Goal: Task Accomplishment & Management: Use online tool/utility

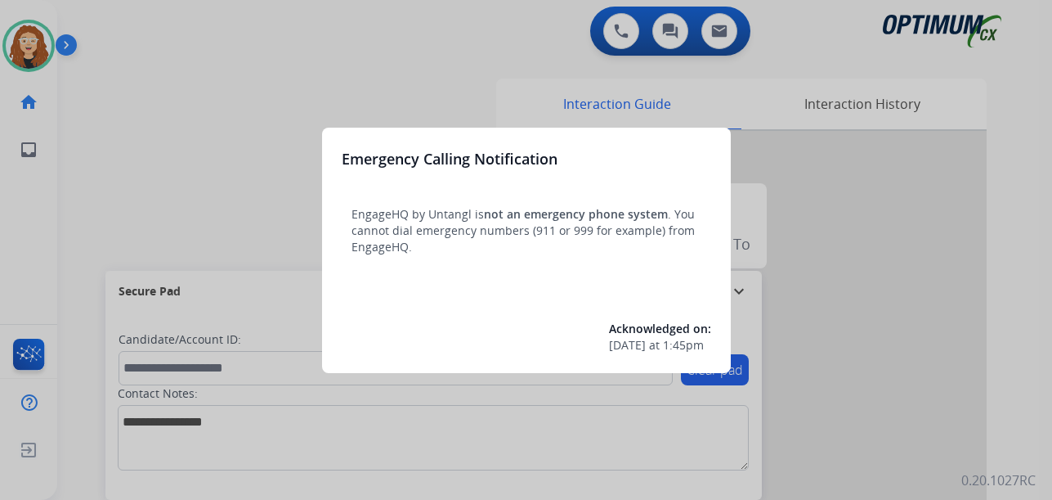
click at [163, 108] on div at bounding box center [526, 250] width 1052 height 500
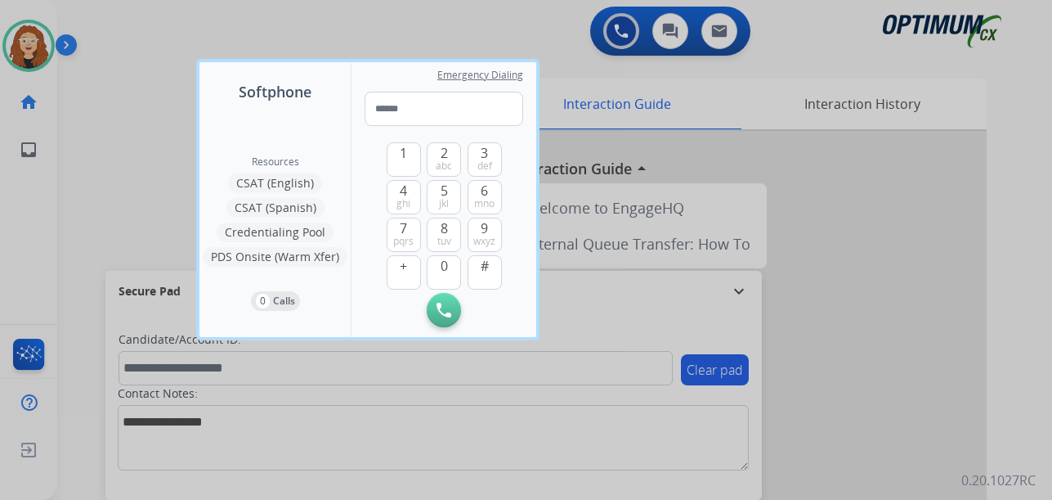
click at [78, 175] on div at bounding box center [526, 250] width 1052 height 500
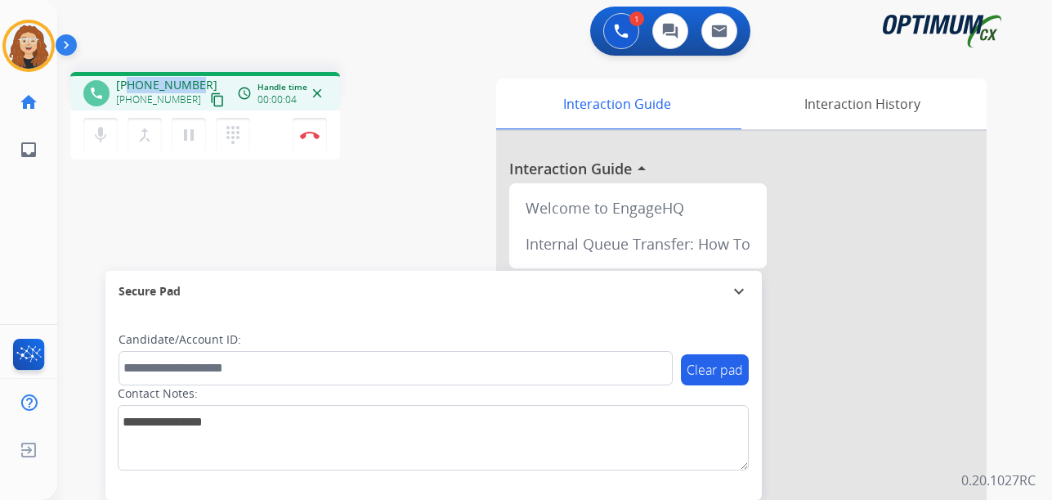
drag, startPoint x: 129, startPoint y: 81, endPoint x: 186, endPoint y: 79, distance: 57.3
click at [192, 79] on span "[PHONE_NUMBER]" at bounding box center [166, 85] width 101 height 16
copy span "2695030941"
click at [313, 134] on img at bounding box center [310, 135] width 20 height 8
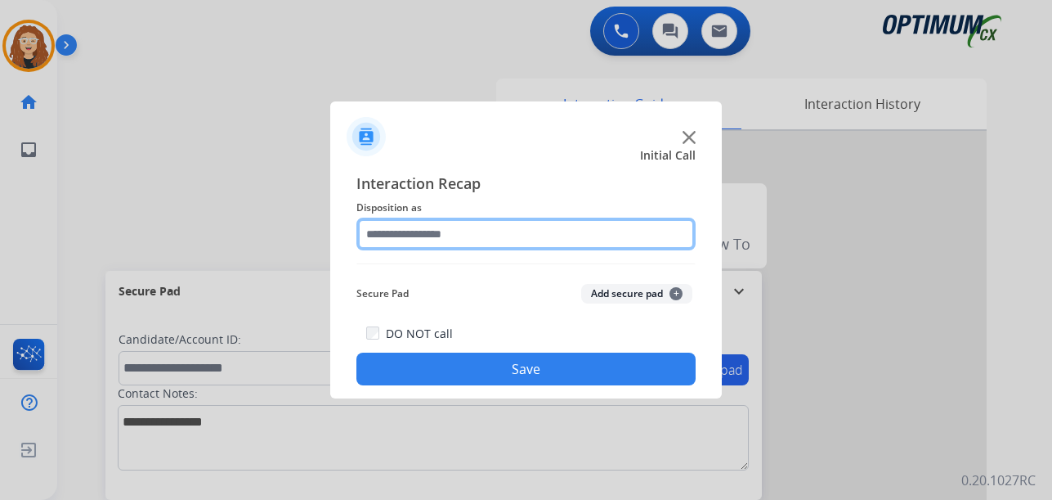
click at [444, 238] on input "text" at bounding box center [525, 233] width 339 height 33
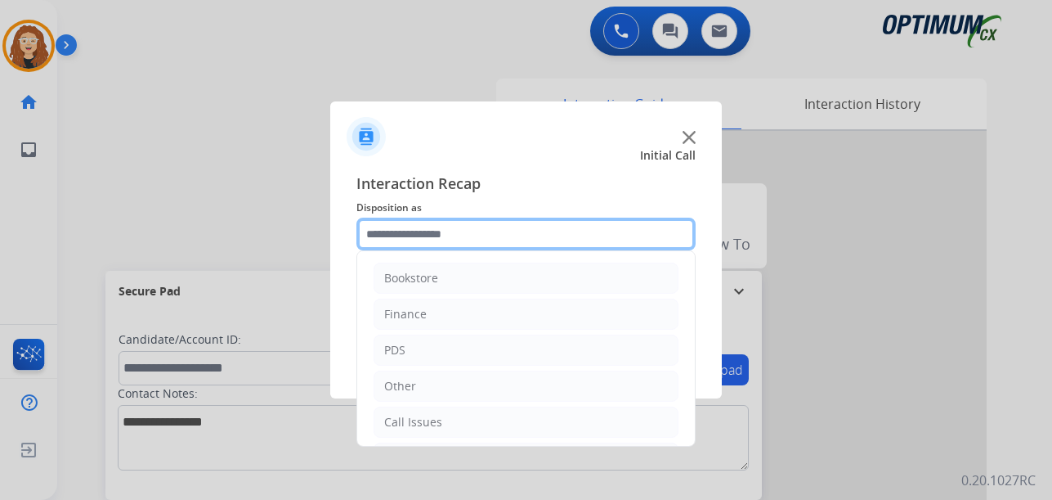
scroll to position [111, 0]
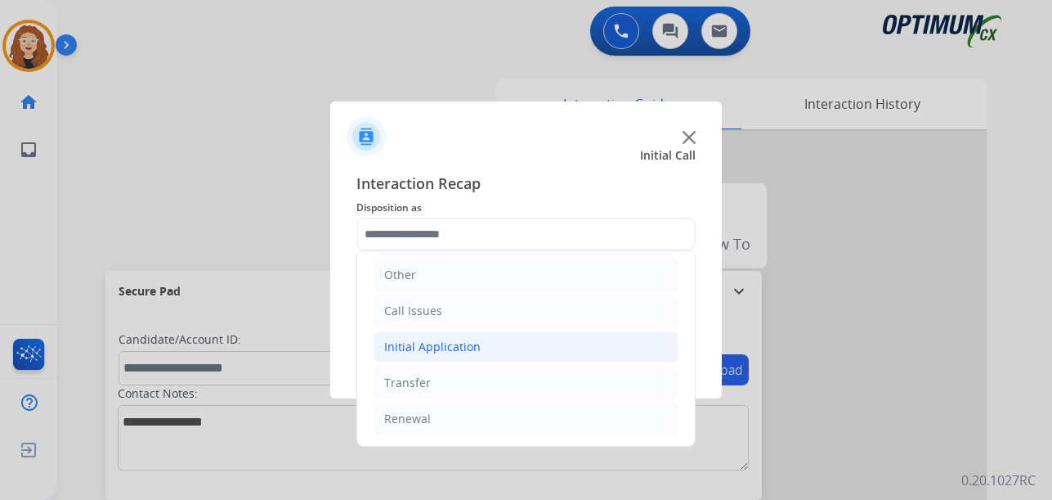
click at [479, 353] on li "Initial Application" at bounding box center [526, 346] width 305 height 31
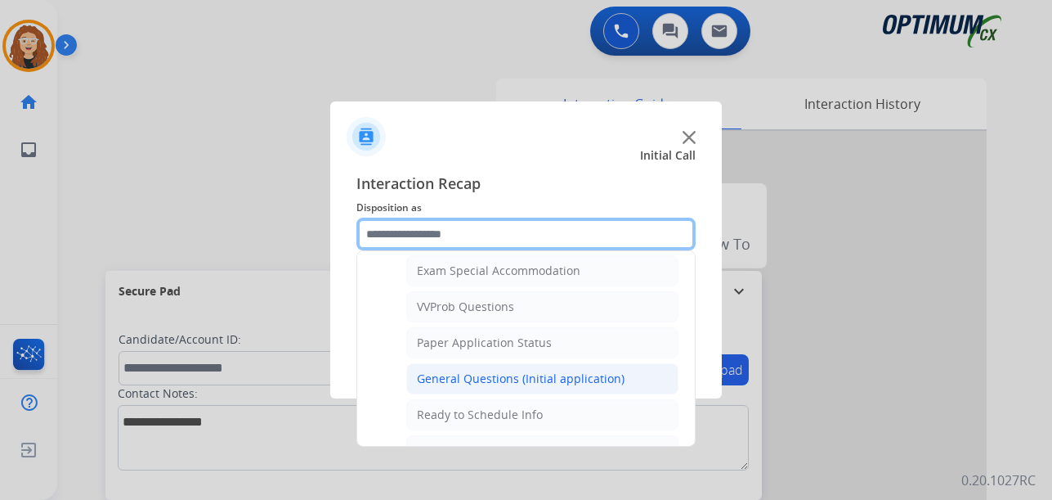
scroll to position [852, 0]
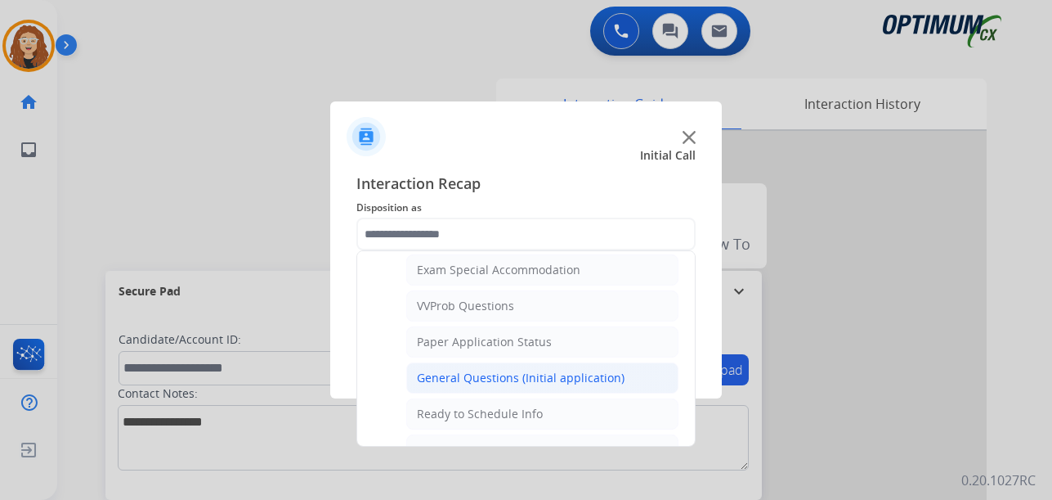
click at [604, 379] on div "General Questions (Initial application)" at bounding box center [521, 378] width 208 height 16
type input "**********"
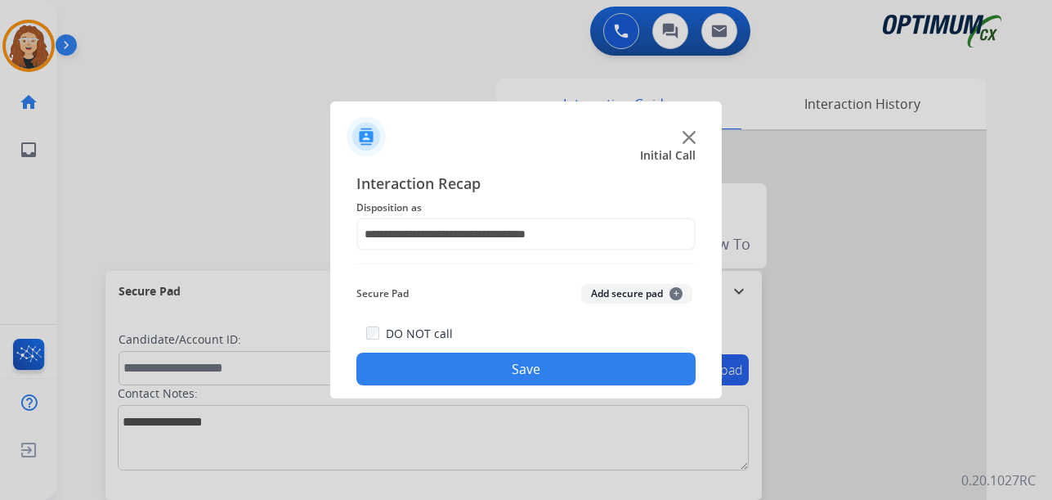
click at [589, 379] on button "Save" at bounding box center [525, 368] width 339 height 33
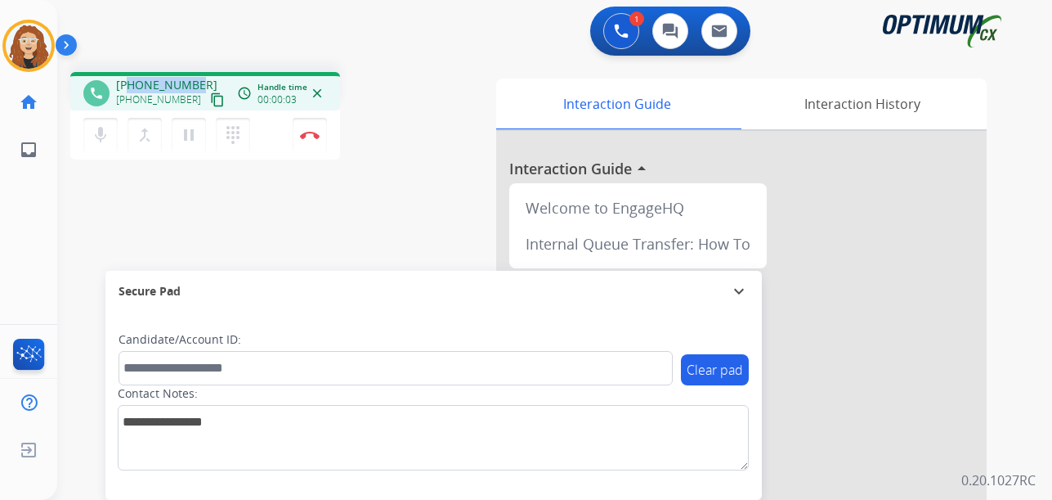
drag, startPoint x: 130, startPoint y: 82, endPoint x: 189, endPoint y: 81, distance: 58.9
click at [195, 81] on span "[PHONE_NUMBER]" at bounding box center [166, 85] width 101 height 16
copy span "3139187530"
click at [414, 191] on div "phone [PHONE_NUMBER] [PHONE_NUMBER] content_copy access_time Call metrics Queue…" at bounding box center [535, 400] width 956 height 682
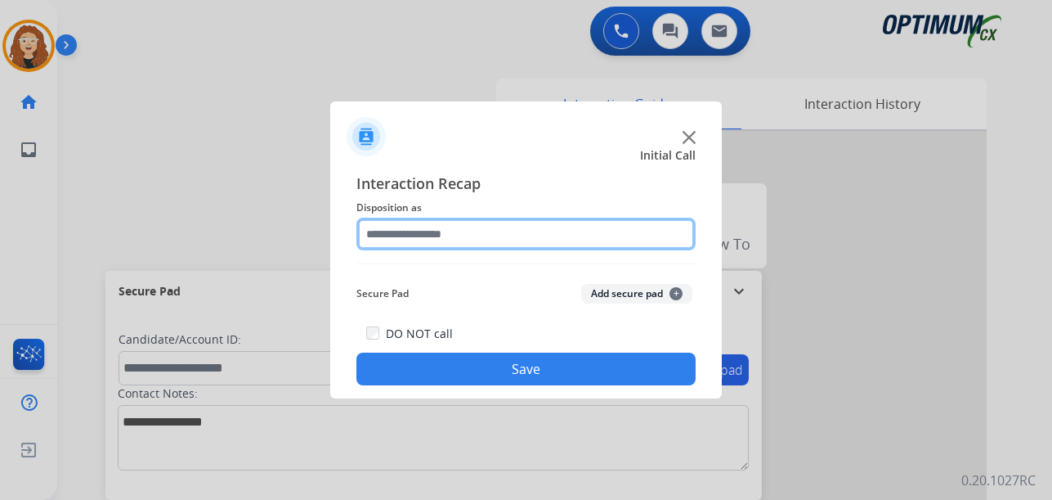
click at [424, 233] on input "text" at bounding box center [525, 233] width 339 height 33
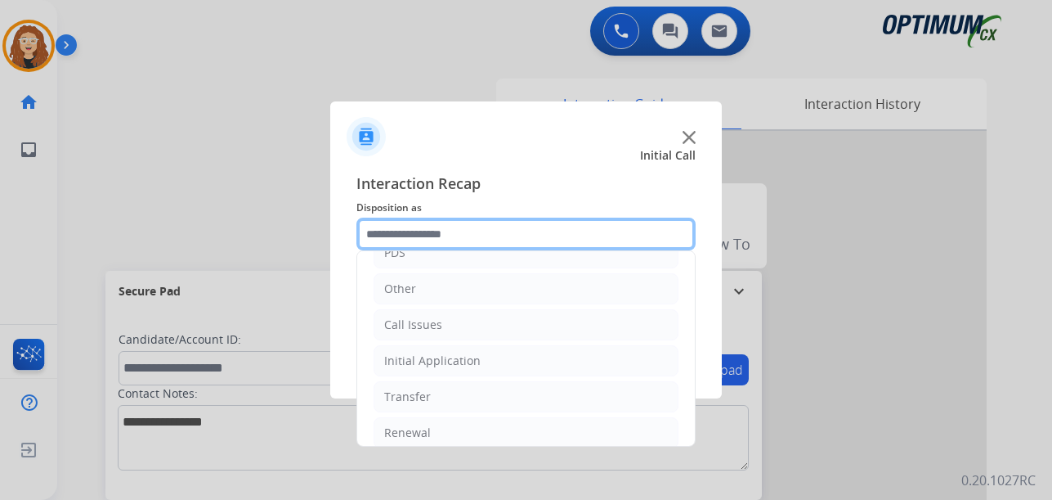
scroll to position [111, 0]
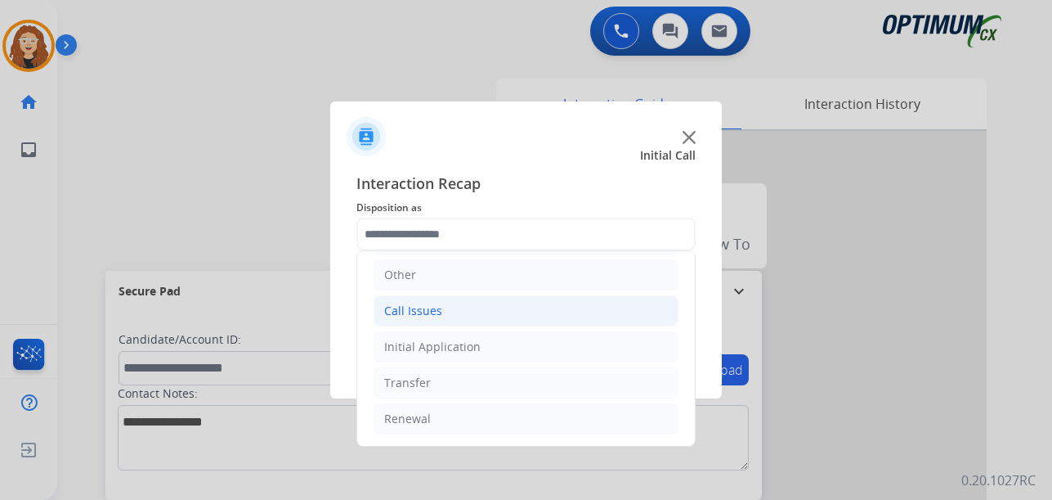
click at [416, 310] on div "Call Issues" at bounding box center [413, 310] width 58 height 16
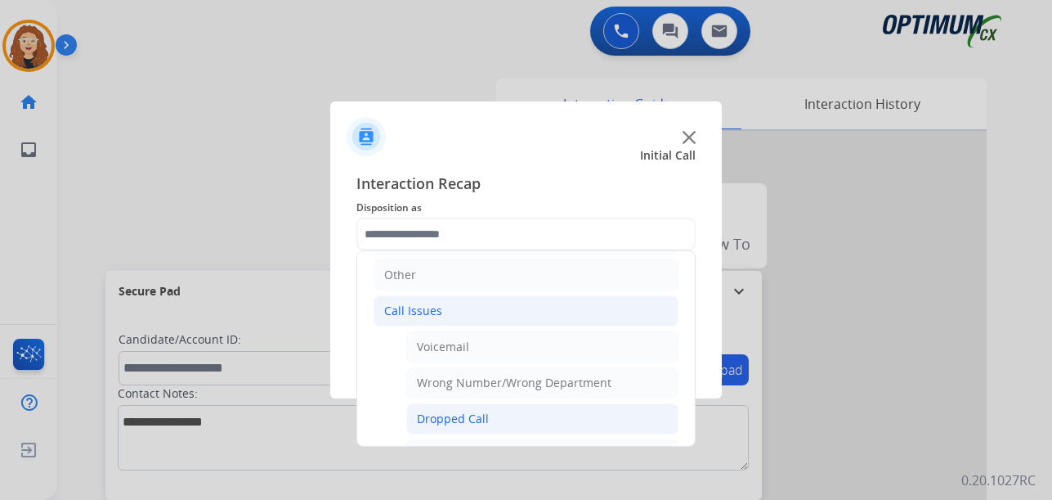
click at [453, 414] on div "Dropped Call" at bounding box center [453, 418] width 72 height 16
type input "**********"
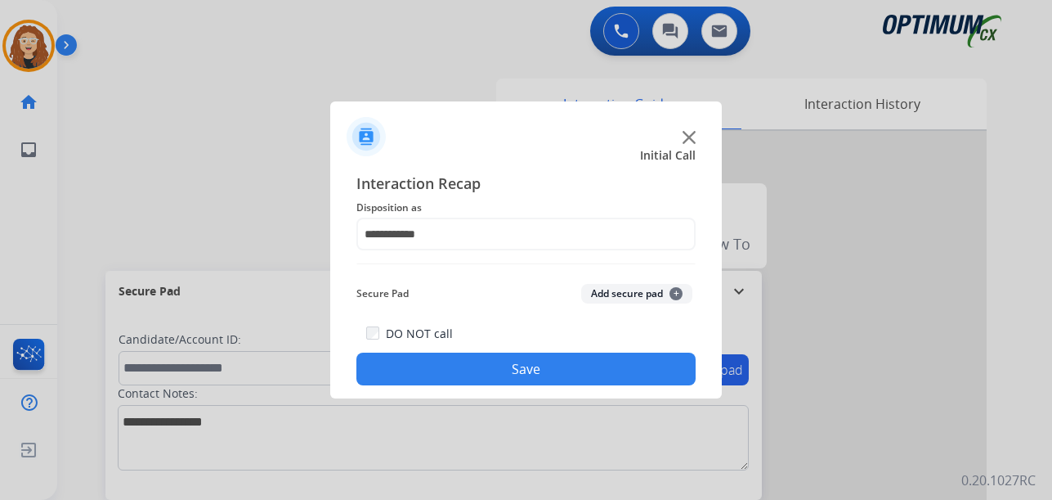
click at [526, 370] on button "Save" at bounding box center [525, 368] width 339 height 33
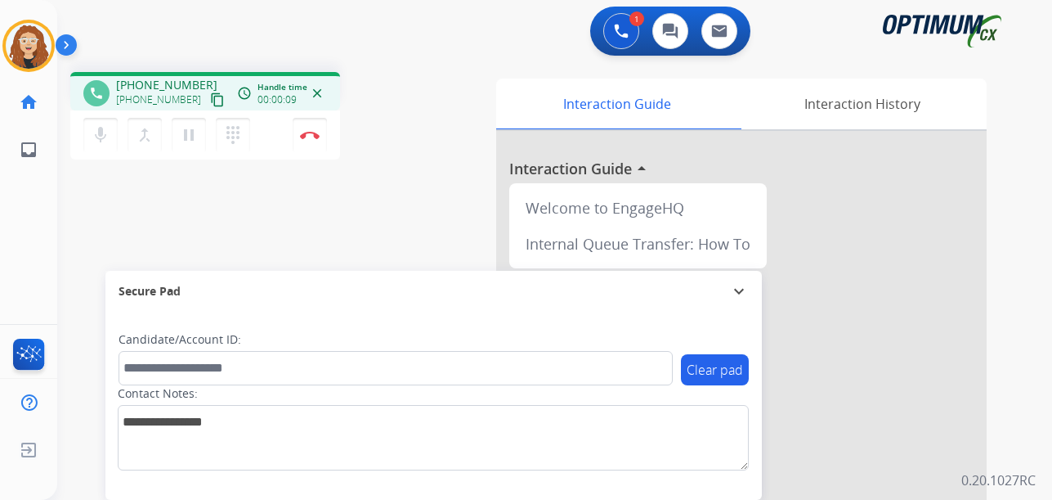
click at [393, 199] on div "phone [PHONE_NUMBER] [PHONE_NUMBER] content_copy access_time Call metrics Queue…" at bounding box center [535, 400] width 956 height 682
drag, startPoint x: 136, startPoint y: 83, endPoint x: 190, endPoint y: 81, distance: 54.0
click at [197, 81] on div "[PHONE_NUMBER] [PHONE_NUMBER] content_copy" at bounding box center [171, 93] width 111 height 33
copy span "2409608963"
click at [204, 36] on div "1 Voice Interactions 0 Chat Interactions 0 Email Interactions" at bounding box center [545, 33] width 936 height 52
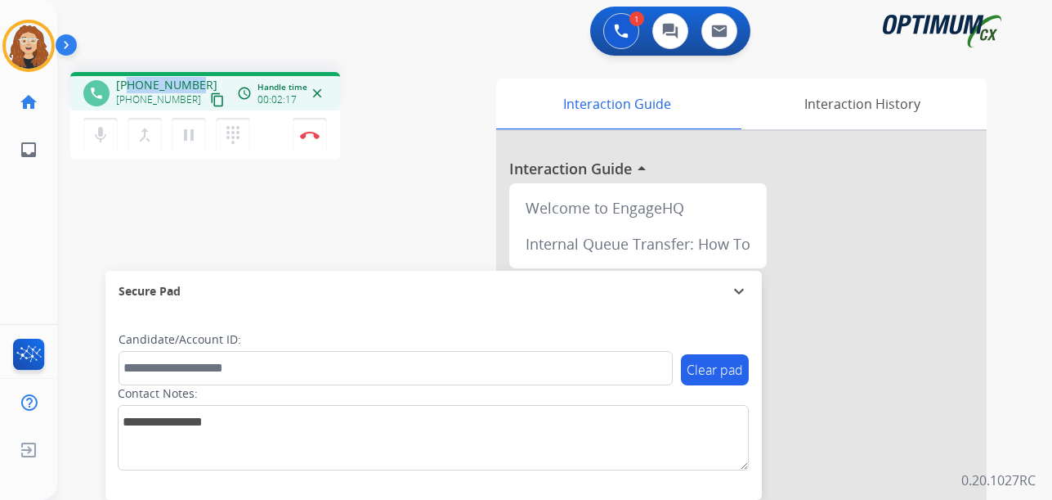
drag, startPoint x: 129, startPoint y: 83, endPoint x: 198, endPoint y: 80, distance: 68.7
click at [198, 80] on div "[PHONE_NUMBER] [PHONE_NUMBER] content_copy" at bounding box center [171, 93] width 111 height 33
click at [313, 135] on img at bounding box center [310, 135] width 20 height 8
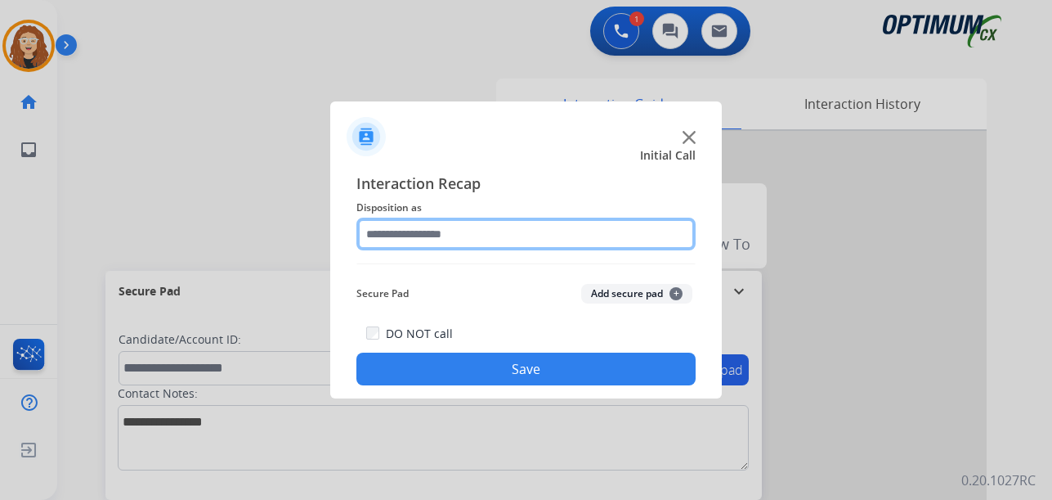
click at [560, 240] on input "text" at bounding box center [525, 233] width 339 height 33
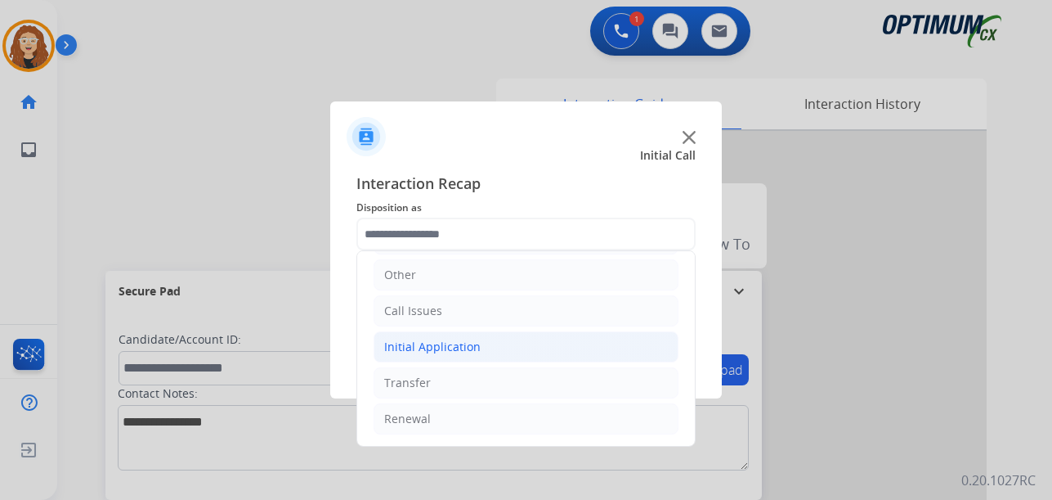
click at [508, 352] on li "Initial Application" at bounding box center [526, 346] width 305 height 31
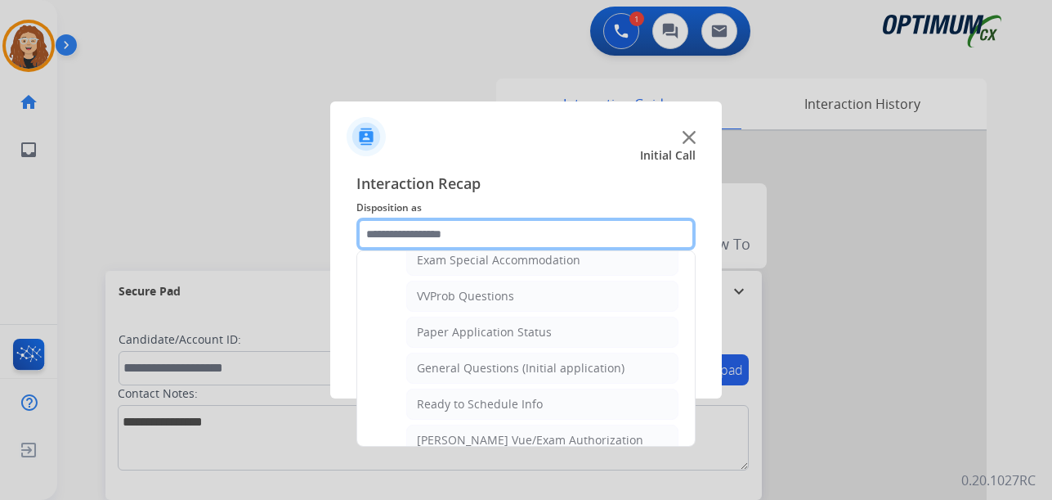
scroll to position [871, 0]
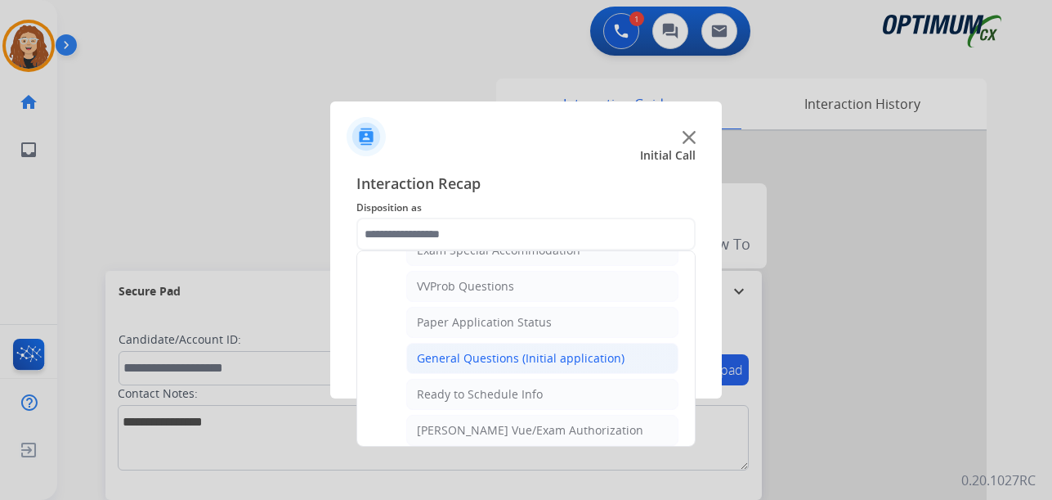
click at [564, 362] on div "General Questions (Initial application)" at bounding box center [521, 358] width 208 height 16
type input "**********"
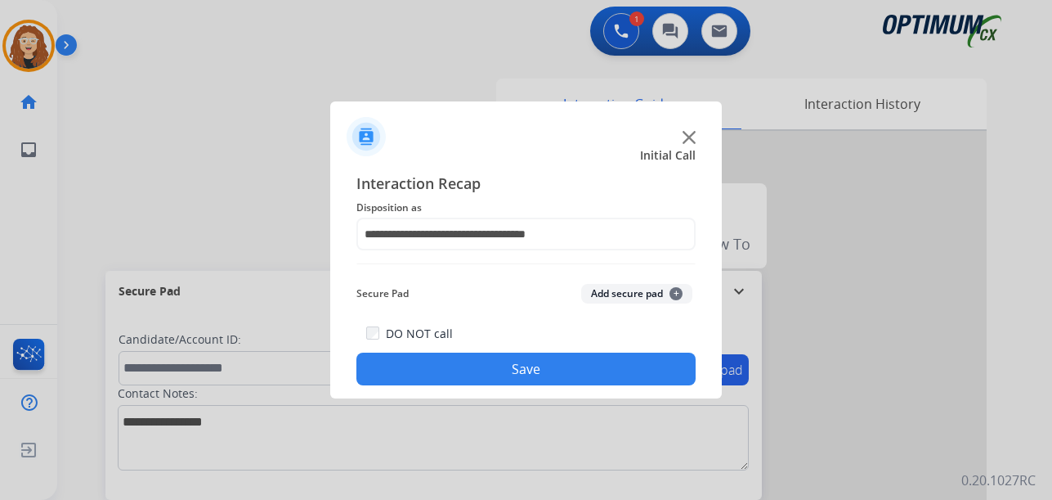
click at [564, 362] on button "Save" at bounding box center [525, 368] width 339 height 33
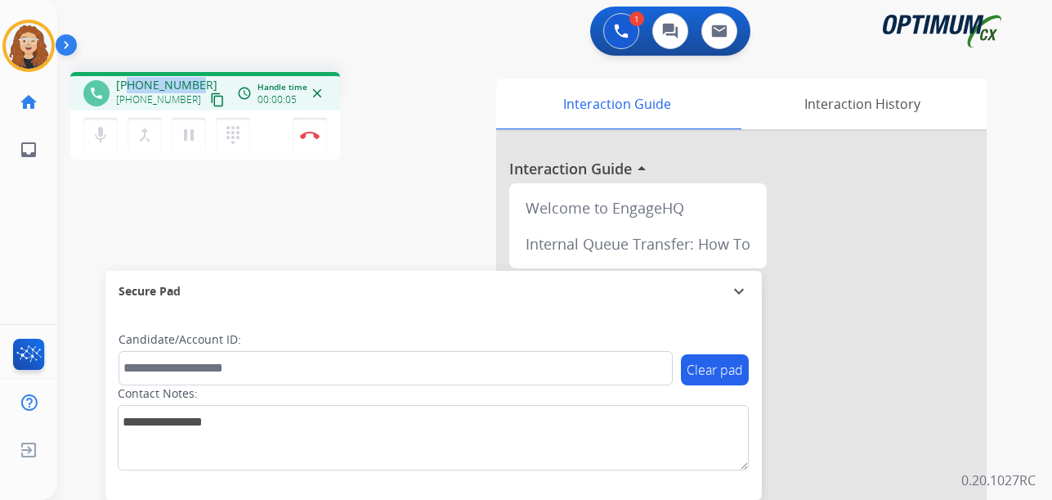
drag, startPoint x: 128, startPoint y: 85, endPoint x: 198, endPoint y: 78, distance: 70.7
click at [198, 78] on div "[PHONE_NUMBER] [PHONE_NUMBER] content_copy" at bounding box center [171, 93] width 111 height 33
copy span "5572257286"
click at [313, 137] on img at bounding box center [310, 135] width 20 height 8
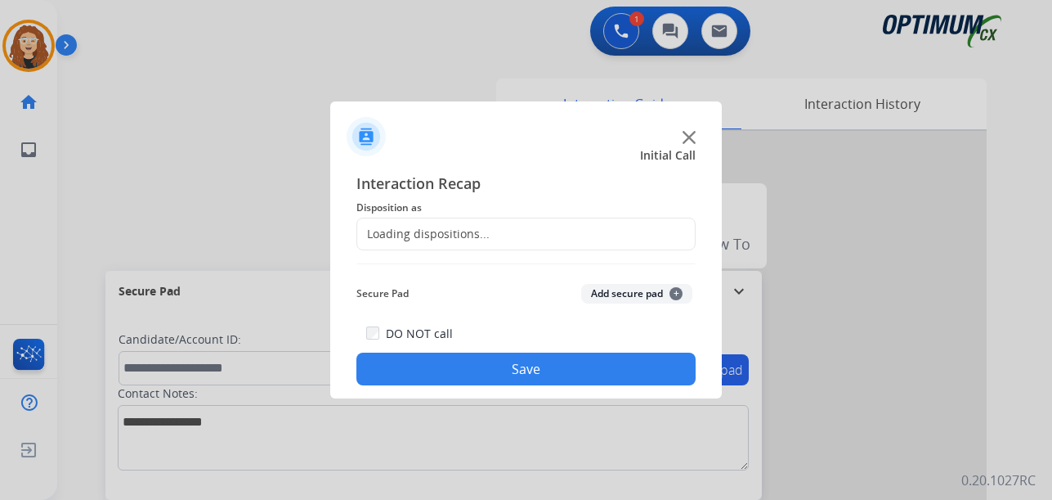
click at [437, 231] on div "Loading dispositions..." at bounding box center [423, 234] width 132 height 16
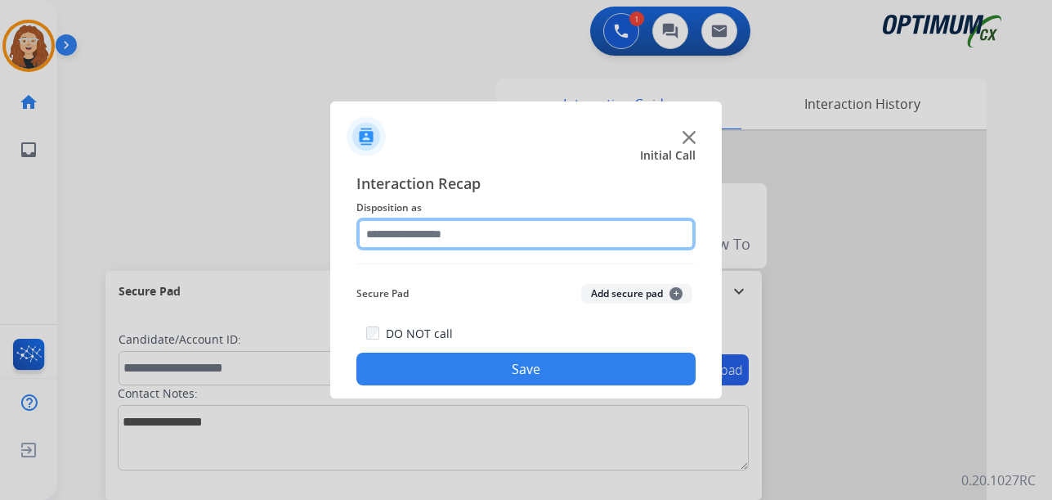
click at [450, 230] on input "text" at bounding box center [525, 233] width 339 height 33
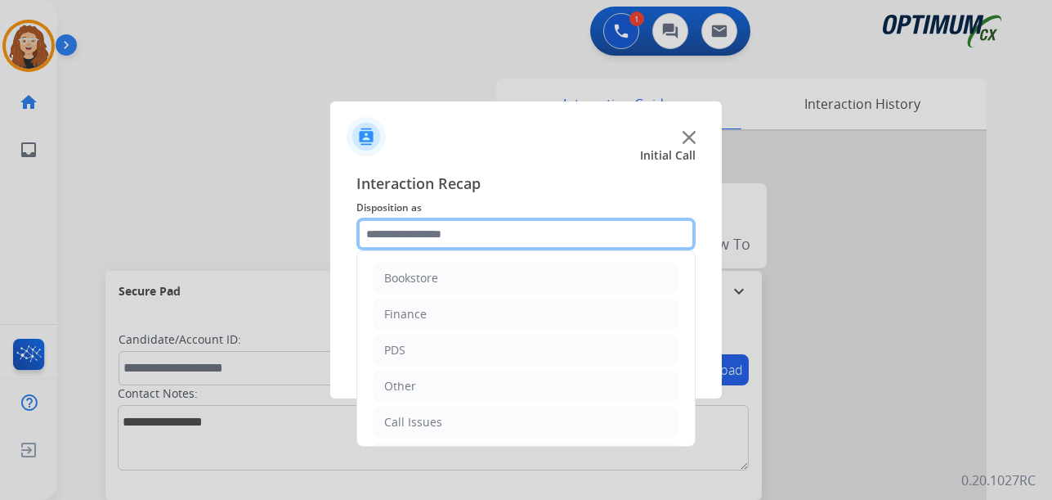
scroll to position [111, 0]
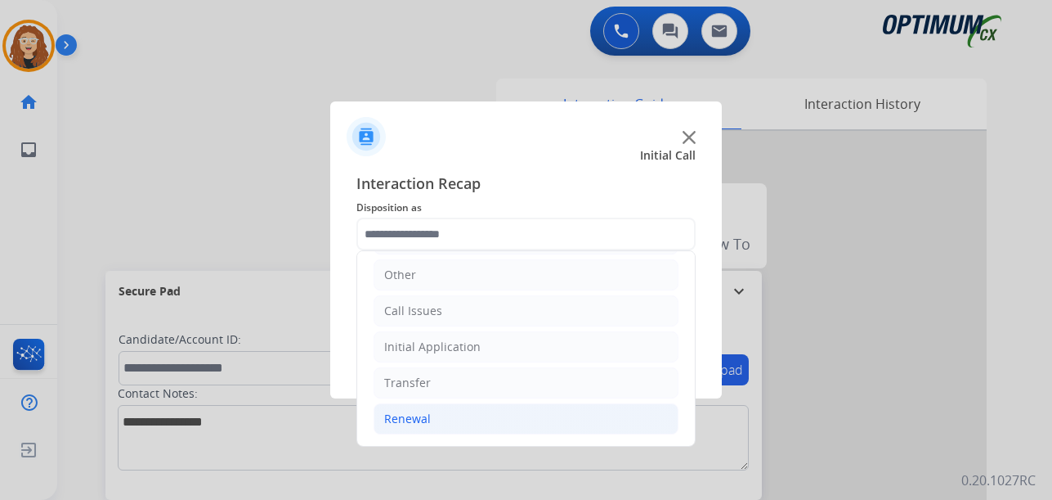
drag, startPoint x: 525, startPoint y: 414, endPoint x: 564, endPoint y: 420, distance: 39.7
click at [527, 415] on li "Renewal" at bounding box center [526, 418] width 305 height 31
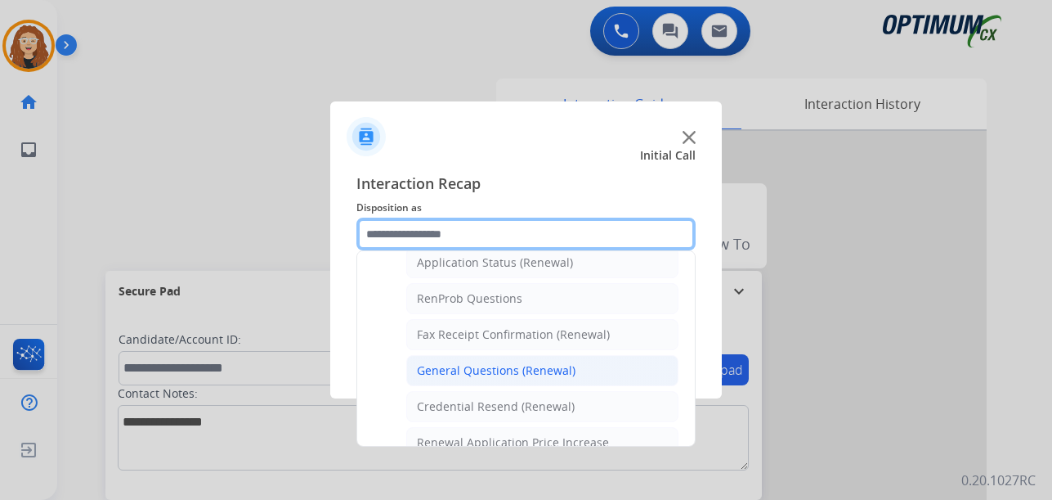
scroll to position [399, 0]
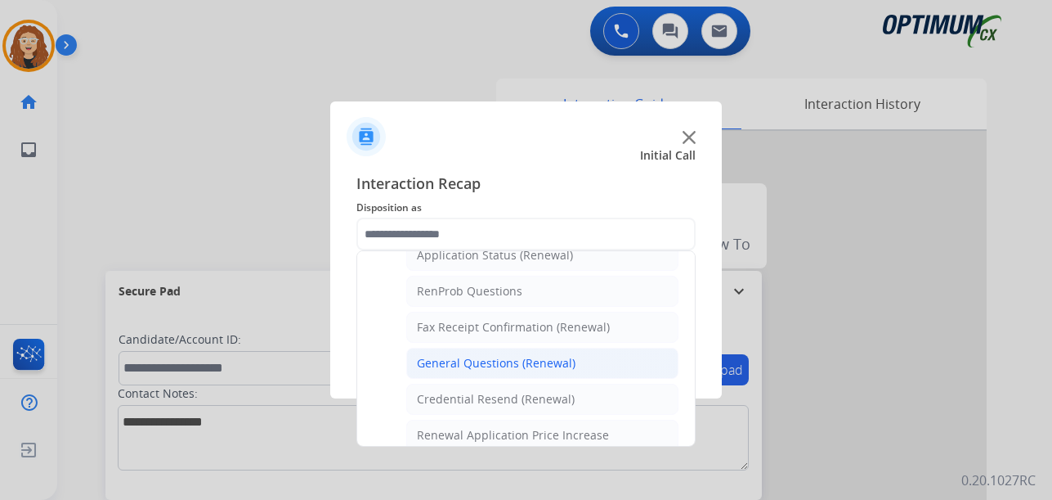
click at [549, 358] on div "General Questions (Renewal)" at bounding box center [496, 363] width 159 height 16
type input "**********"
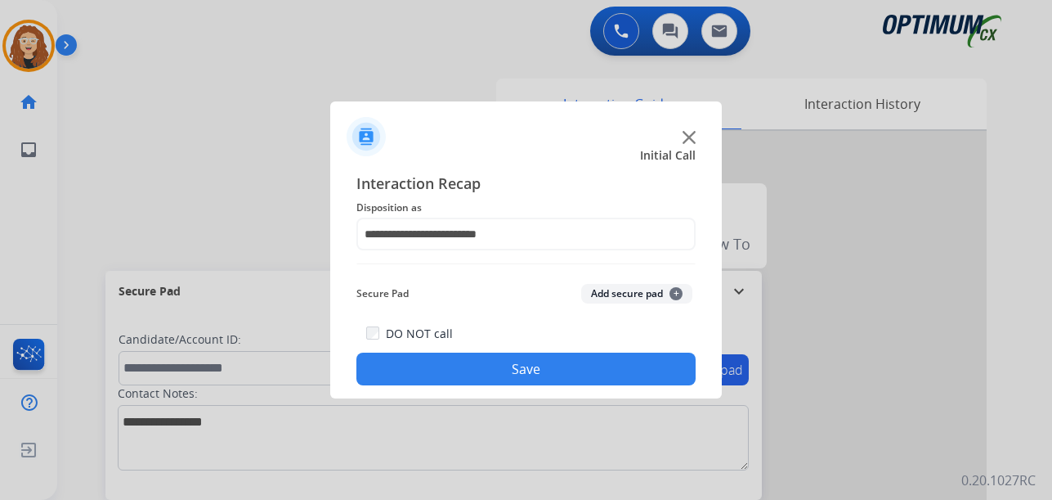
click at [538, 362] on button "Save" at bounding box center [525, 368] width 339 height 33
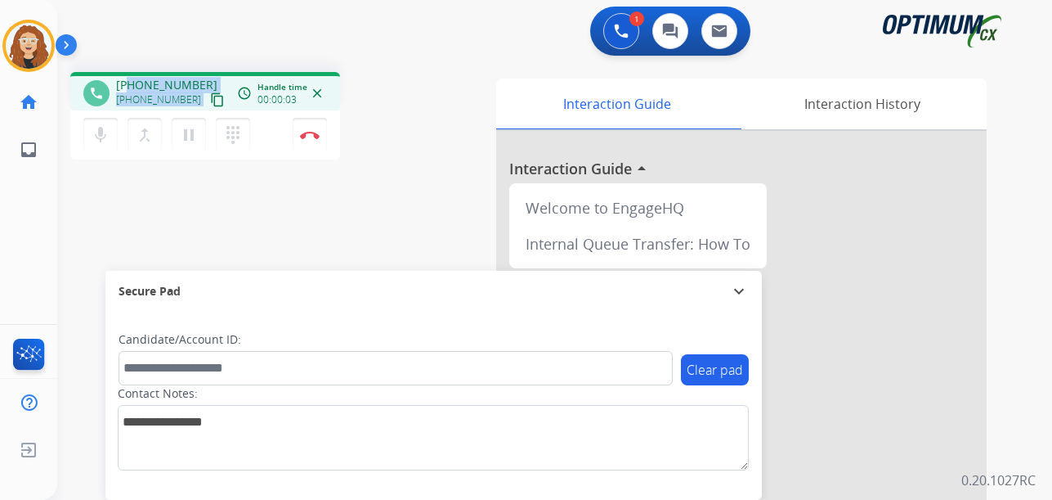
drag, startPoint x: 132, startPoint y: 84, endPoint x: 206, endPoint y: 78, distance: 74.6
click at [206, 78] on div "[PHONE_NUMBER] [PHONE_NUMBER] content_copy" at bounding box center [171, 93] width 111 height 33
click at [201, 47] on div "1 Voice Interactions 0 Chat Interactions 0 Email Interactions" at bounding box center [545, 33] width 936 height 52
drag, startPoint x: 128, startPoint y: 86, endPoint x: 204, endPoint y: 78, distance: 75.6
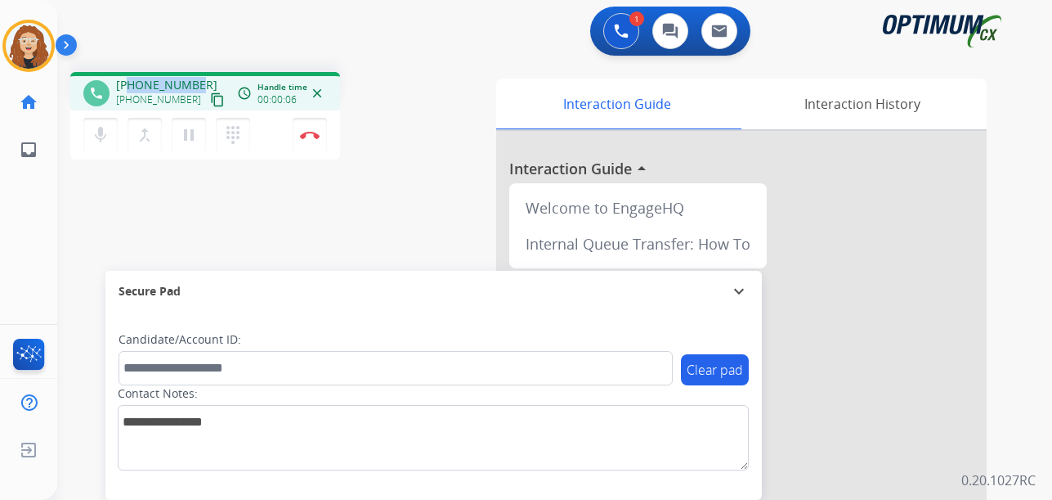
click at [204, 78] on div "[PHONE_NUMBER] [PHONE_NUMBER] content_copy" at bounding box center [171, 93] width 111 height 33
copy span "2016559704"
click at [311, 132] on img at bounding box center [310, 135] width 20 height 8
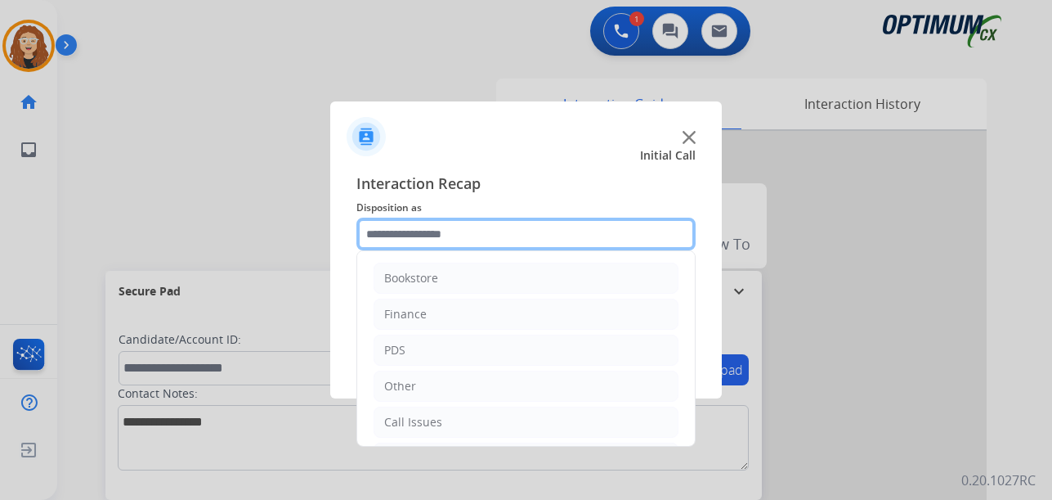
click at [463, 231] on input "text" at bounding box center [525, 233] width 339 height 33
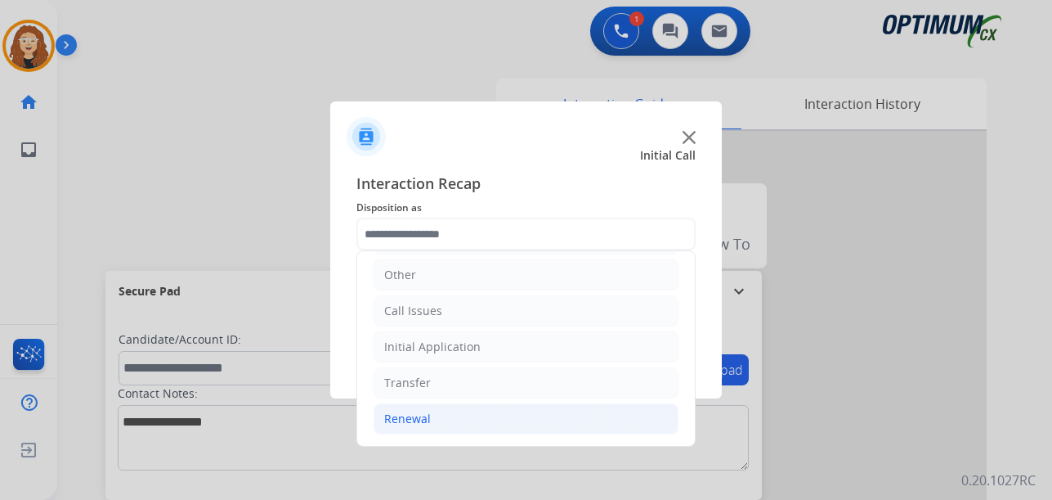
drag, startPoint x: 563, startPoint y: 415, endPoint x: 623, endPoint y: 403, distance: 60.9
click at [567, 415] on li "Renewal" at bounding box center [526, 418] width 305 height 31
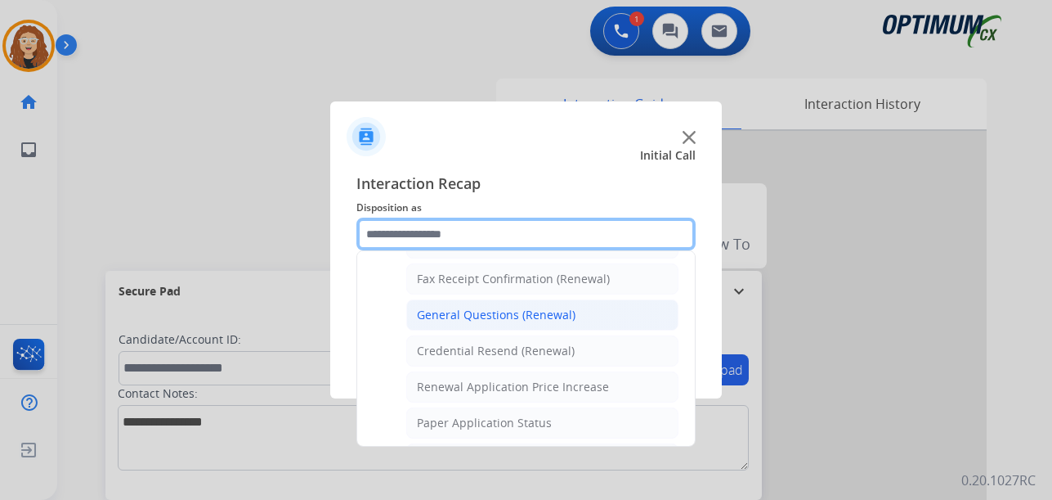
scroll to position [440, 0]
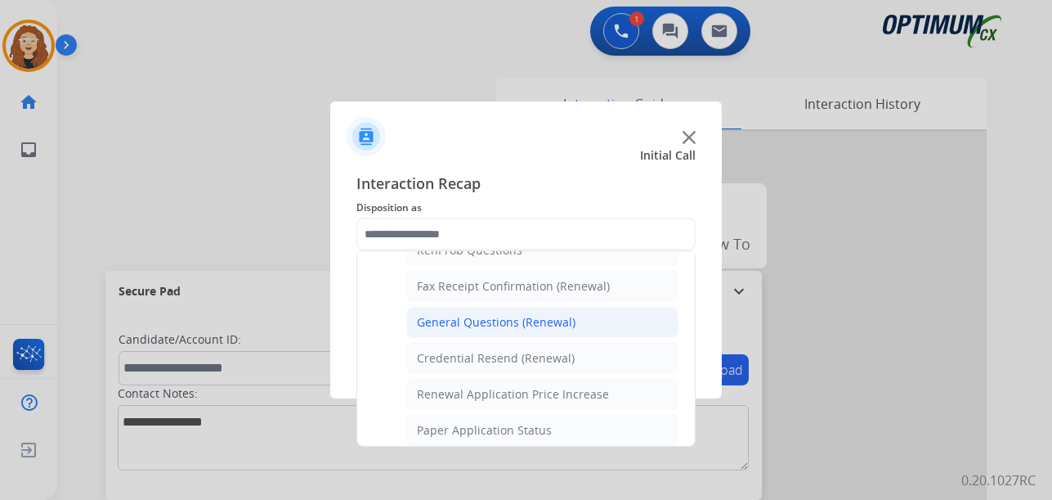
click at [572, 321] on li "General Questions (Renewal)" at bounding box center [542, 322] width 272 height 31
type input "**********"
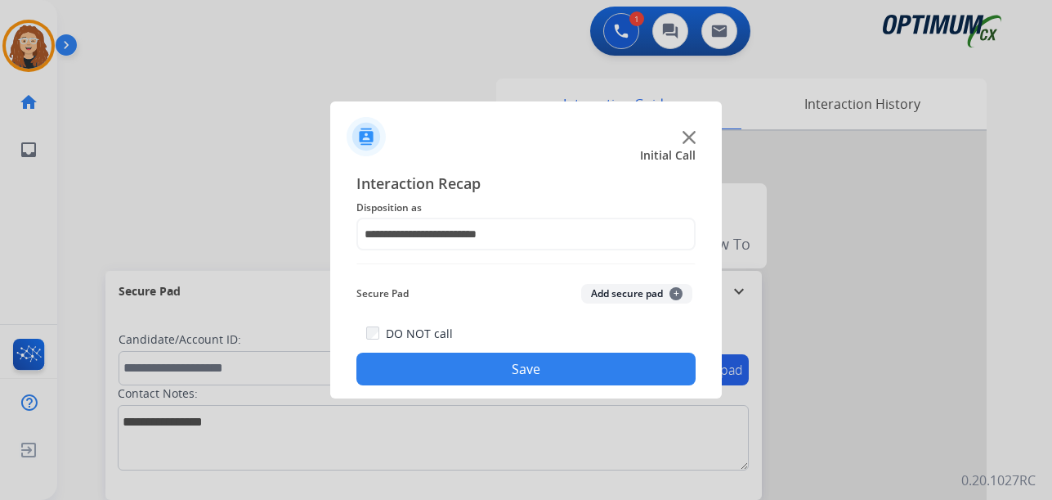
drag, startPoint x: 559, startPoint y: 367, endPoint x: 567, endPoint y: 419, distance: 52.8
click at [561, 392] on div "**********" at bounding box center [526, 279] width 392 height 240
click at [560, 368] on button "Save" at bounding box center [525, 368] width 339 height 33
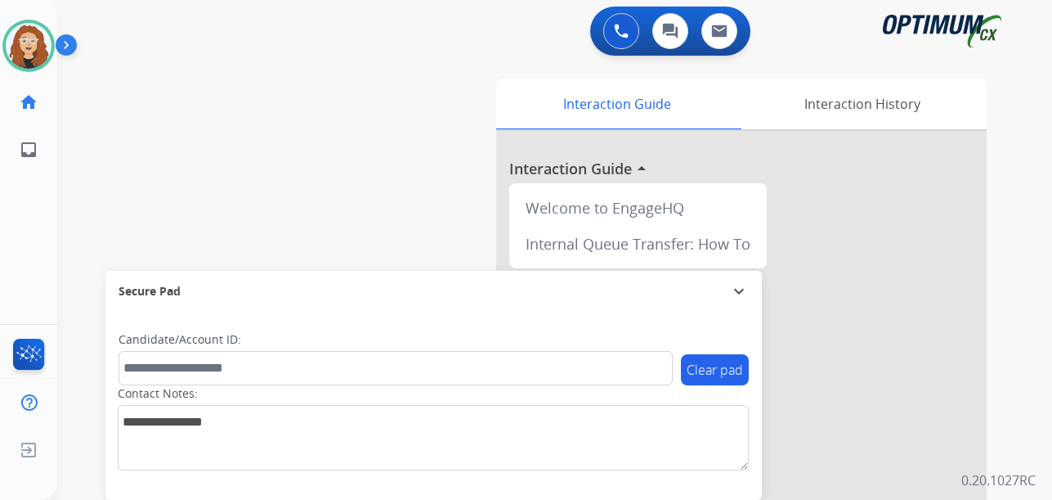
click at [72, 240] on div "swap_horiz Break voice bridge close_fullscreen Connect 3-Way Call merge_type Se…" at bounding box center [535, 400] width 956 height 682
click at [47, 40] on img at bounding box center [29, 46] width 46 height 46
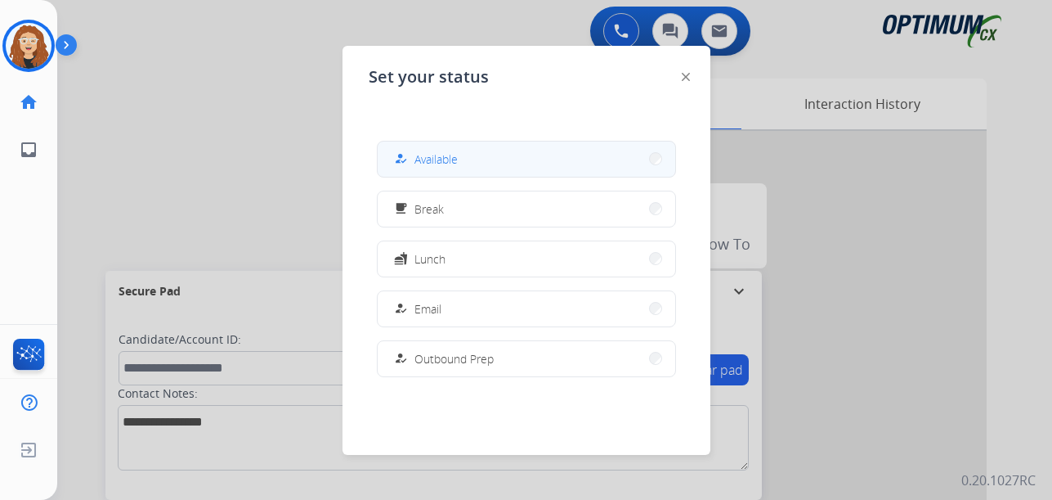
click at [501, 159] on button "how_to_reg Available" at bounding box center [527, 158] width 298 height 35
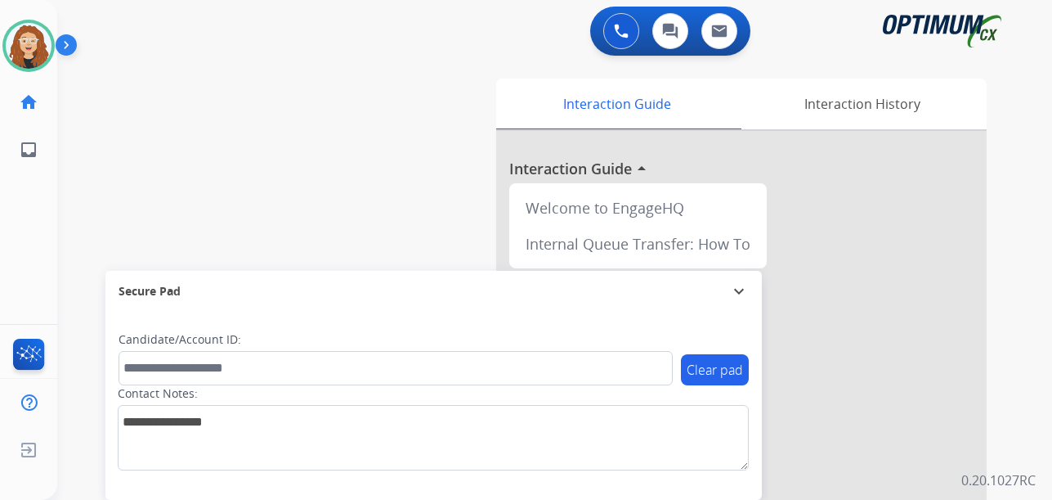
click at [988, 289] on div "Interaction Guide Interaction History Interaction Guide arrow_drop_up Welcome t…" at bounding box center [741, 406] width 544 height 669
click at [20, 43] on img at bounding box center [29, 46] width 46 height 46
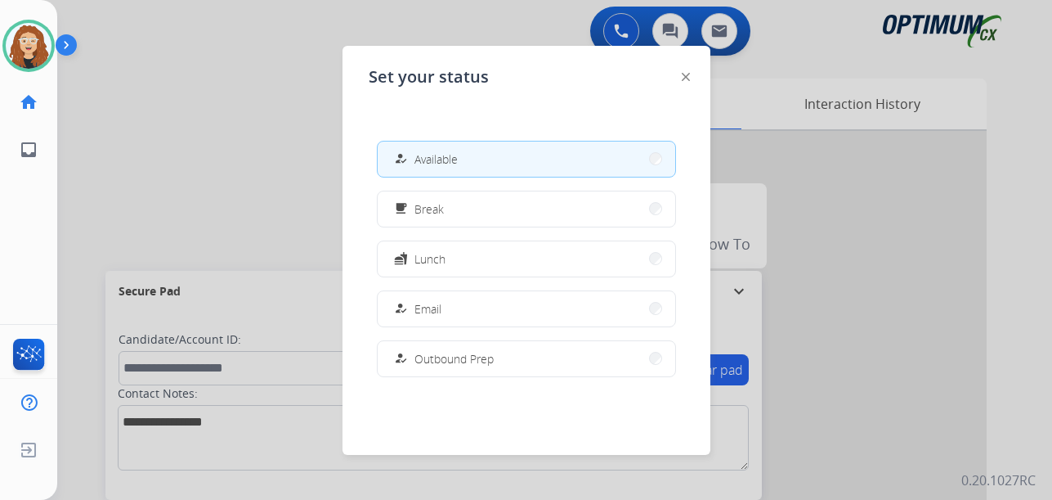
click at [474, 205] on button "free_breakfast Break" at bounding box center [527, 208] width 298 height 35
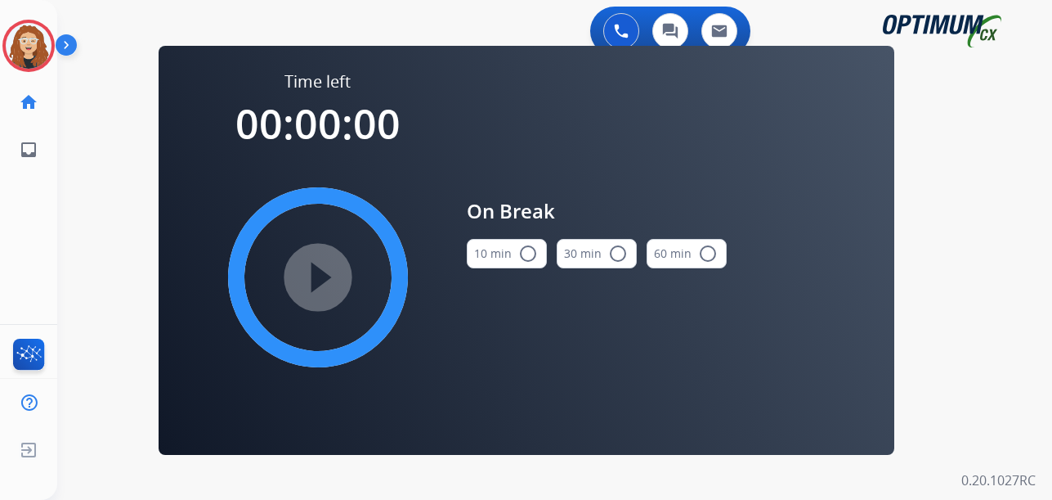
click at [531, 255] on mat-icon "radio_button_unchecked" at bounding box center [528, 254] width 20 height 20
click at [323, 280] on mat-icon "play_circle_filled" at bounding box center [318, 277] width 20 height 20
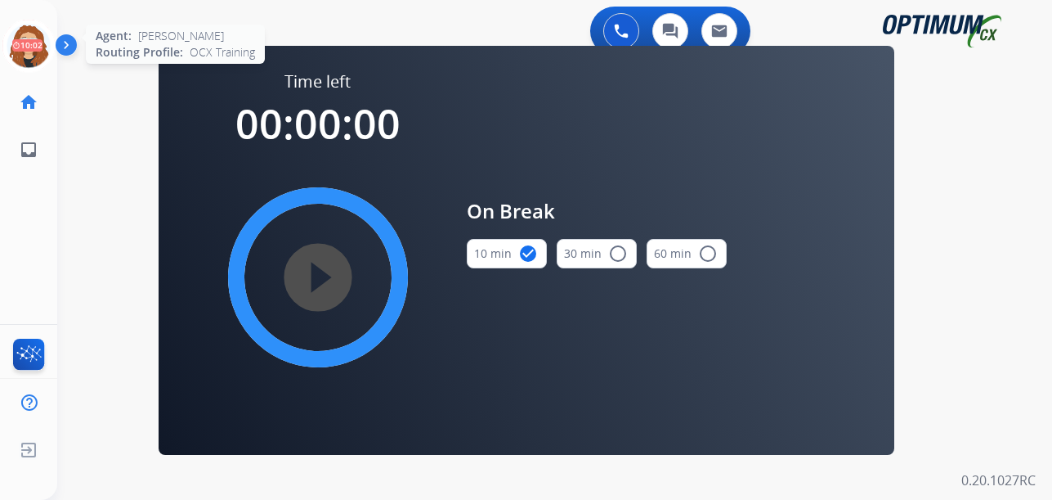
click at [36, 52] on icon at bounding box center [28, 46] width 53 height 53
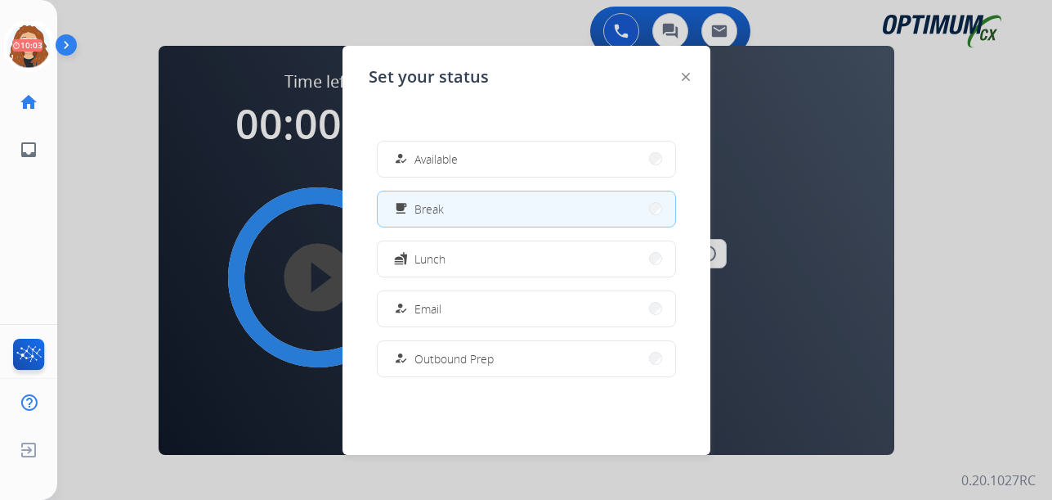
click at [414, 162] on div "how_to_reg Available" at bounding box center [424, 159] width 67 height 20
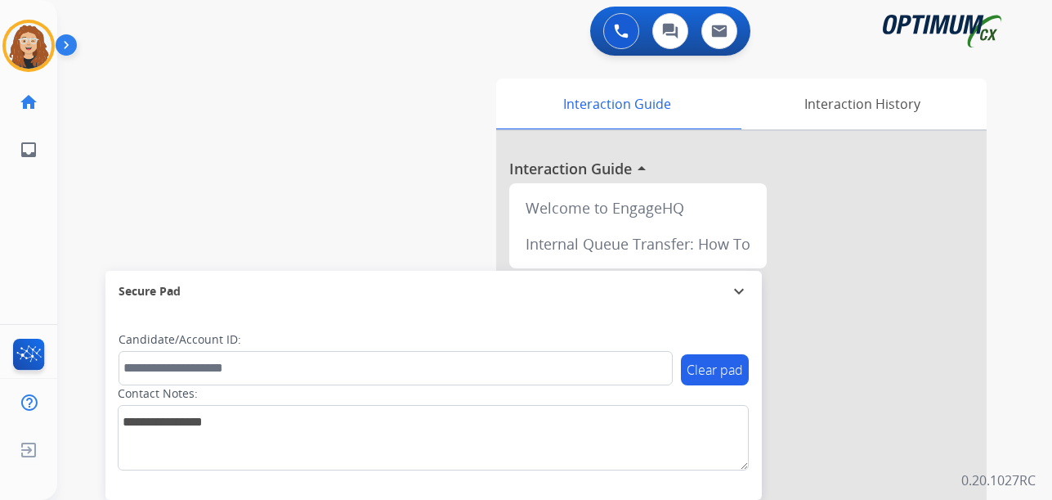
click at [87, 300] on div "swap_horiz Break voice bridge close_fullscreen Connect 3-Way Call merge_type Se…" at bounding box center [535, 400] width 956 height 682
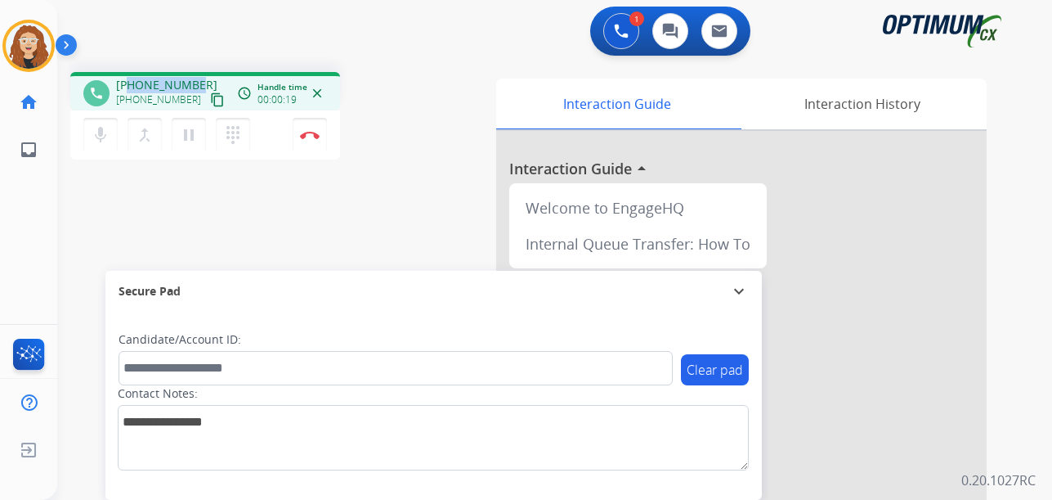
drag, startPoint x: 131, startPoint y: 86, endPoint x: 196, endPoint y: 79, distance: 65.7
click at [196, 79] on div "[PHONE_NUMBER] [PHONE_NUMBER] content_copy" at bounding box center [171, 93] width 111 height 33
copy span "8103337007"
click at [314, 142] on button "Disconnect" at bounding box center [310, 135] width 34 height 34
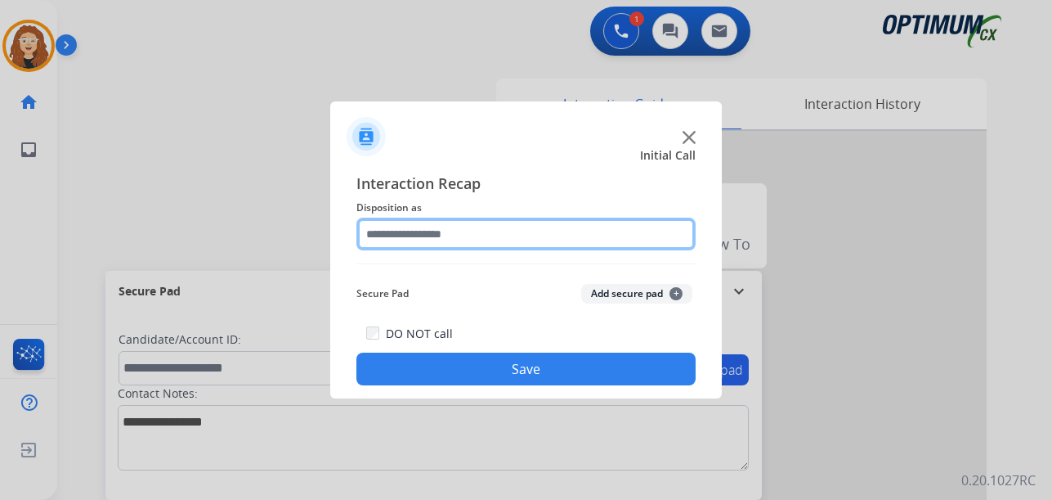
drag, startPoint x: 438, startPoint y: 232, endPoint x: 446, endPoint y: 214, distance: 19.8
click at [440, 228] on input "text" at bounding box center [525, 233] width 339 height 33
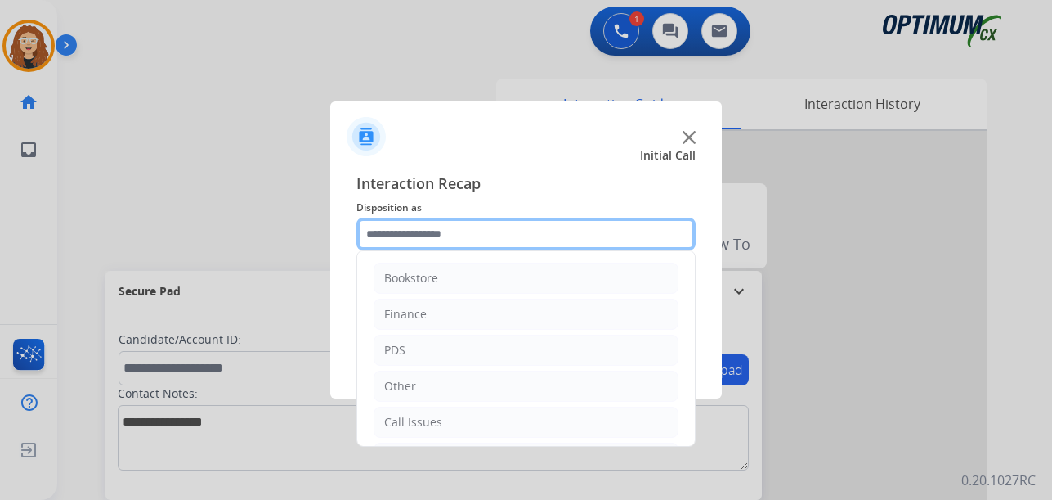
scroll to position [111, 0]
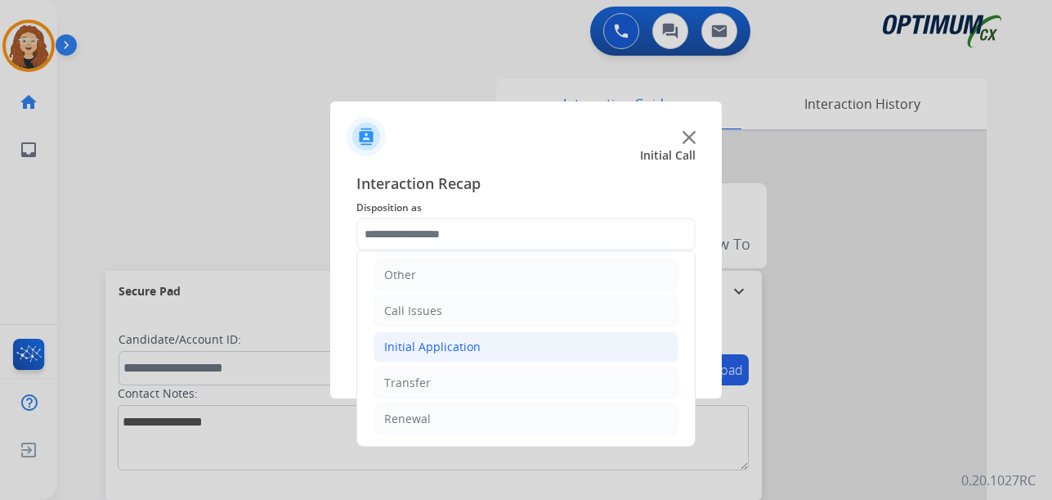
click at [455, 349] on div "Initial Application" at bounding box center [432, 346] width 96 height 16
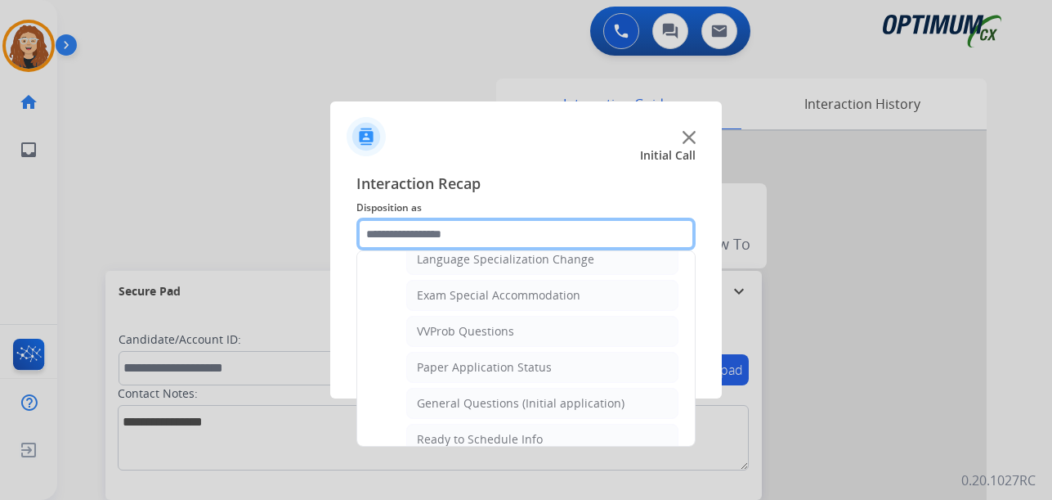
scroll to position [871, 0]
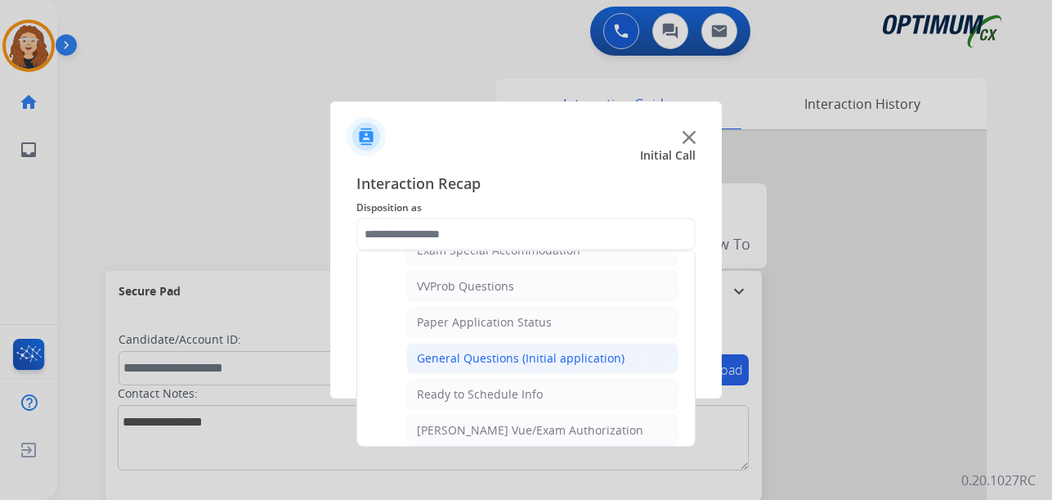
click at [571, 358] on div "General Questions (Initial application)" at bounding box center [521, 358] width 208 height 16
type input "**********"
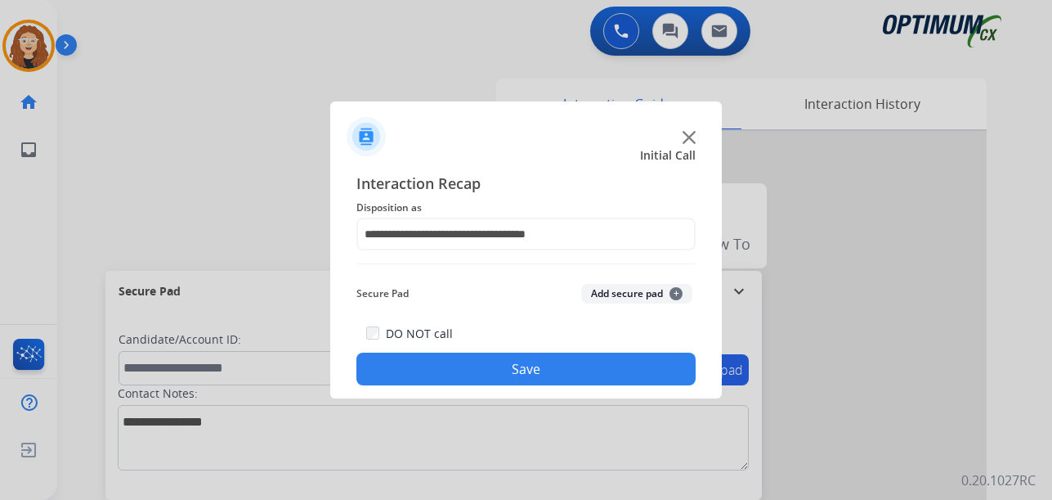
drag, startPoint x: 530, startPoint y: 370, endPoint x: 530, endPoint y: 361, distance: 9.0
click at [530, 365] on button "Save" at bounding box center [525, 368] width 339 height 33
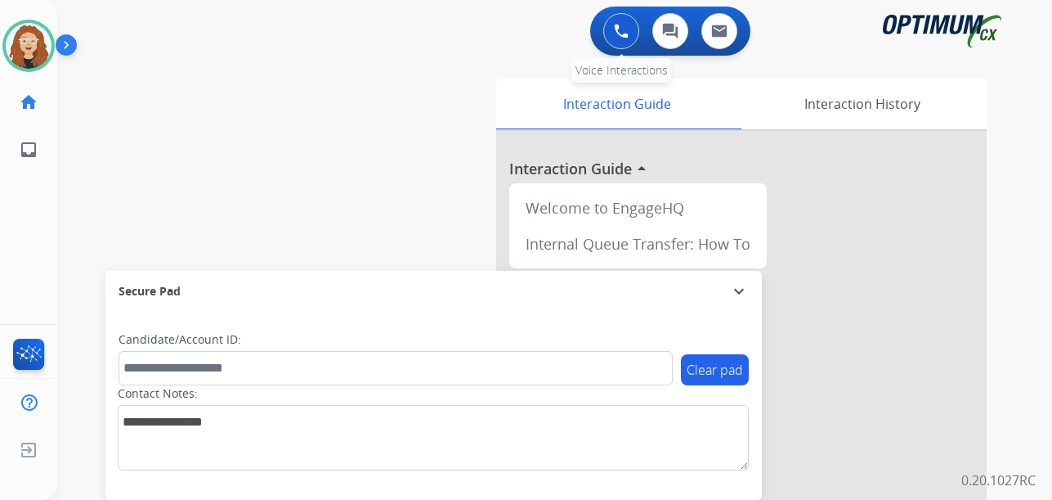
click at [619, 33] on img at bounding box center [621, 31] width 15 height 15
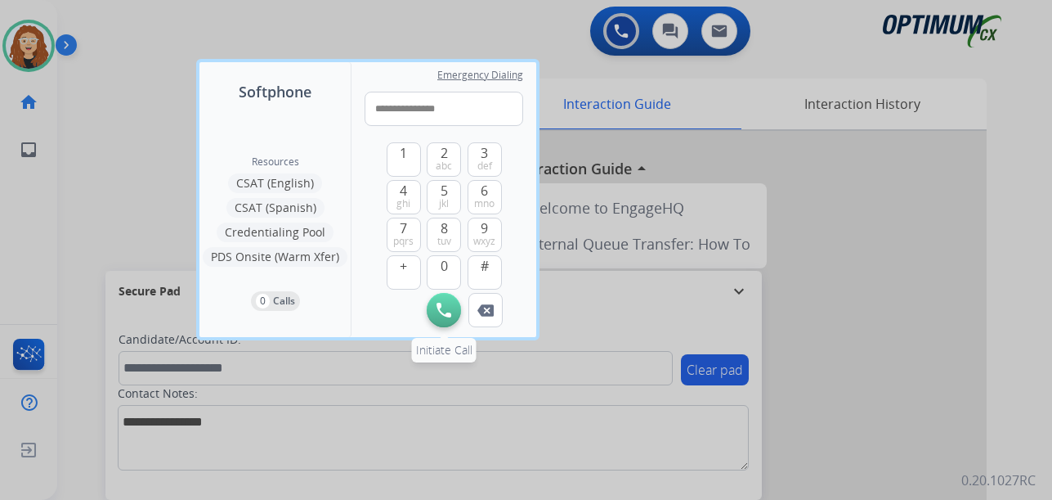
type input "**********"
click at [449, 315] on img at bounding box center [444, 309] width 15 height 15
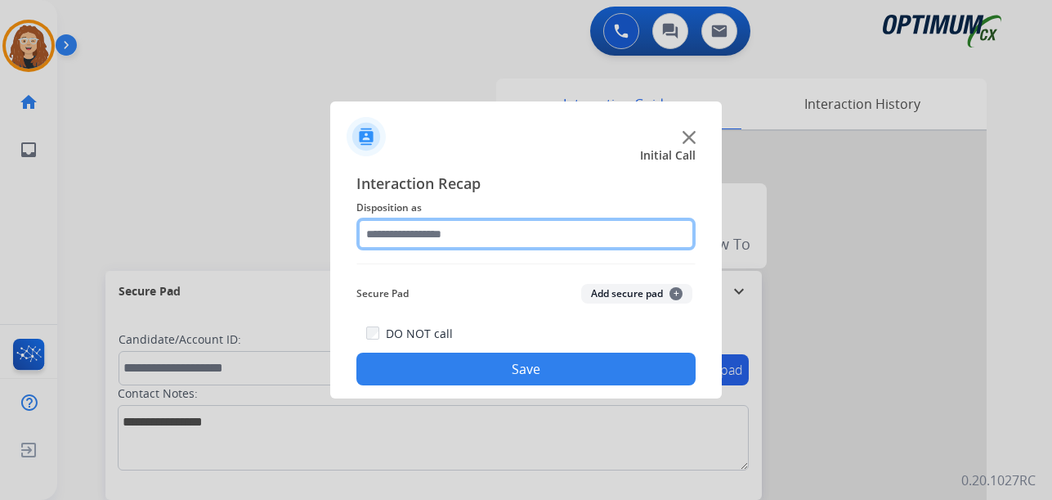
click at [435, 237] on input "text" at bounding box center [525, 233] width 339 height 33
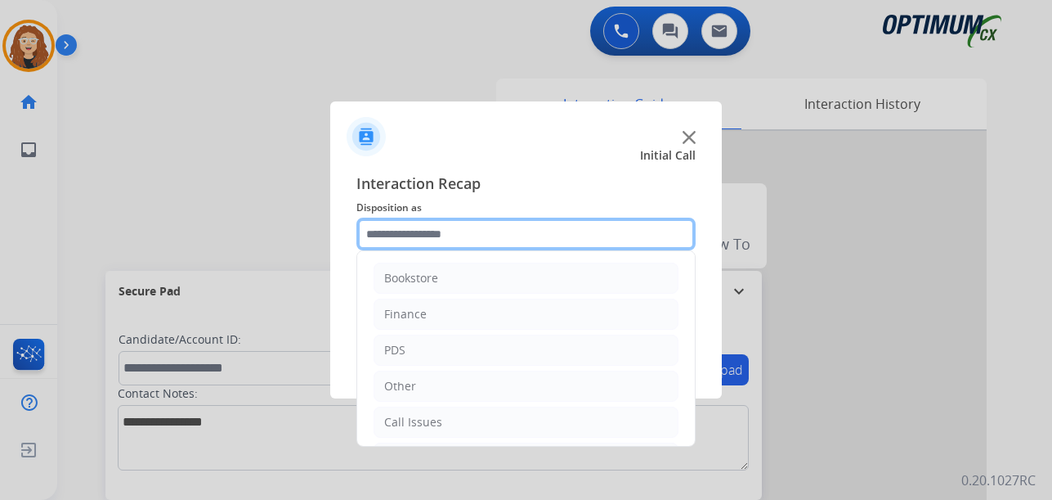
scroll to position [111, 0]
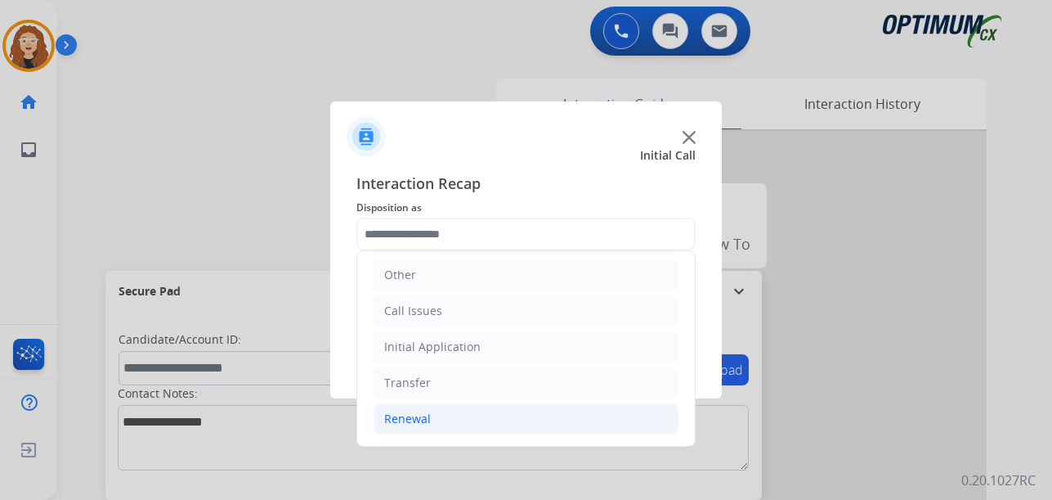
click at [434, 421] on li "Renewal" at bounding box center [526, 418] width 305 height 31
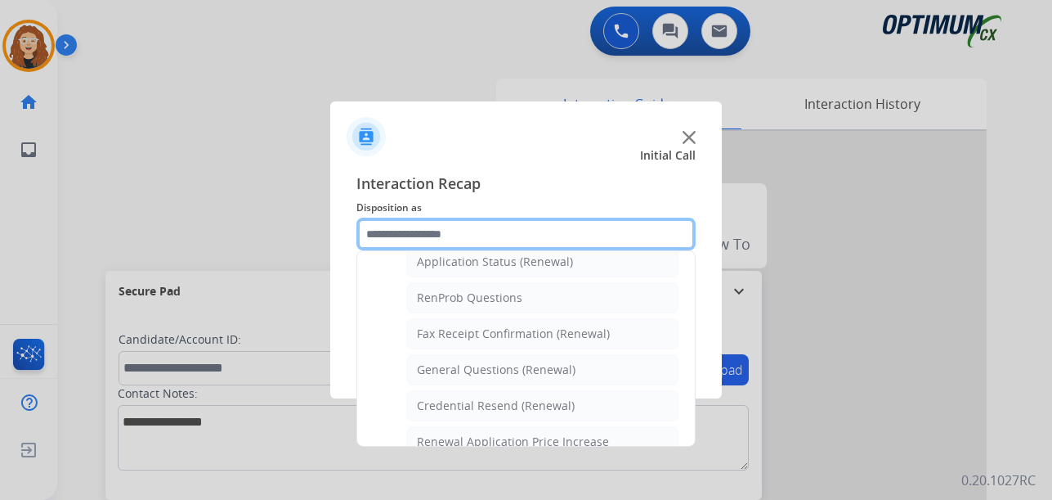
scroll to position [402, 0]
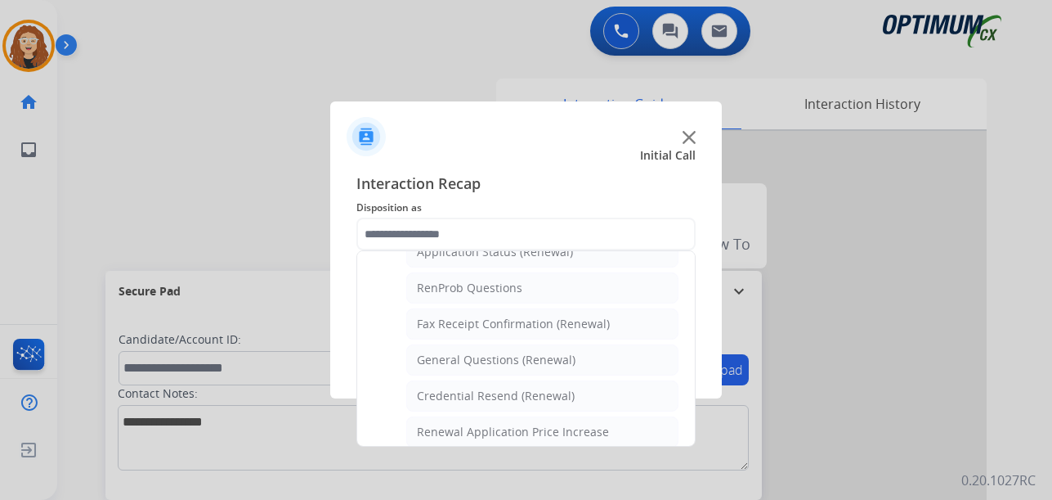
click at [557, 361] on div "General Questions (Renewal)" at bounding box center [496, 360] width 159 height 16
type input "**********"
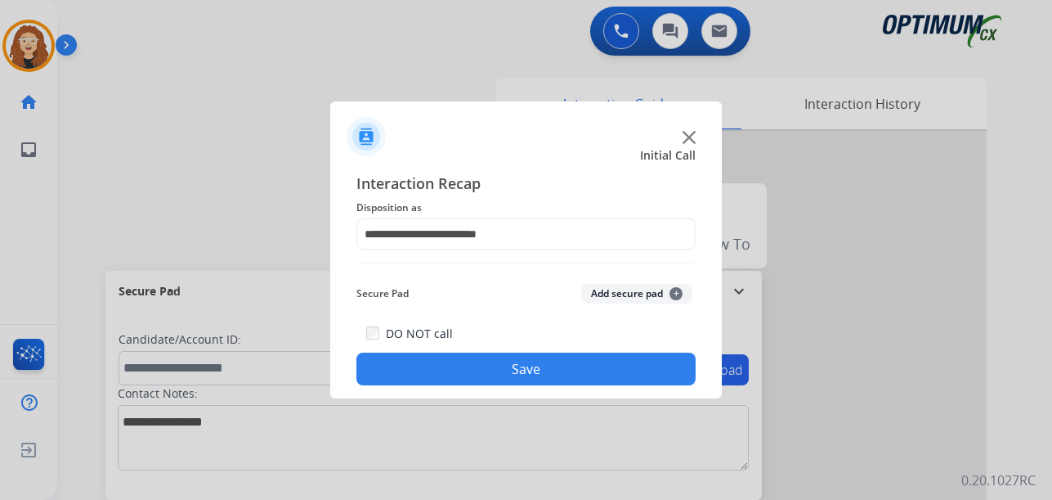
click at [552, 362] on button "Save" at bounding box center [525, 368] width 339 height 33
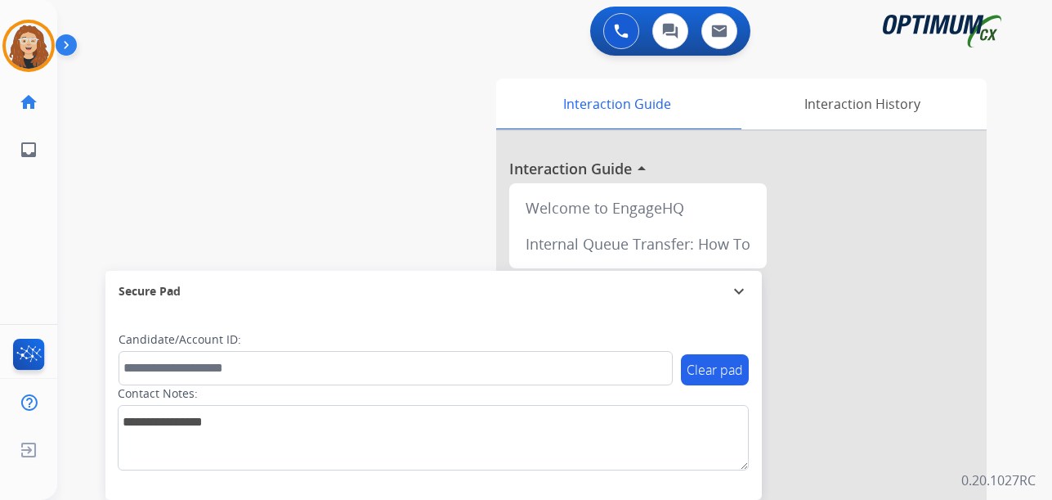
click at [83, 229] on div "swap_horiz Break voice bridge close_fullscreen Connect 3-Way Call merge_type Se…" at bounding box center [535, 400] width 956 height 682
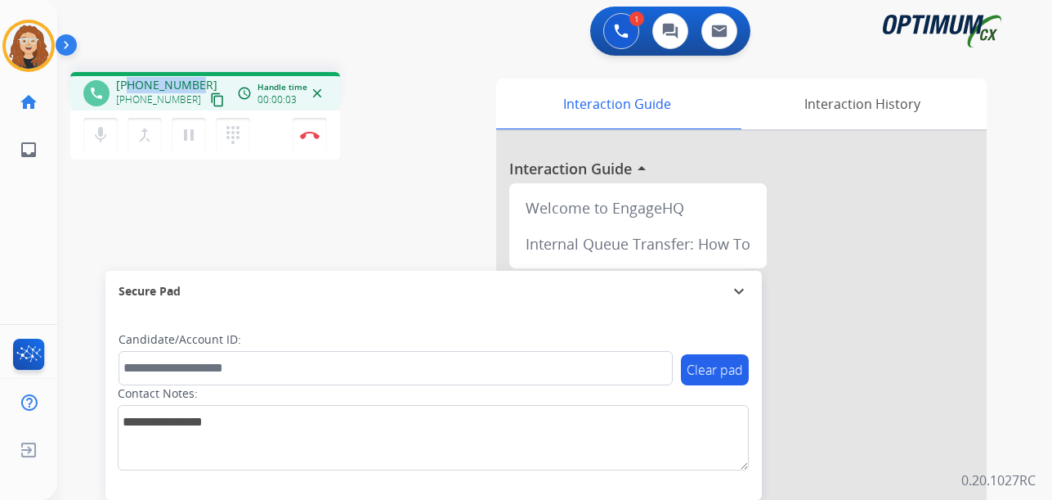
drag, startPoint x: 128, startPoint y: 83, endPoint x: 196, endPoint y: 78, distance: 68.0
click at [196, 78] on div "[PHONE_NUMBER] [PHONE_NUMBER] content_copy" at bounding box center [171, 93] width 111 height 33
copy span "9186059168"
click at [311, 140] on button "Disconnect" at bounding box center [310, 135] width 34 height 34
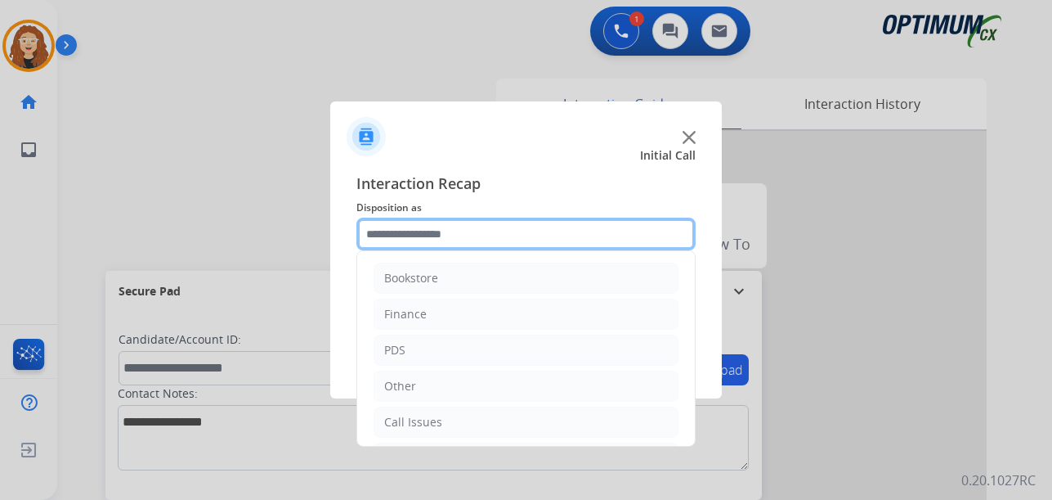
drag, startPoint x: 467, startPoint y: 243, endPoint x: 468, endPoint y: 233, distance: 9.9
click at [467, 241] on input "text" at bounding box center [525, 233] width 339 height 33
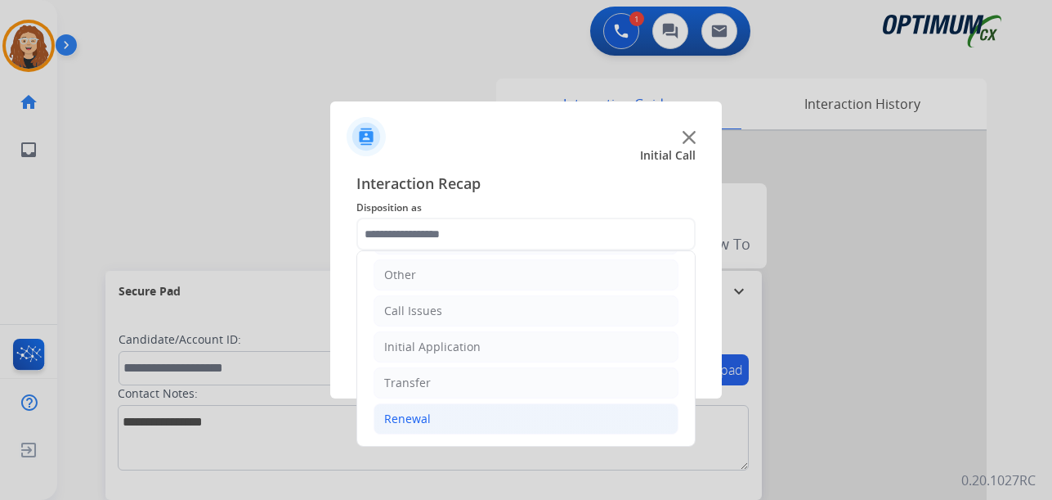
drag, startPoint x: 508, startPoint y: 426, endPoint x: 565, endPoint y: 414, distance: 58.5
click at [508, 425] on li "Renewal" at bounding box center [526, 418] width 305 height 31
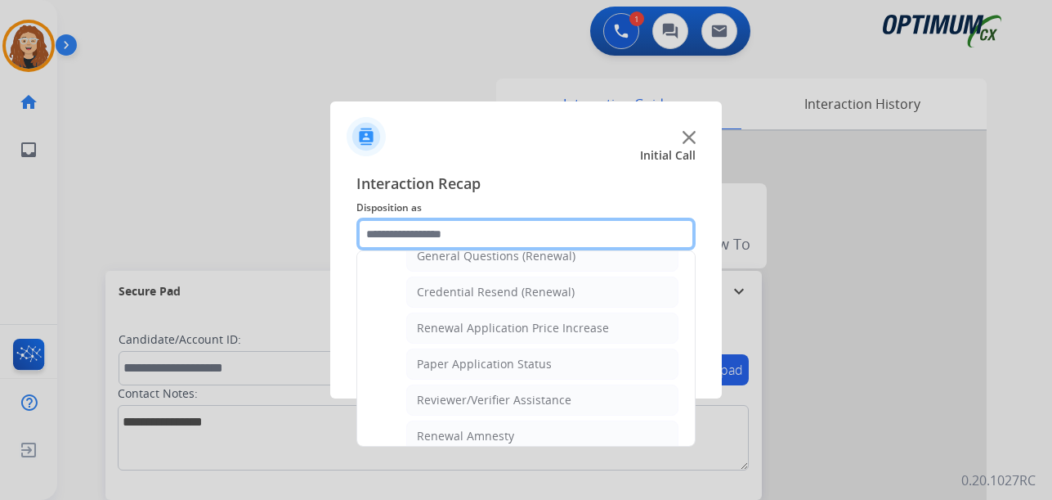
scroll to position [517, 0]
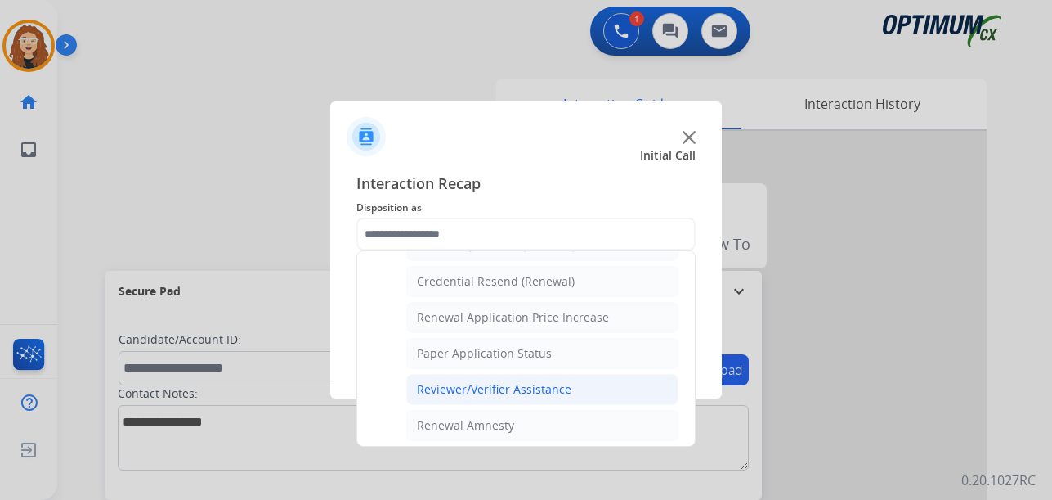
click at [602, 389] on li "Reviewer/Verifier Assistance" at bounding box center [542, 389] width 272 height 31
type input "**********"
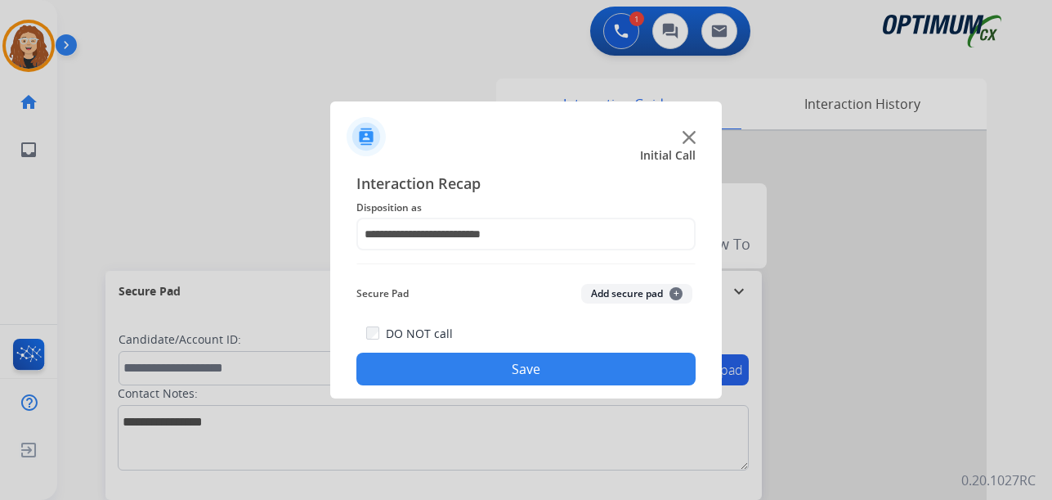
drag, startPoint x: 582, startPoint y: 374, endPoint x: 577, endPoint y: 383, distance: 10.2
click at [581, 374] on button "Save" at bounding box center [525, 368] width 339 height 33
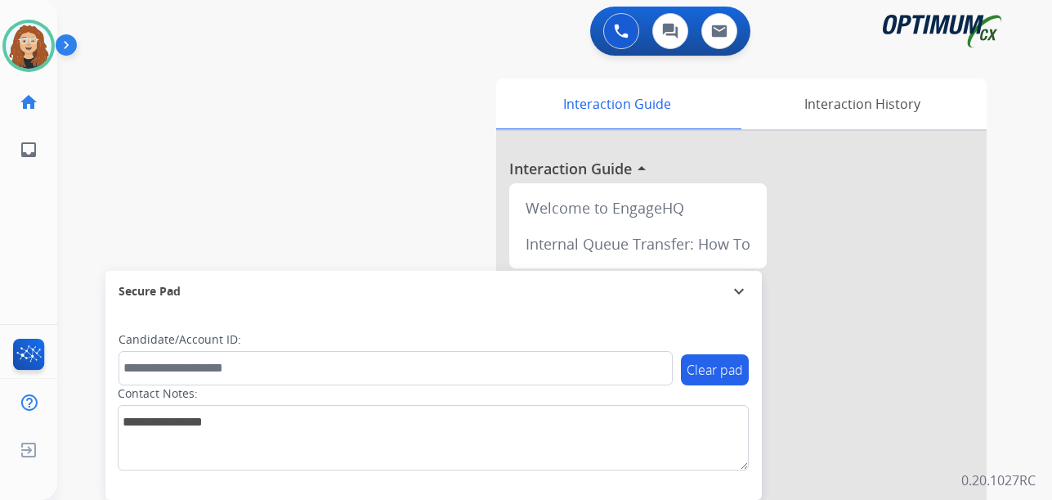
click at [71, 274] on div "swap_horiz Break voice bridge close_fullscreen Connect 3-Way Call merge_type Se…" at bounding box center [535, 400] width 956 height 682
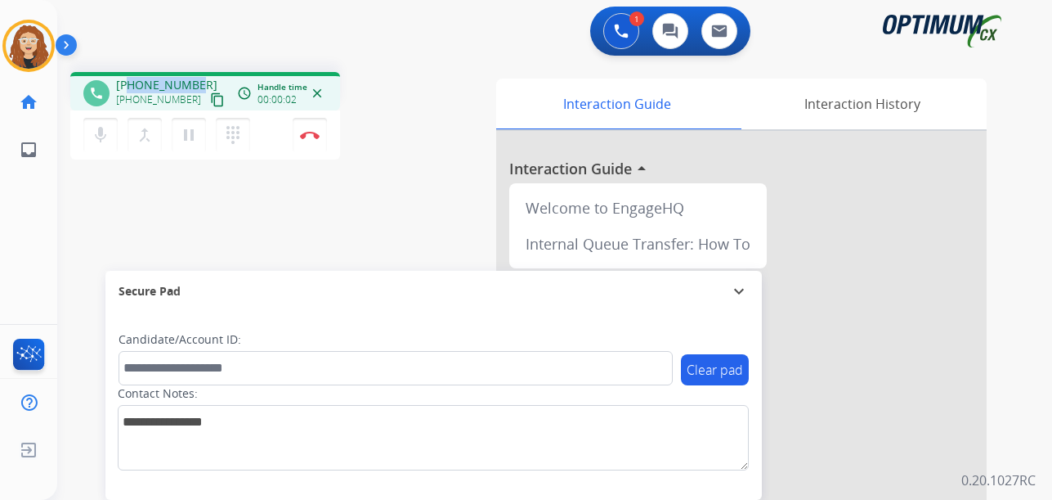
drag, startPoint x: 130, startPoint y: 84, endPoint x: 199, endPoint y: 78, distance: 69.0
click at [199, 78] on div "[PHONE_NUMBER] [PHONE_NUMBER] content_copy" at bounding box center [171, 93] width 111 height 33
copy span "8705003205"
click at [311, 138] on img at bounding box center [310, 135] width 20 height 8
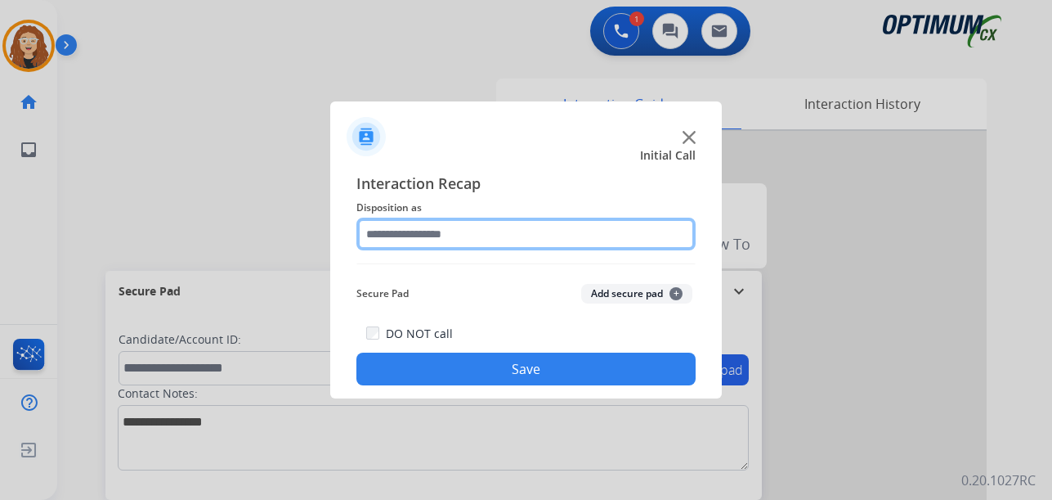
click at [437, 230] on input "text" at bounding box center [525, 233] width 339 height 33
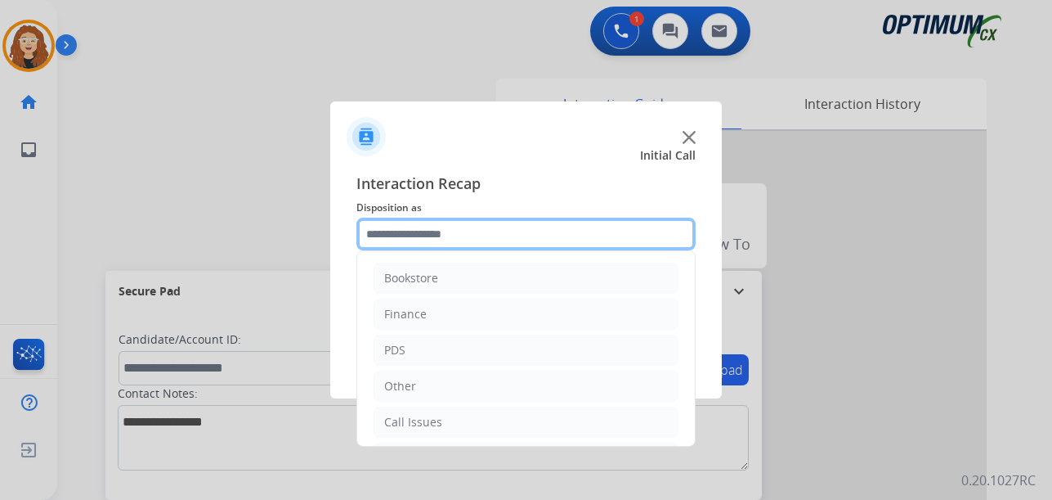
scroll to position [111, 0]
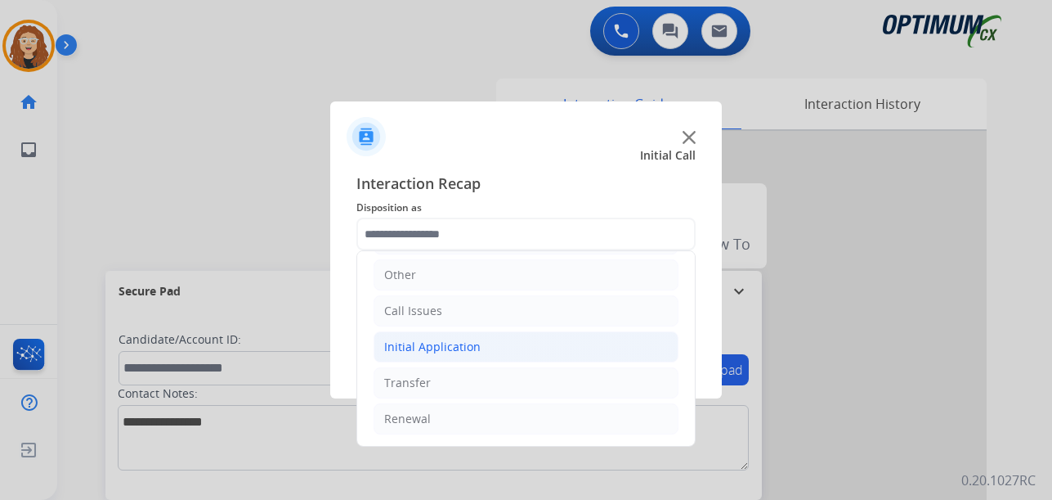
click at [438, 349] on div "Initial Application" at bounding box center [432, 346] width 96 height 16
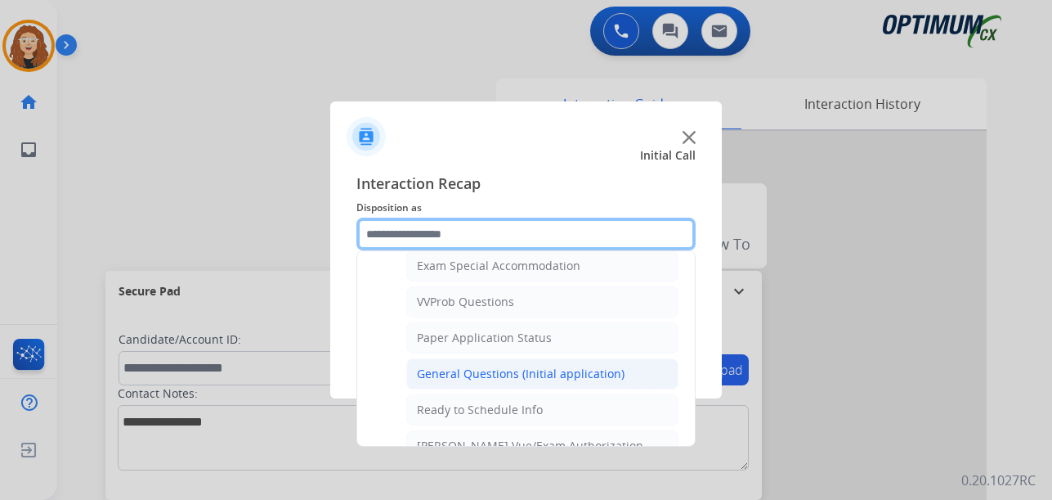
scroll to position [857, 0]
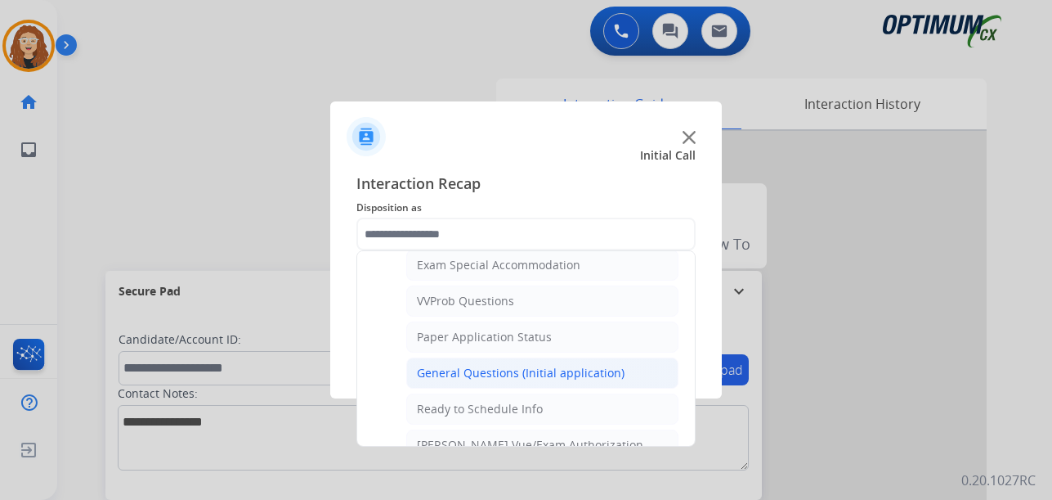
click at [562, 358] on li "General Questions (Initial application)" at bounding box center [542, 372] width 272 height 31
type input "**********"
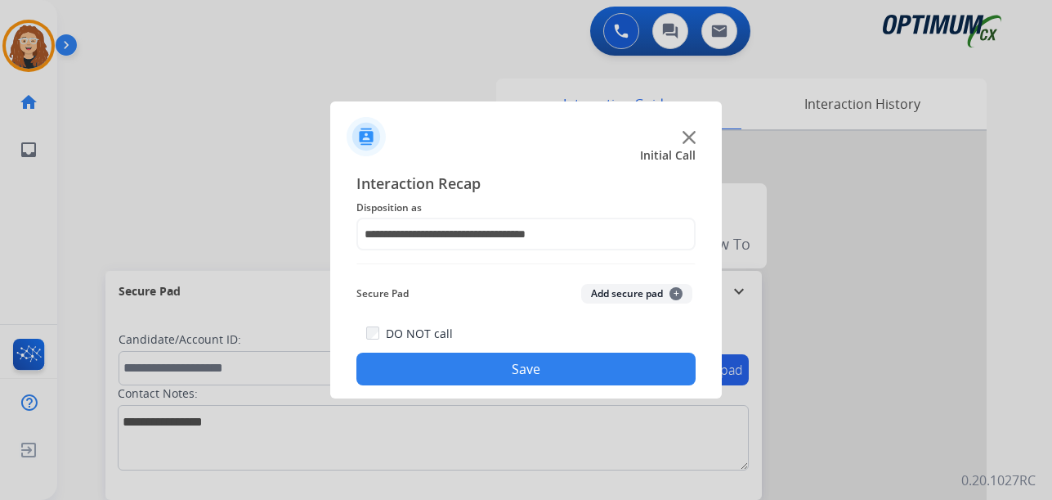
click at [565, 373] on button "Save" at bounding box center [525, 368] width 339 height 33
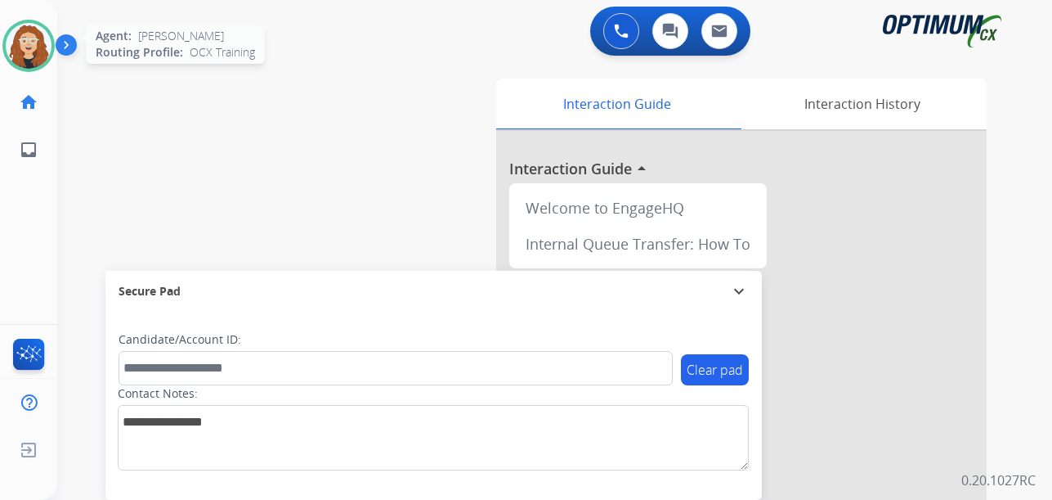
click at [38, 52] on img at bounding box center [29, 46] width 46 height 46
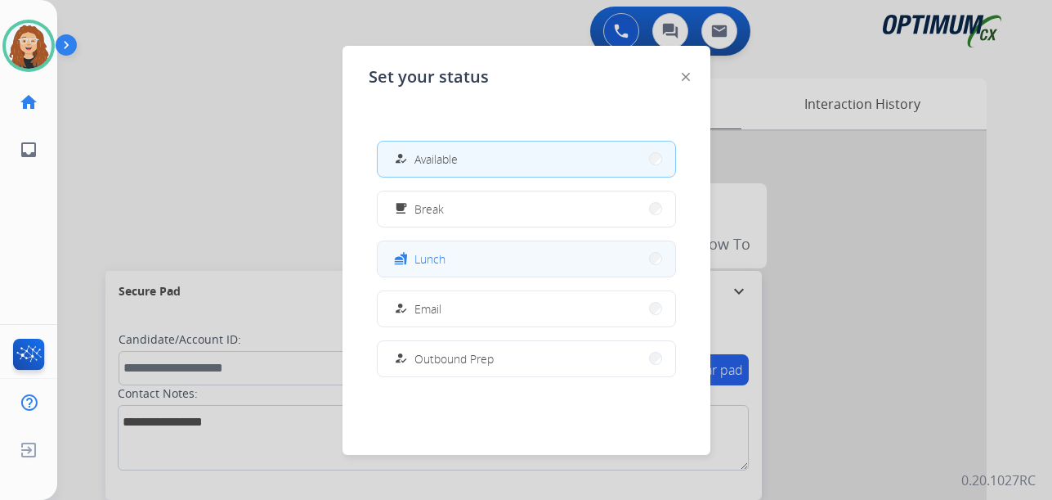
click at [470, 253] on button "fastfood Lunch" at bounding box center [527, 258] width 298 height 35
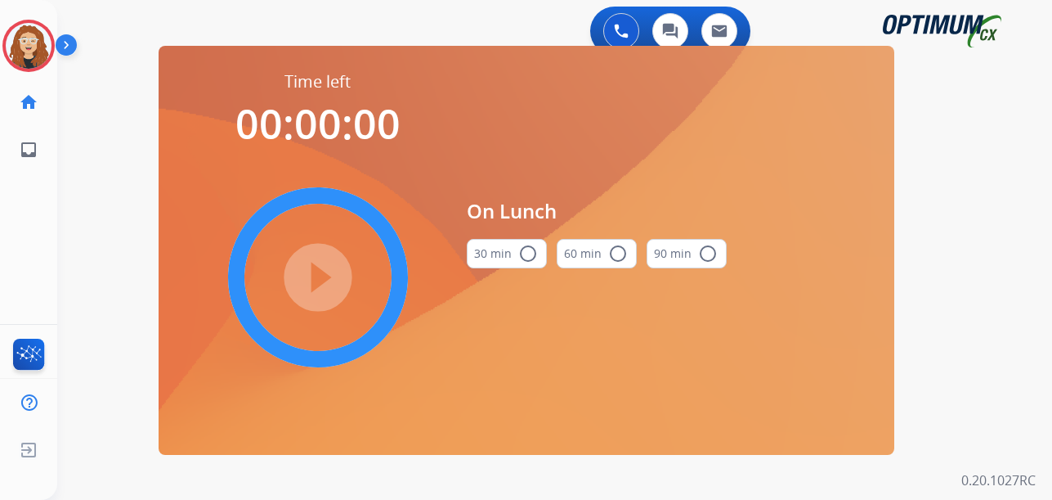
click at [531, 249] on mat-icon "radio_button_unchecked" at bounding box center [528, 254] width 20 height 20
click at [324, 281] on mat-icon "play_circle_filled" at bounding box center [318, 277] width 20 height 20
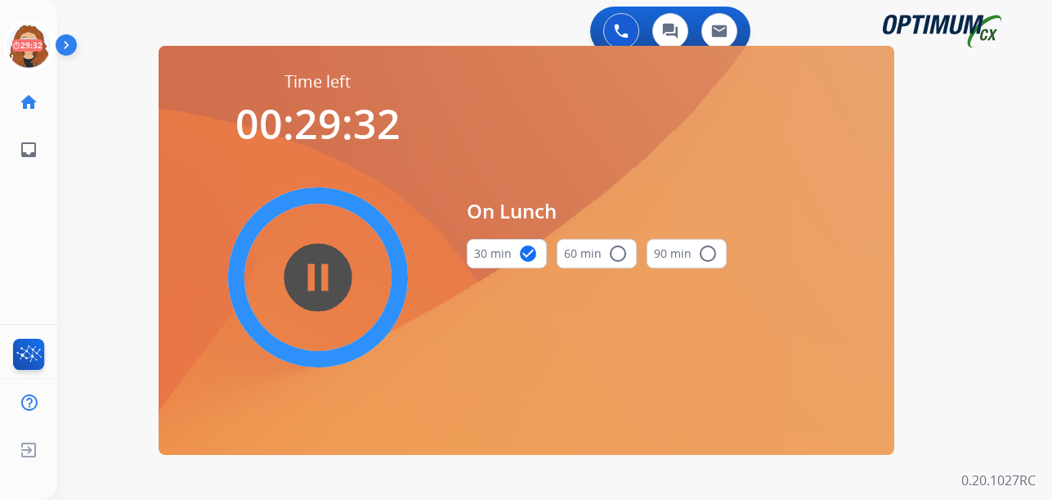
click at [84, 274] on div "0 Voice Interactions 0 Chat Interactions 0 Email Interactions swap_horiz Break …" at bounding box center [554, 250] width 995 height 500
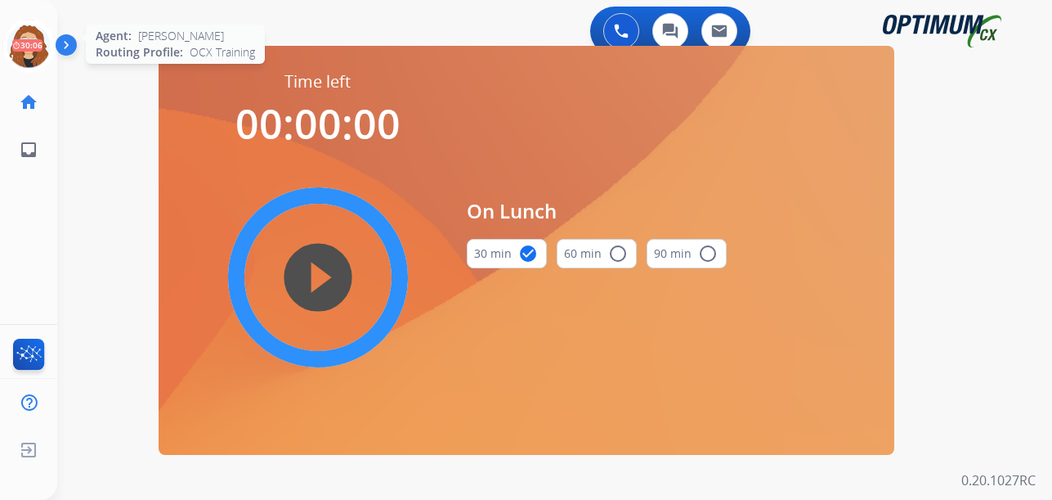
click at [20, 40] on icon at bounding box center [28, 46] width 53 height 53
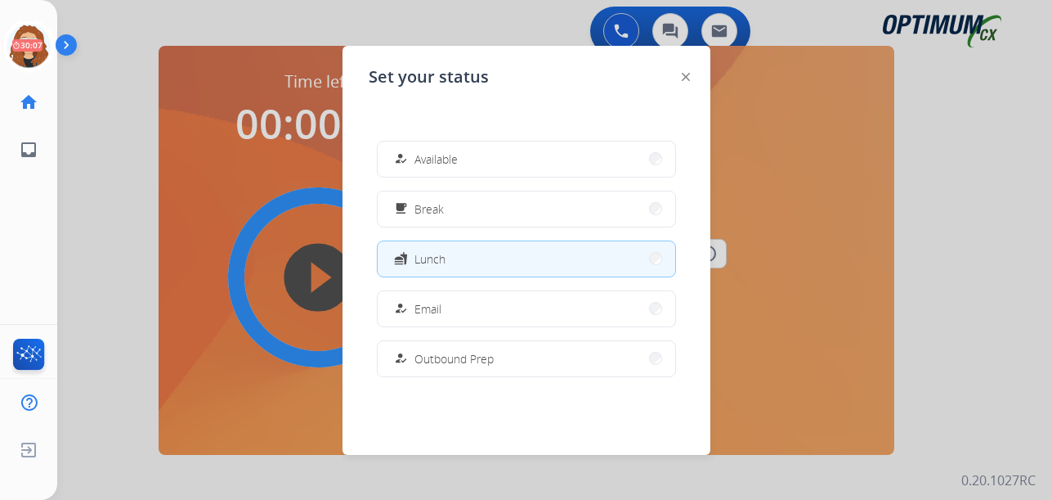
click at [455, 153] on span "Available" at bounding box center [435, 158] width 43 height 17
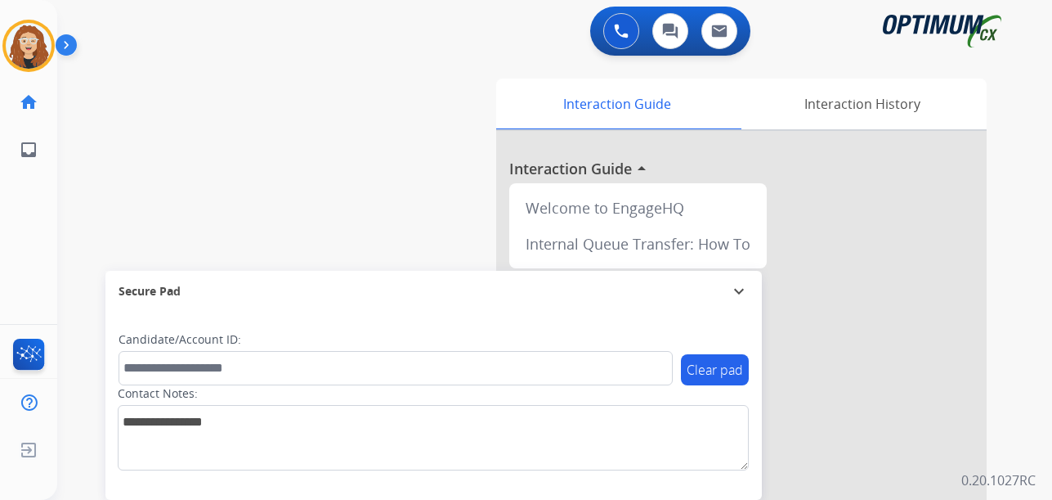
click at [86, 323] on div "swap_horiz Break voice bridge close_fullscreen Connect 3-Way Call merge_type Se…" at bounding box center [535, 400] width 956 height 682
click at [79, 242] on div "swap_horiz Break voice bridge close_fullscreen Connect 3-Way Call merge_type Se…" at bounding box center [535, 400] width 956 height 682
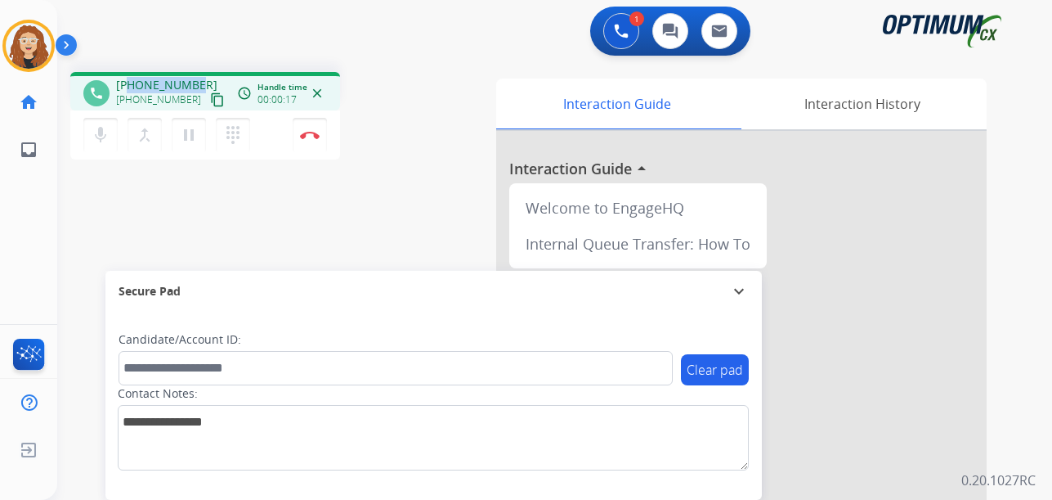
drag, startPoint x: 128, startPoint y: 83, endPoint x: 195, endPoint y: 77, distance: 67.4
click at [195, 77] on div "[PHONE_NUMBER] [PHONE_NUMBER] content_copy" at bounding box center [171, 93] width 111 height 33
copy span "9294316034"
click at [314, 140] on button "Disconnect" at bounding box center [310, 135] width 34 height 34
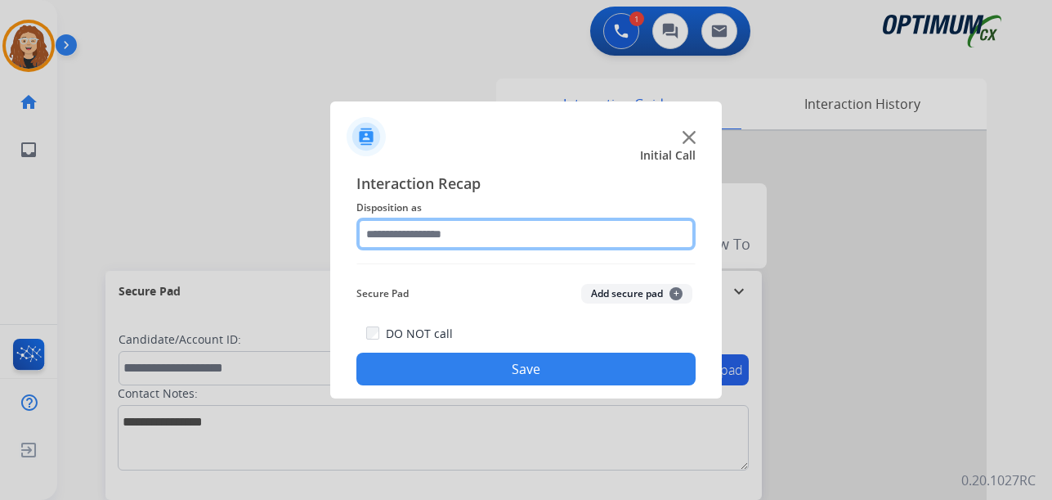
click at [440, 233] on input "text" at bounding box center [525, 233] width 339 height 33
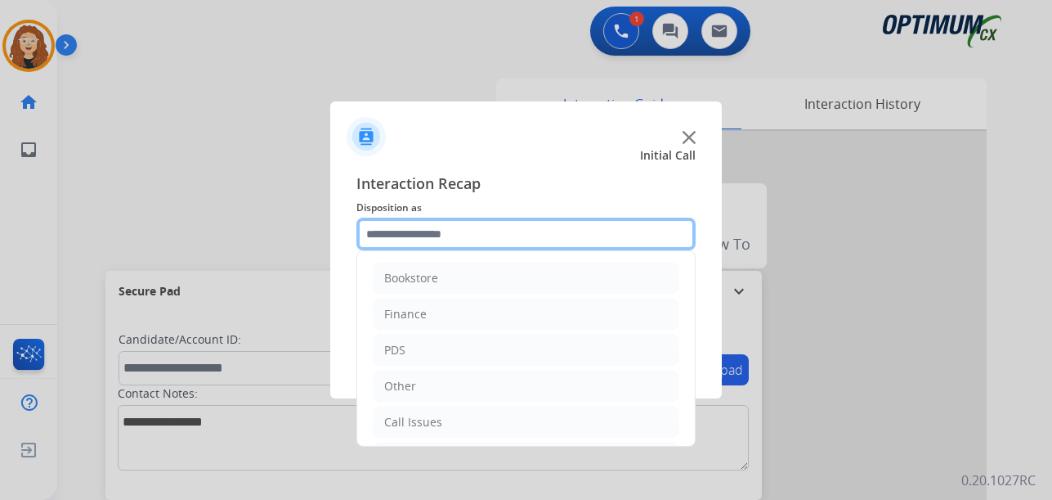
scroll to position [111, 0]
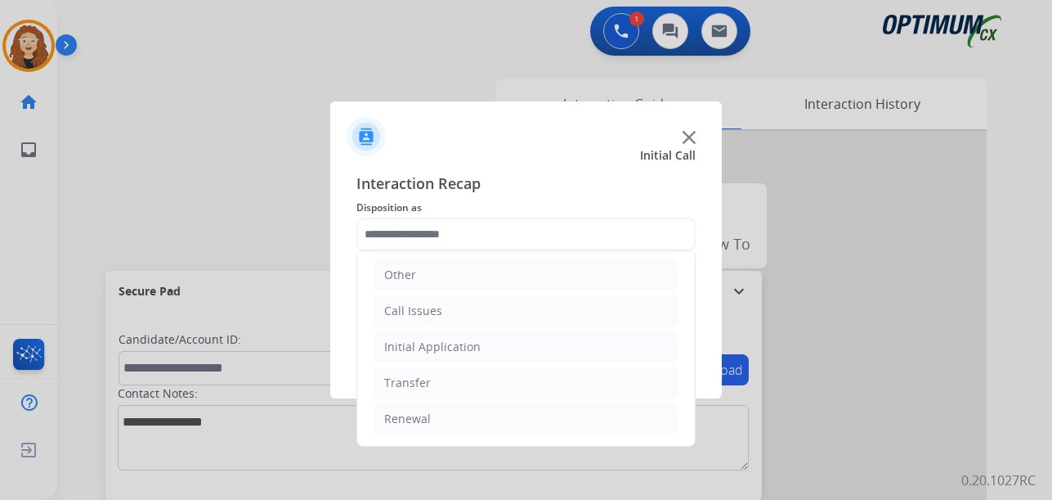
drag, startPoint x: 554, startPoint y: 346, endPoint x: 665, endPoint y: 365, distance: 112.0
click at [555, 346] on li "Initial Application" at bounding box center [526, 346] width 305 height 31
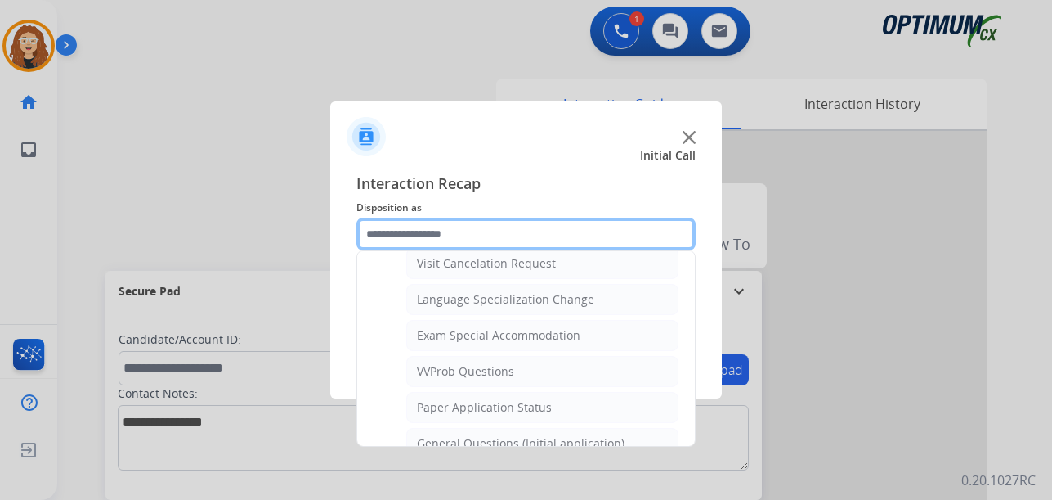
scroll to position [817, 0]
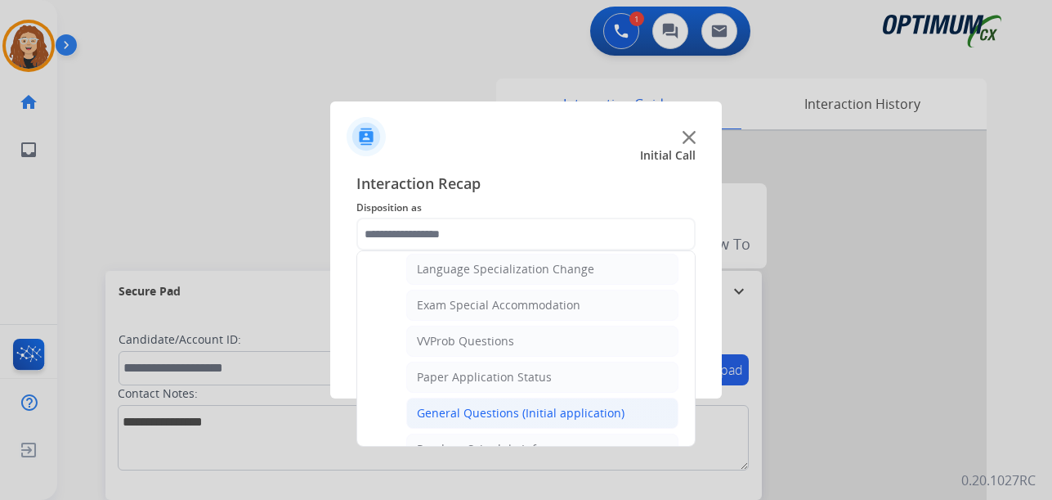
click at [612, 406] on div "General Questions (Initial application)" at bounding box center [521, 413] width 208 height 16
type input "**********"
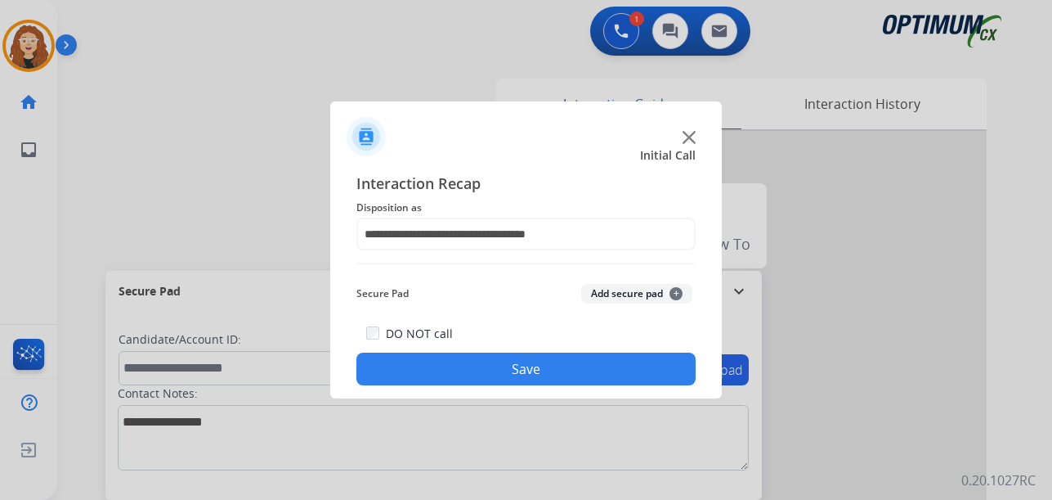
click at [580, 365] on button "Save" at bounding box center [525, 368] width 339 height 33
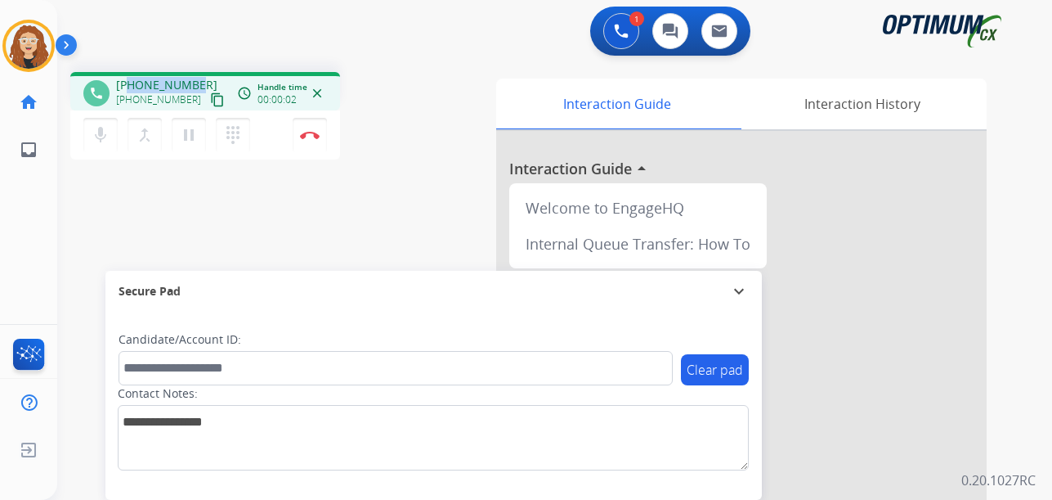
drag, startPoint x: 147, startPoint y: 79, endPoint x: 199, endPoint y: 73, distance: 51.9
click at [199, 73] on div "phone [PHONE_NUMBER] [PHONE_NUMBER] content_copy access_time Call metrics Queue…" at bounding box center [205, 91] width 270 height 38
copy span "9732233487"
click at [314, 137] on img at bounding box center [310, 135] width 20 height 8
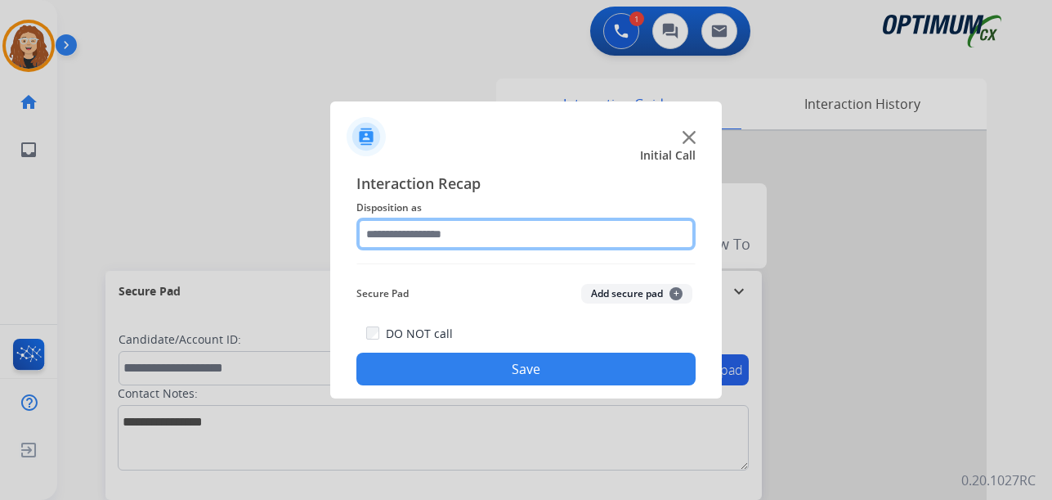
click at [522, 231] on input "text" at bounding box center [525, 233] width 339 height 33
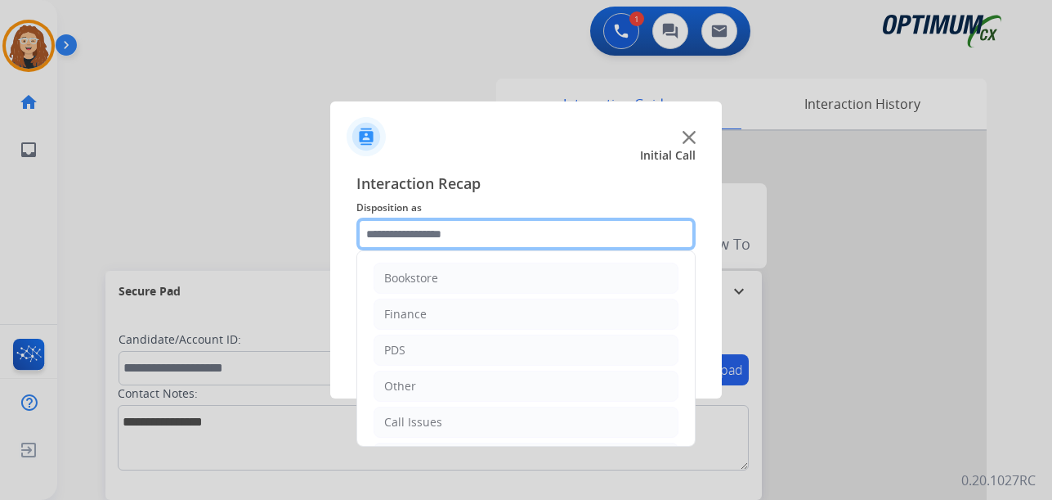
scroll to position [111, 0]
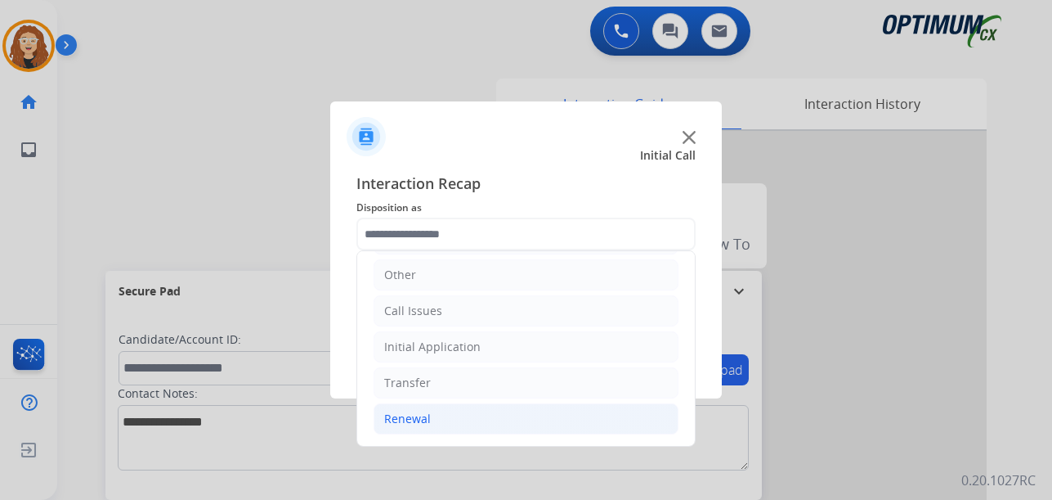
drag, startPoint x: 454, startPoint y: 424, endPoint x: 500, endPoint y: 423, distance: 45.8
click at [458, 424] on li "Renewal" at bounding box center [526, 418] width 305 height 31
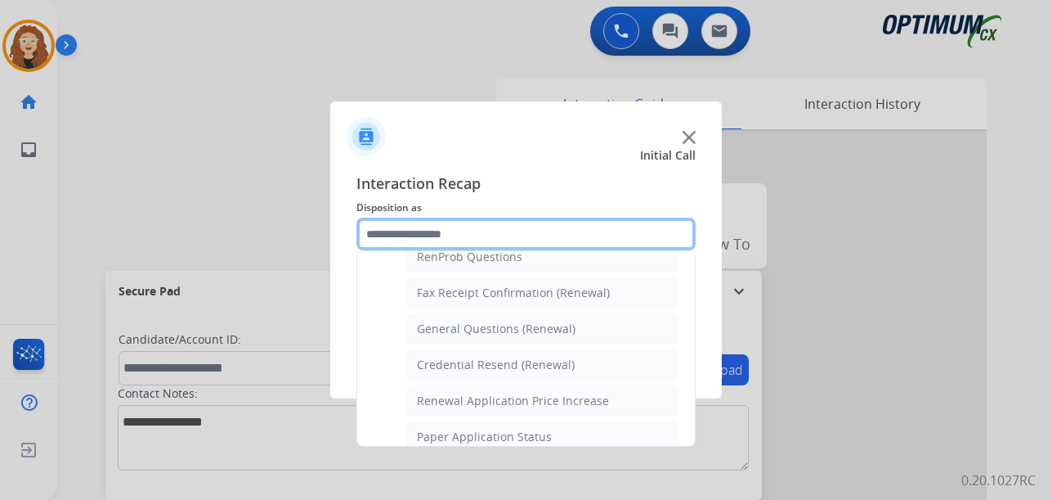
scroll to position [441, 0]
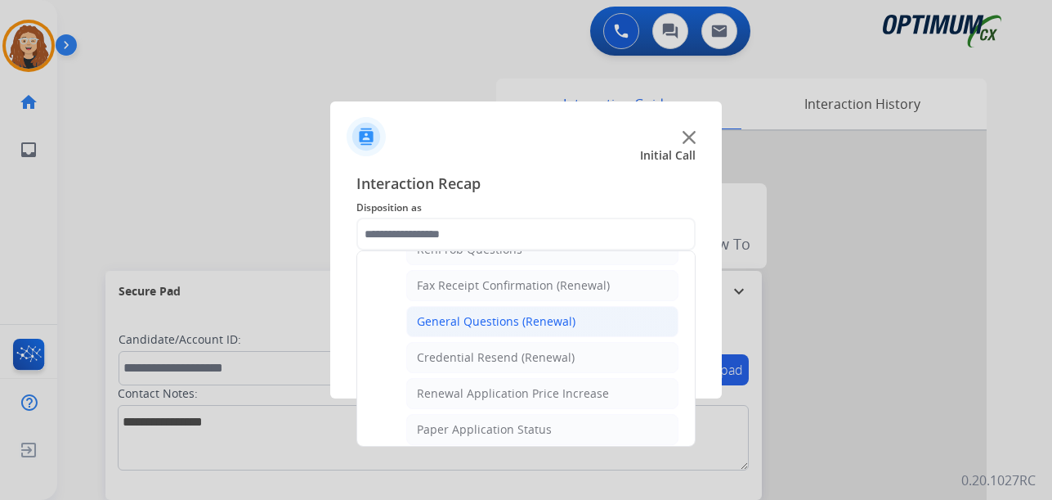
click at [546, 328] on div "General Questions (Renewal)" at bounding box center [496, 321] width 159 height 16
type input "**********"
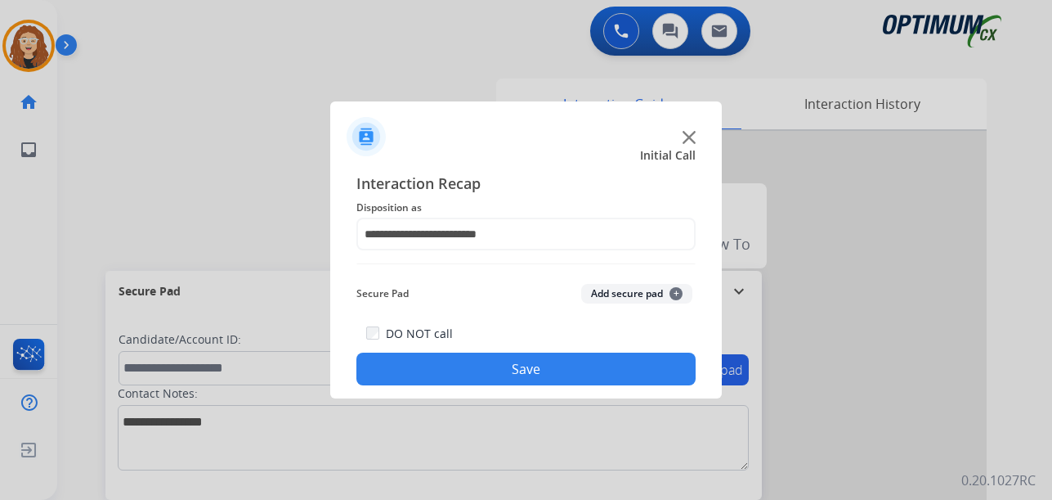
click at [530, 374] on button "Save" at bounding box center [525, 368] width 339 height 33
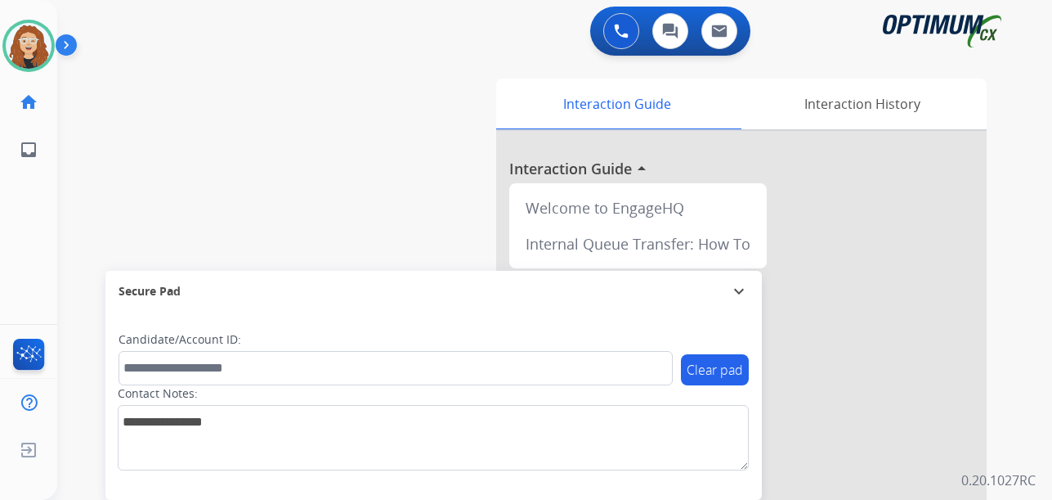
click at [420, 158] on div "swap_horiz Break voice bridge close_fullscreen Connect 3-Way Call merge_type Se…" at bounding box center [535, 400] width 956 height 682
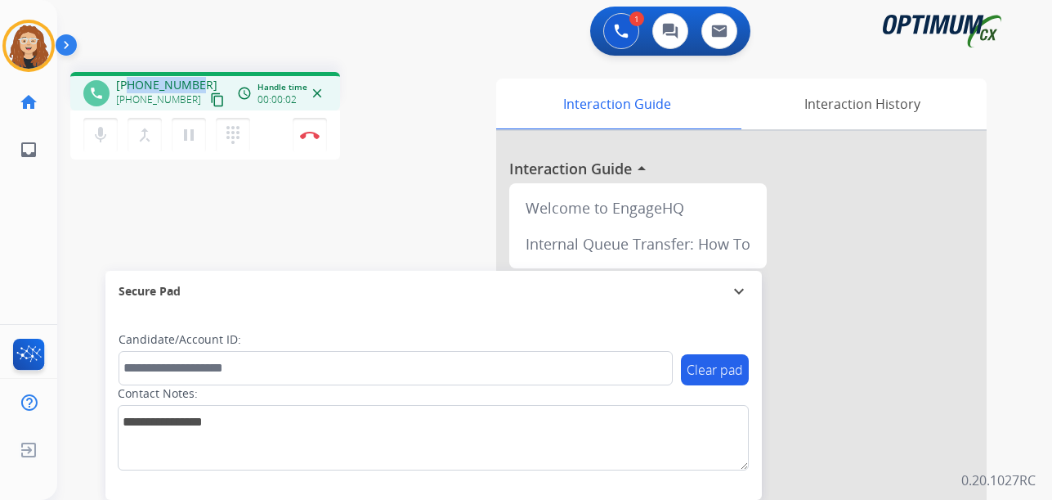
drag, startPoint x: 132, startPoint y: 82, endPoint x: 195, endPoint y: 79, distance: 63.8
click at [195, 79] on div "[PHONE_NUMBER] [PHONE_NUMBER] content_copy" at bounding box center [171, 93] width 111 height 33
click at [316, 135] on img at bounding box center [310, 135] width 20 height 8
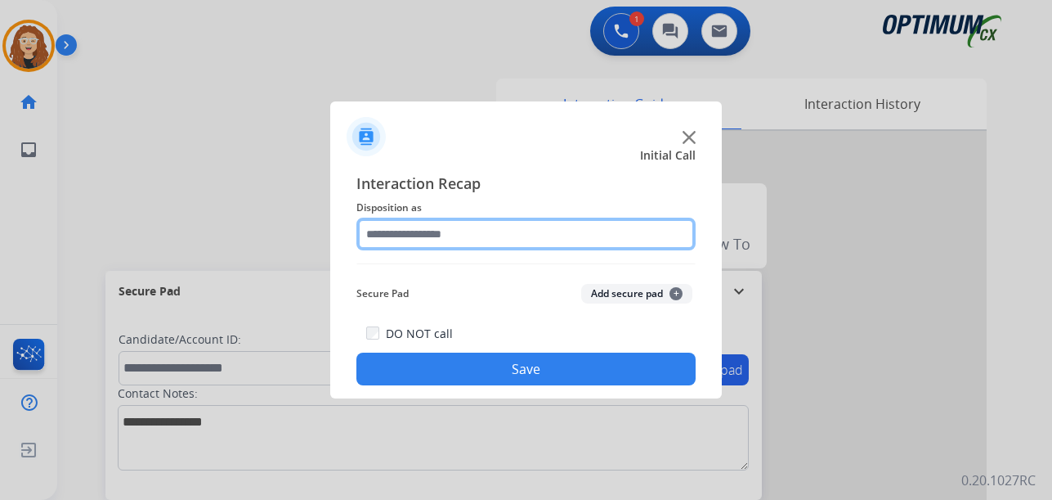
click at [437, 227] on input "text" at bounding box center [525, 233] width 339 height 33
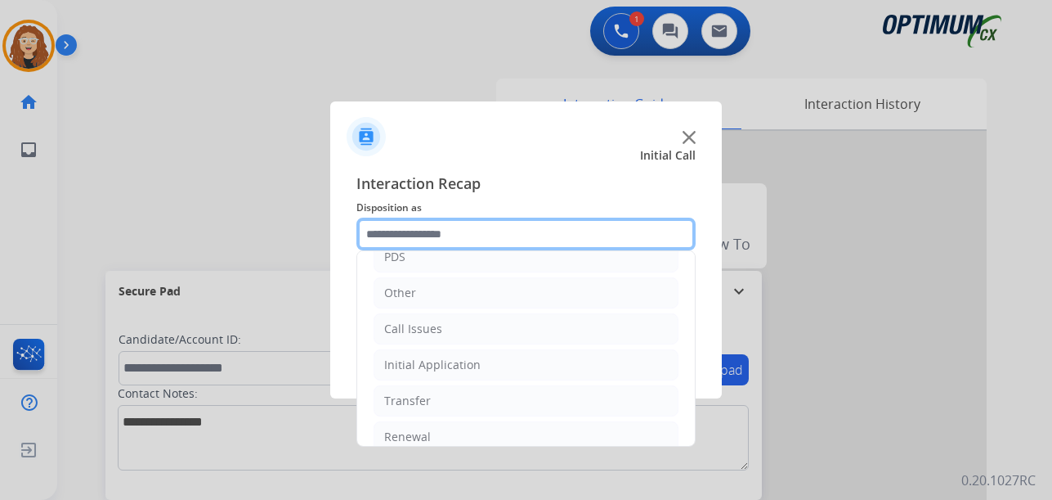
scroll to position [111, 0]
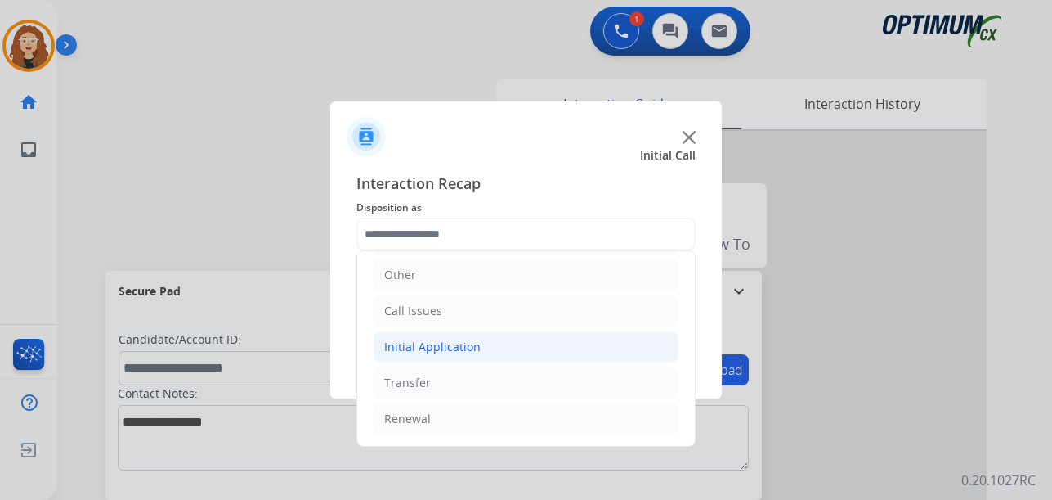
click at [464, 346] on div "Initial Application" at bounding box center [432, 346] width 96 height 16
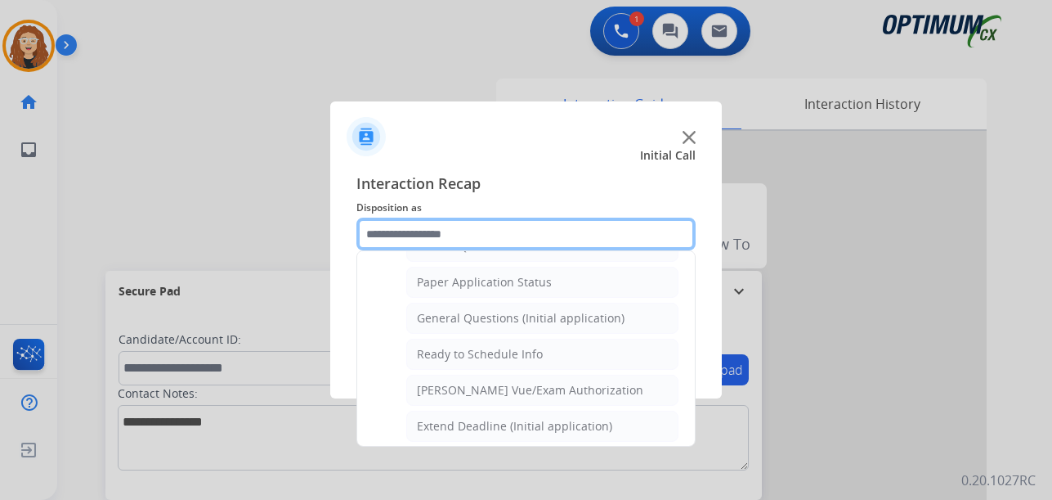
scroll to position [901, 0]
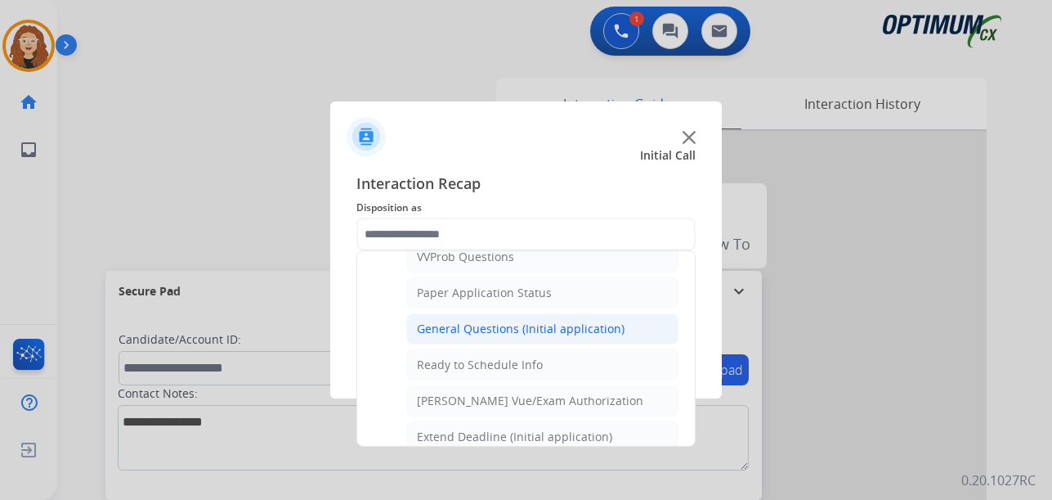
click at [507, 325] on div "General Questions (Initial application)" at bounding box center [521, 328] width 208 height 16
type input "**********"
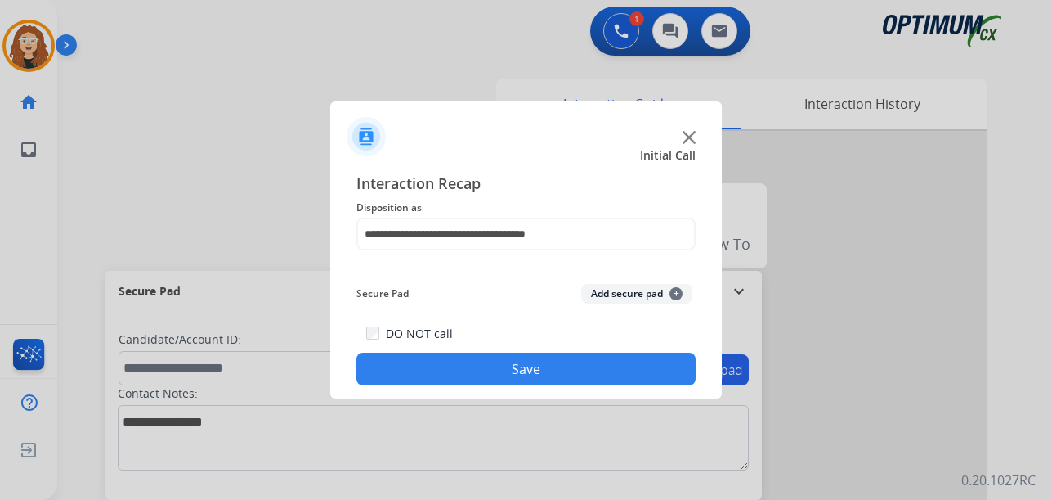
click at [516, 359] on button "Save" at bounding box center [525, 368] width 339 height 33
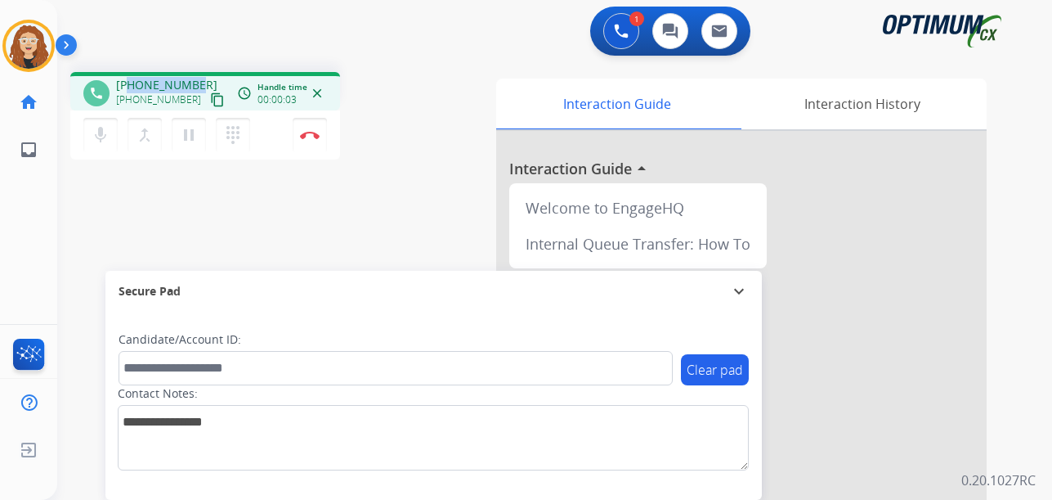
drag, startPoint x: 130, startPoint y: 82, endPoint x: 195, endPoint y: 77, distance: 65.6
click at [195, 77] on div "[PHONE_NUMBER] [PHONE_NUMBER] content_copy" at bounding box center [171, 93] width 111 height 33
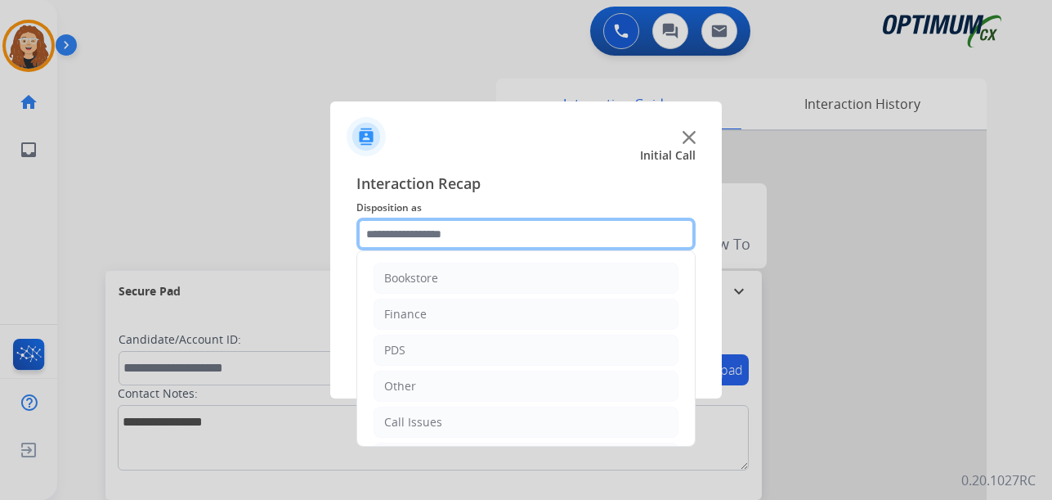
click at [426, 231] on input "text" at bounding box center [525, 233] width 339 height 33
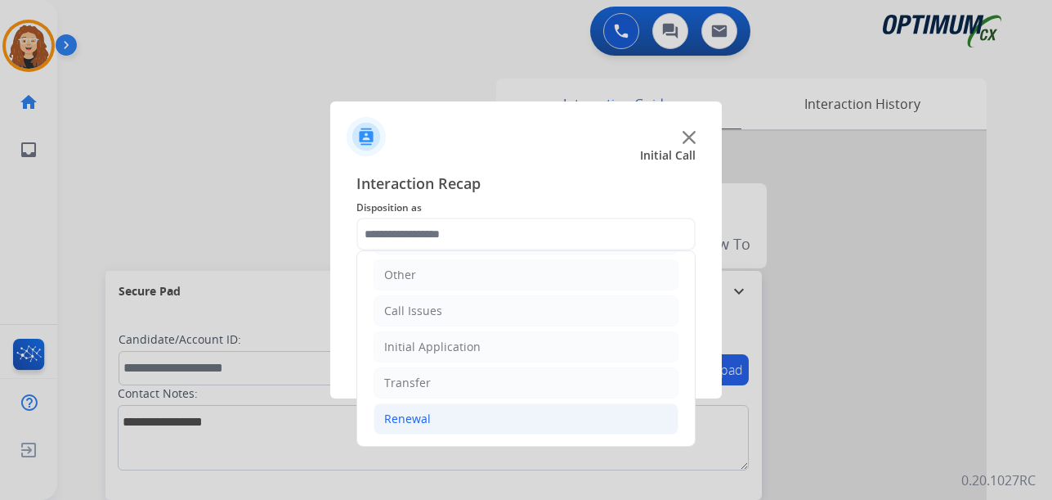
click at [423, 422] on div "Renewal" at bounding box center [407, 418] width 47 height 16
drag, startPoint x: 697, startPoint y: 318, endPoint x: 651, endPoint y: 354, distance: 58.2
click at [685, 379] on div "Interaction Recap Disposition as Bookstore Finance PDS Other Call Issues Initia…" at bounding box center [526, 279] width 392 height 240
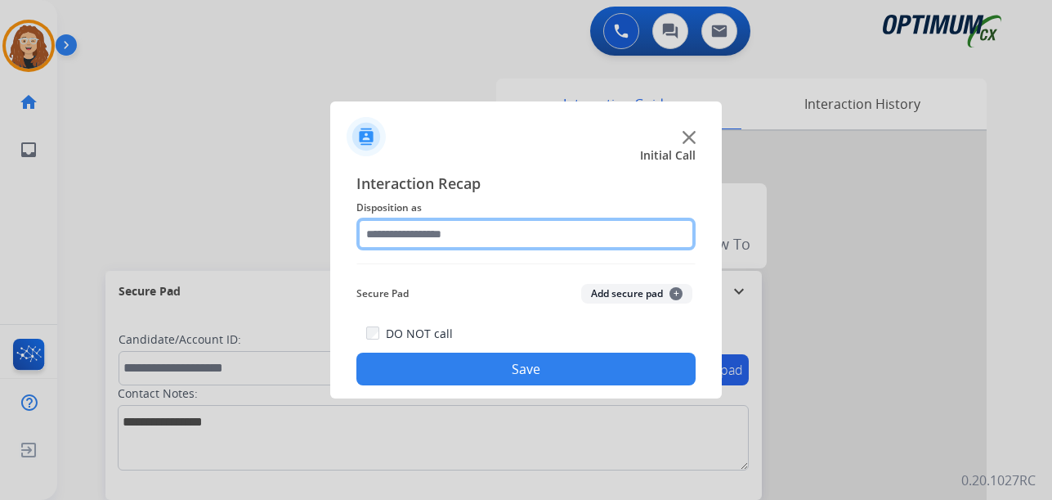
click at [446, 232] on input "text" at bounding box center [525, 233] width 339 height 33
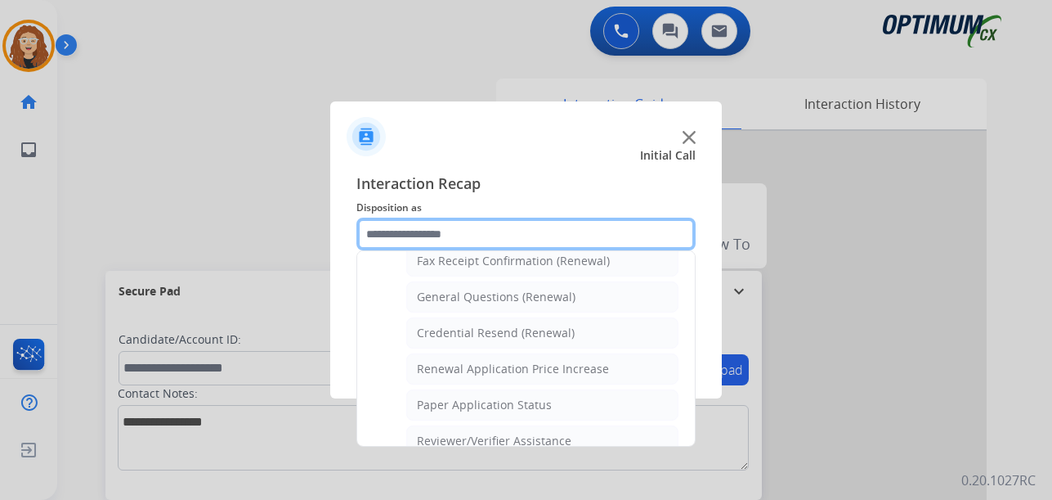
scroll to position [454, 0]
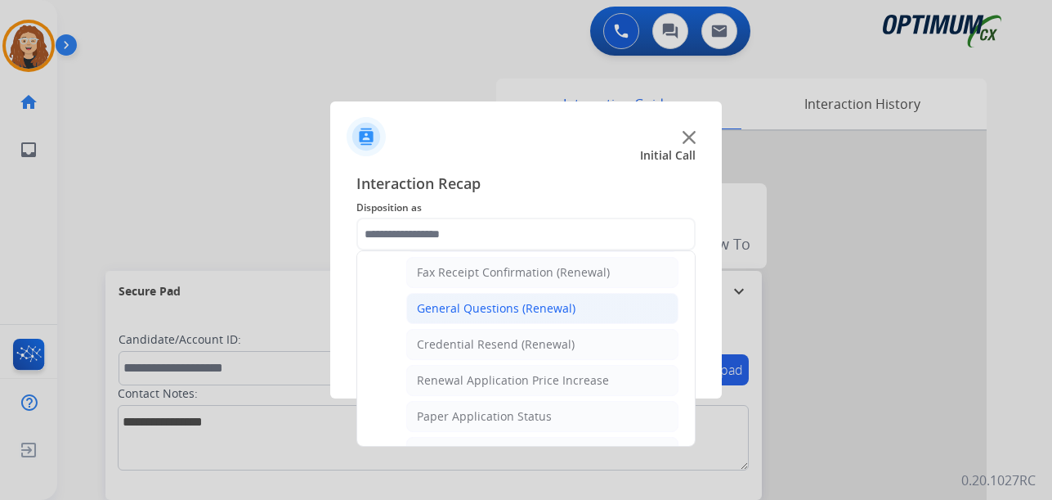
click at [535, 306] on div "General Questions (Renewal)" at bounding box center [496, 308] width 159 height 16
type input "**********"
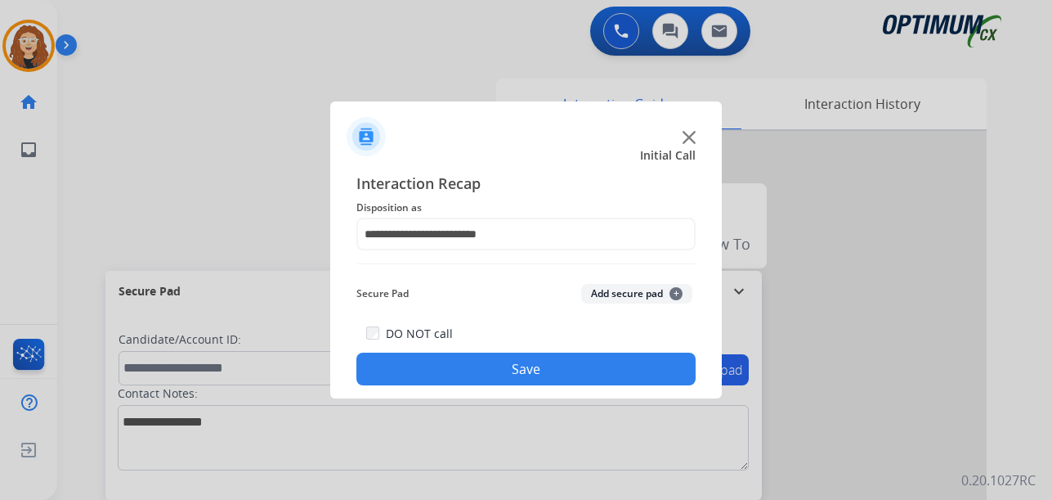
click at [500, 356] on button "Save" at bounding box center [525, 368] width 339 height 33
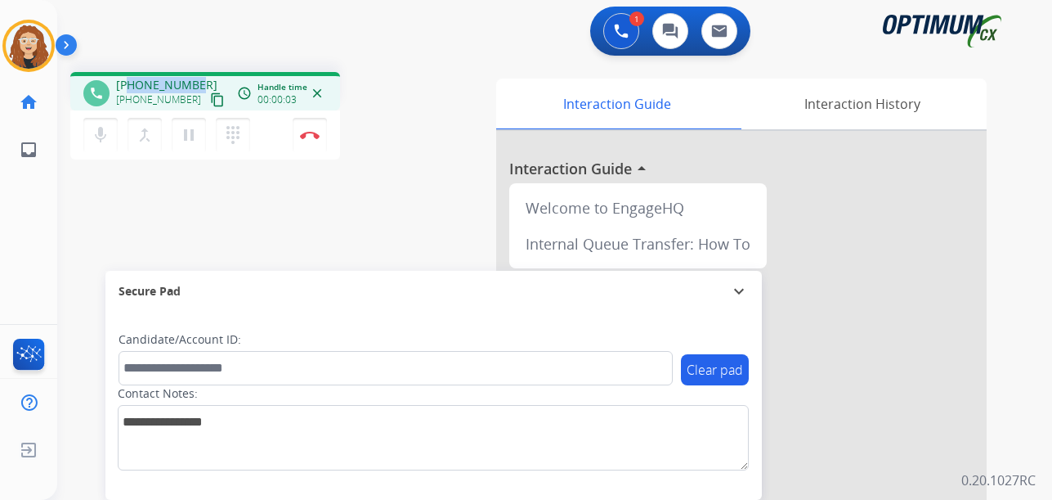
drag, startPoint x: 129, startPoint y: 84, endPoint x: 202, endPoint y: 75, distance: 73.3
click at [202, 75] on div "phone [PHONE_NUMBER] [PHONE_NUMBER] content_copy access_time Call metrics Queue…" at bounding box center [205, 91] width 270 height 38
click at [309, 135] on img at bounding box center [310, 135] width 20 height 8
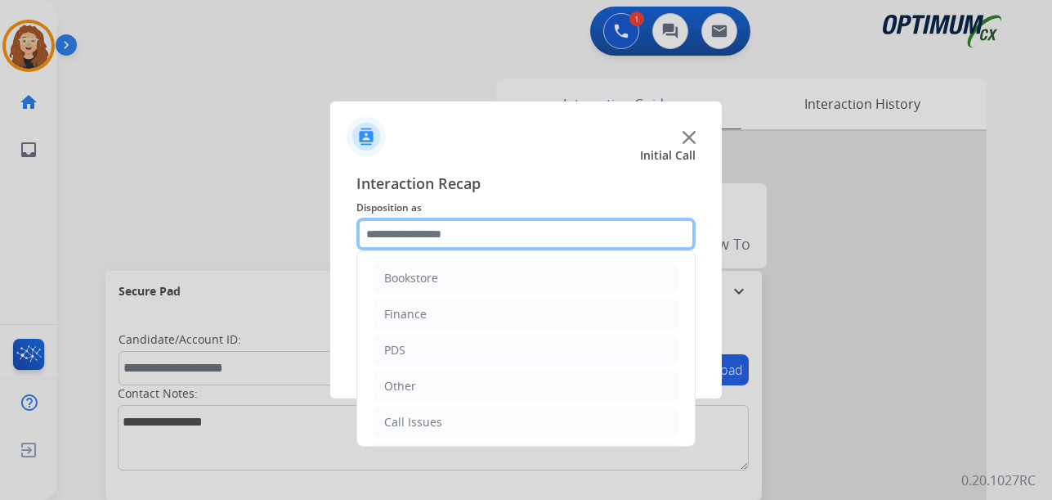
click at [455, 231] on input "text" at bounding box center [525, 233] width 339 height 33
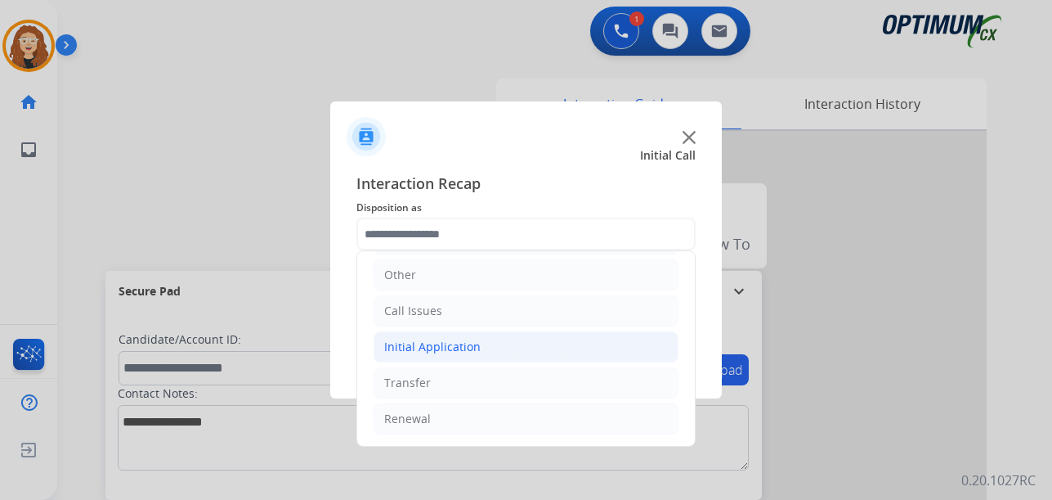
click at [383, 346] on li "Initial Application" at bounding box center [526, 346] width 305 height 31
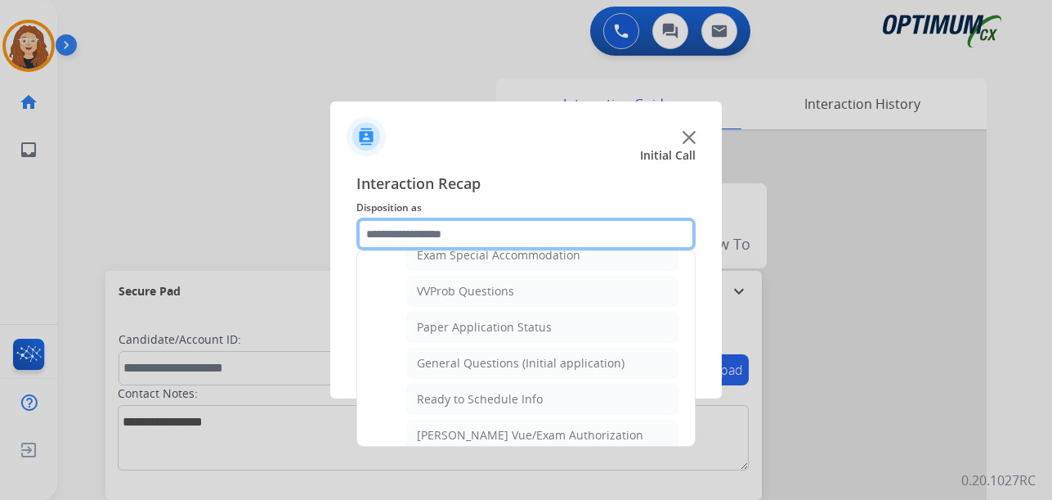
scroll to position [871, 0]
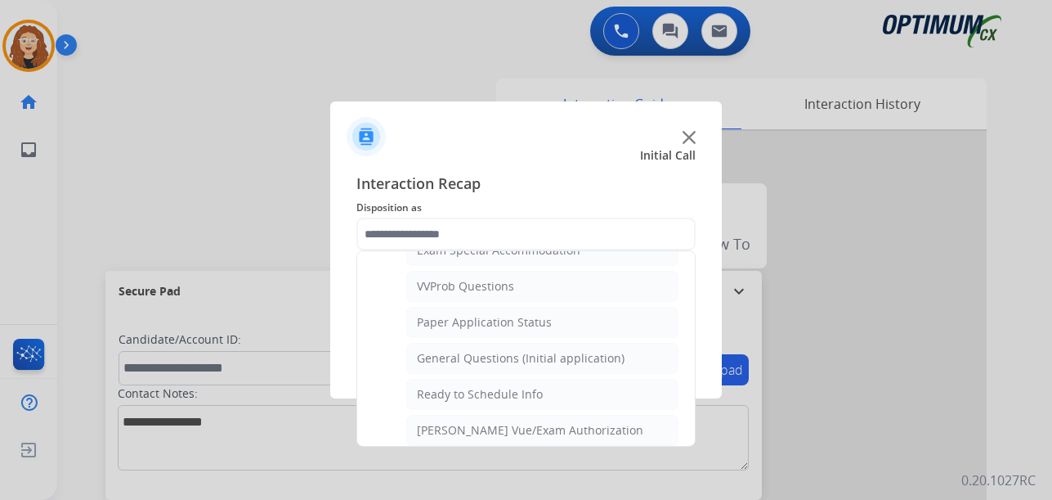
click at [550, 354] on div "General Questions (Initial application)" at bounding box center [521, 358] width 208 height 16
type input "**********"
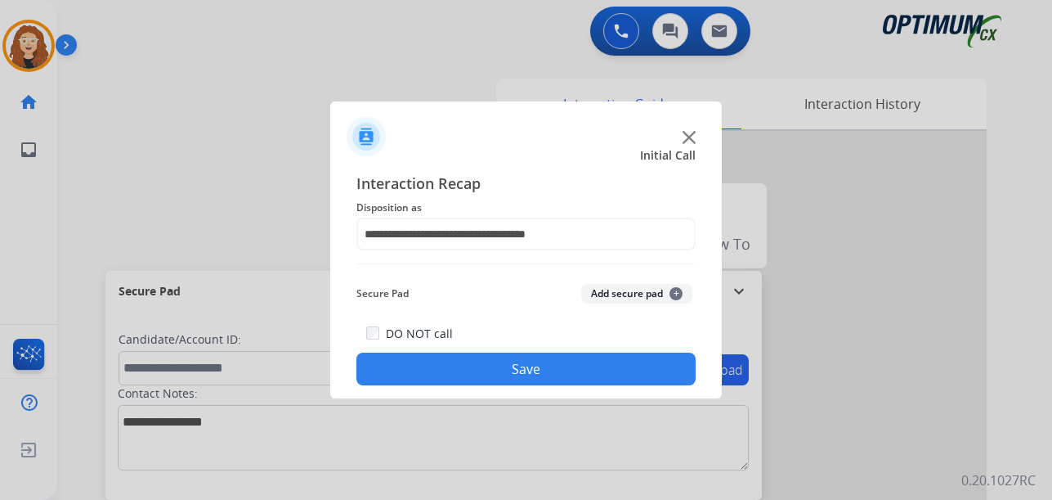
click at [544, 361] on button "Save" at bounding box center [525, 368] width 339 height 33
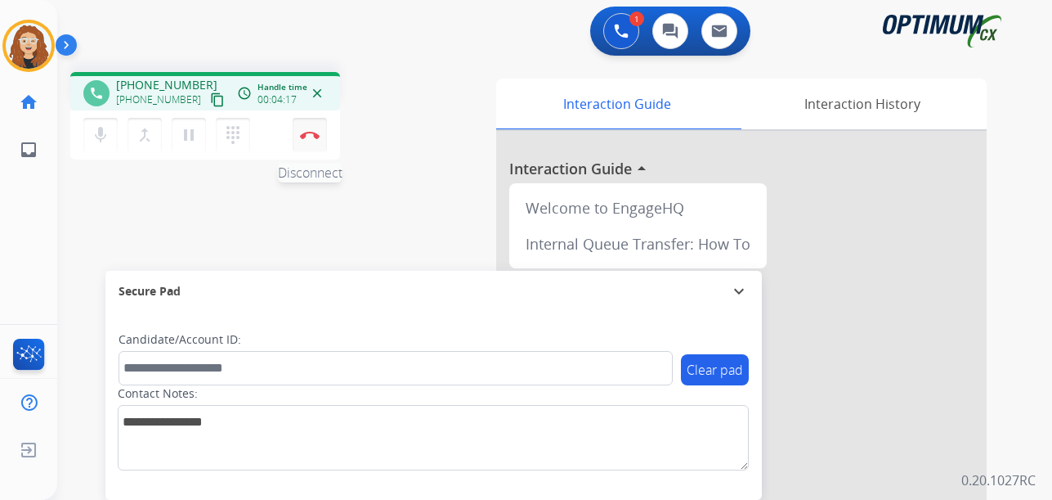
click at [311, 132] on img at bounding box center [310, 135] width 20 height 8
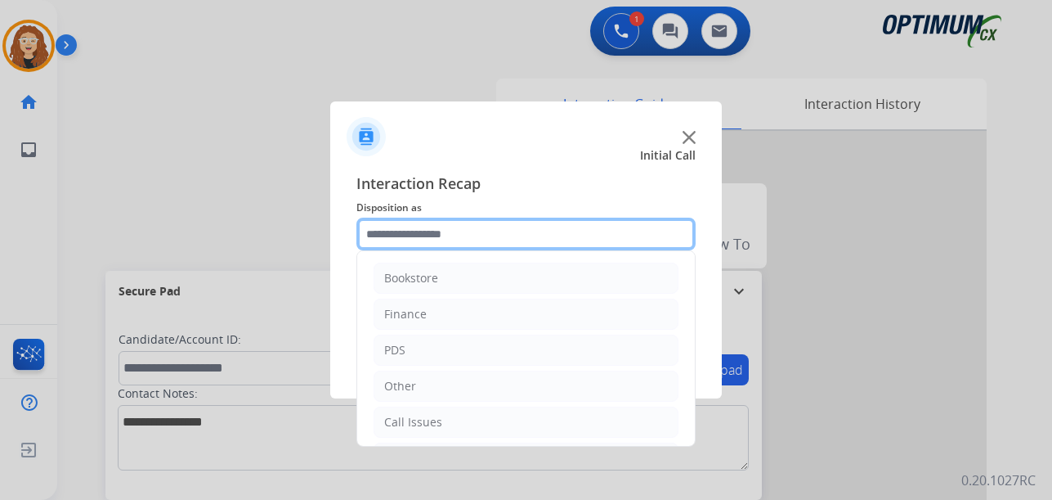
click at [446, 235] on input "text" at bounding box center [525, 233] width 339 height 33
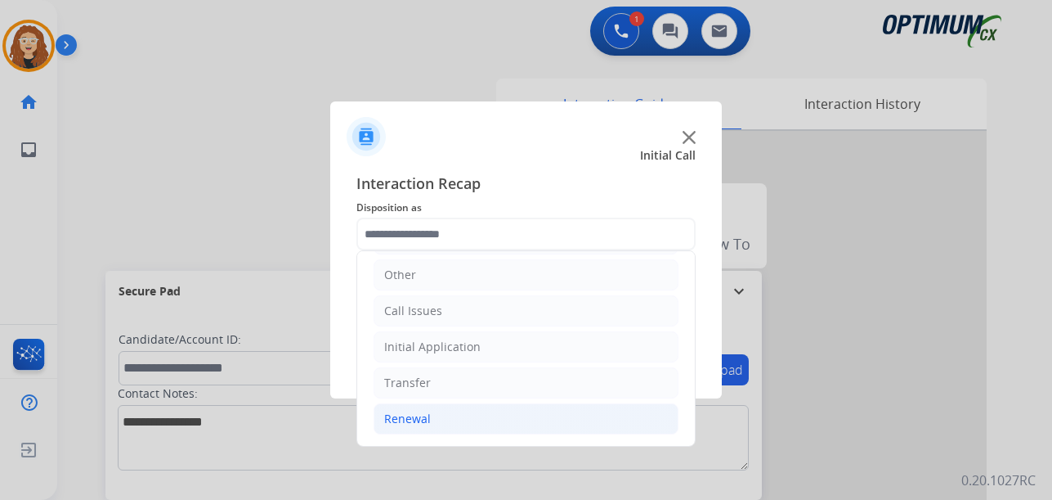
drag, startPoint x: 517, startPoint y: 421, endPoint x: 578, endPoint y: 426, distance: 61.5
click at [518, 421] on li "Renewal" at bounding box center [526, 418] width 305 height 31
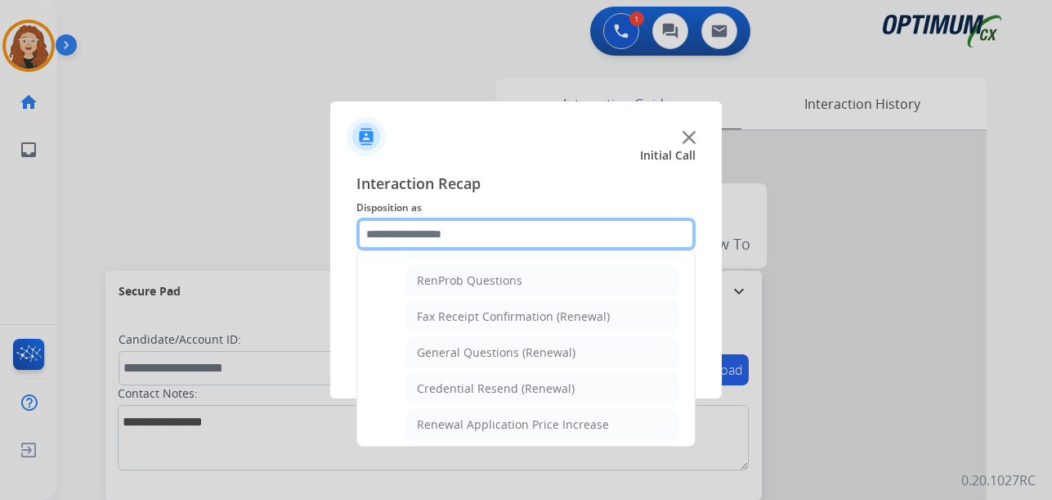
scroll to position [416, 0]
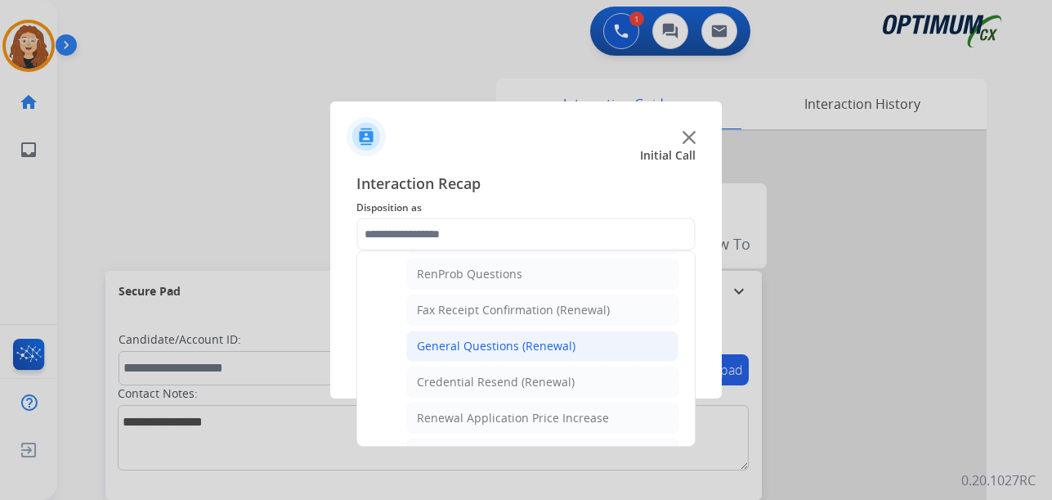
click at [607, 347] on li "General Questions (Renewal)" at bounding box center [542, 345] width 272 height 31
type input "**********"
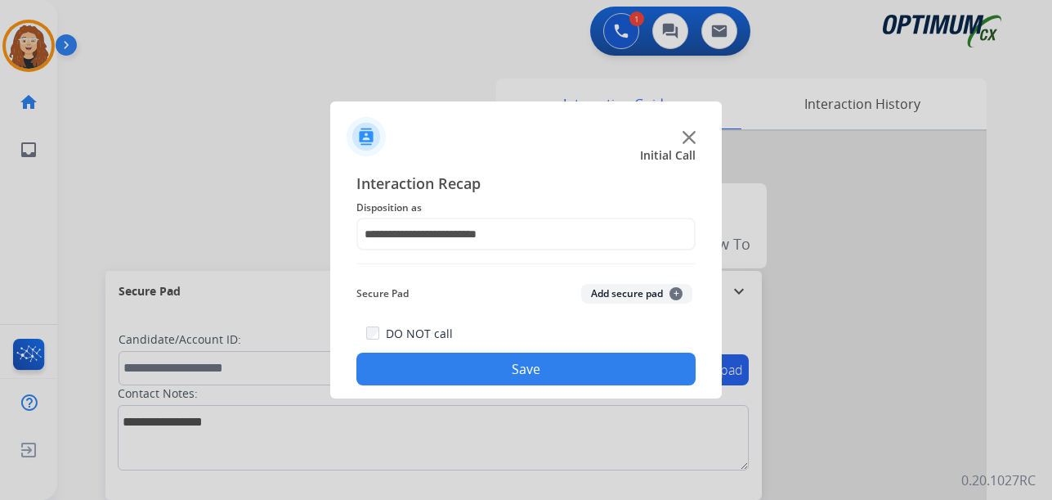
drag, startPoint x: 577, startPoint y: 370, endPoint x: 335, endPoint y: 131, distance: 340.5
click at [575, 370] on button "Save" at bounding box center [525, 368] width 339 height 33
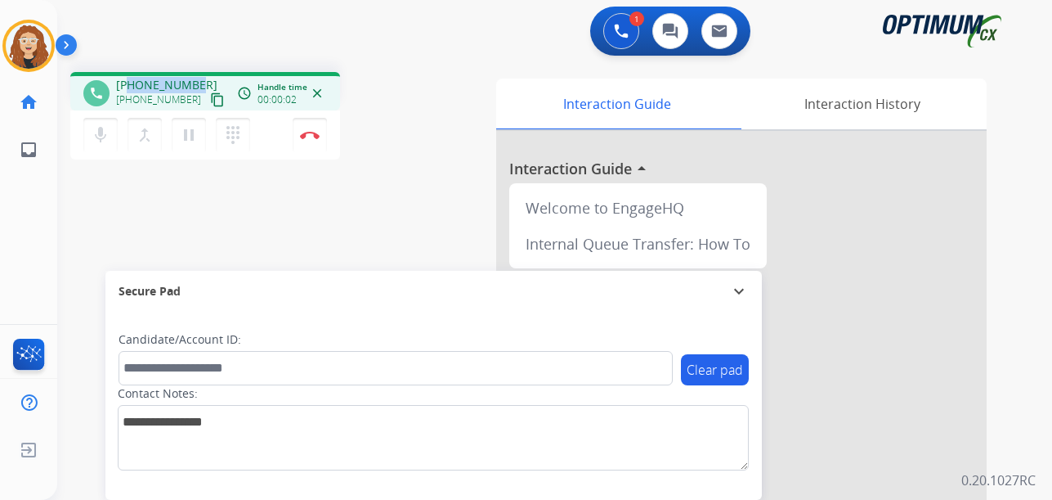
drag, startPoint x: 128, startPoint y: 82, endPoint x: 196, endPoint y: 72, distance: 68.6
click at [196, 72] on div "phone [PHONE_NUMBER] [PHONE_NUMBER] content_copy access_time Call metrics Queue…" at bounding box center [205, 91] width 270 height 38
click at [311, 136] on img at bounding box center [310, 135] width 20 height 8
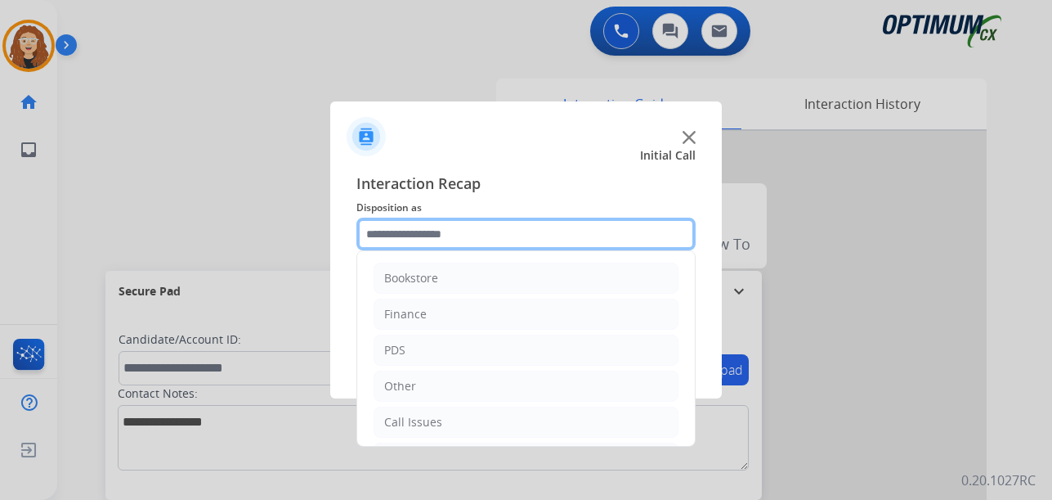
click at [456, 236] on input "text" at bounding box center [525, 233] width 339 height 33
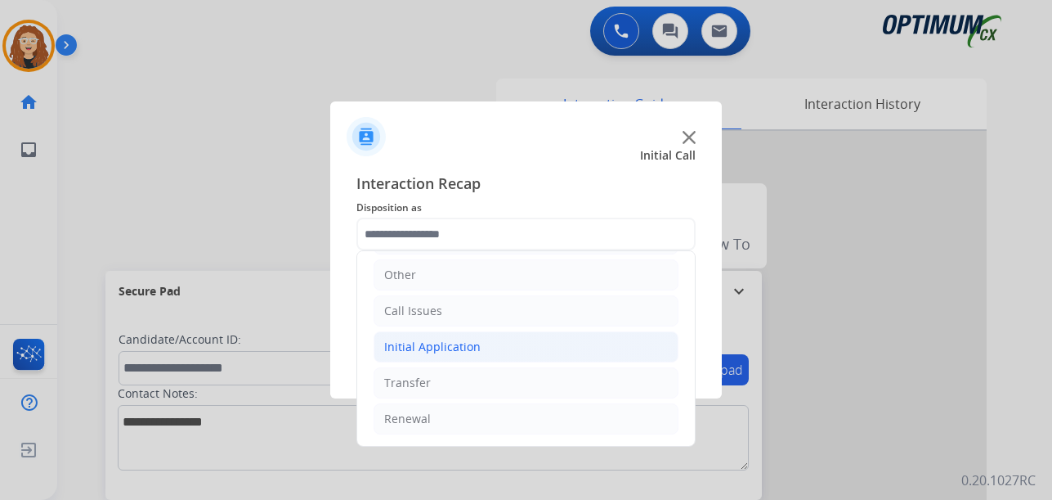
click at [452, 348] on div "Initial Application" at bounding box center [432, 346] width 96 height 16
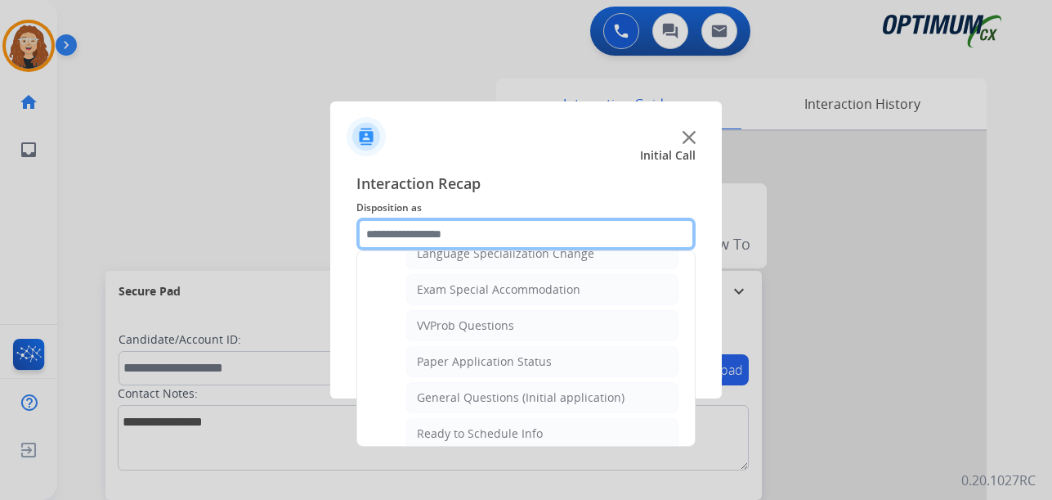
scroll to position [836, 0]
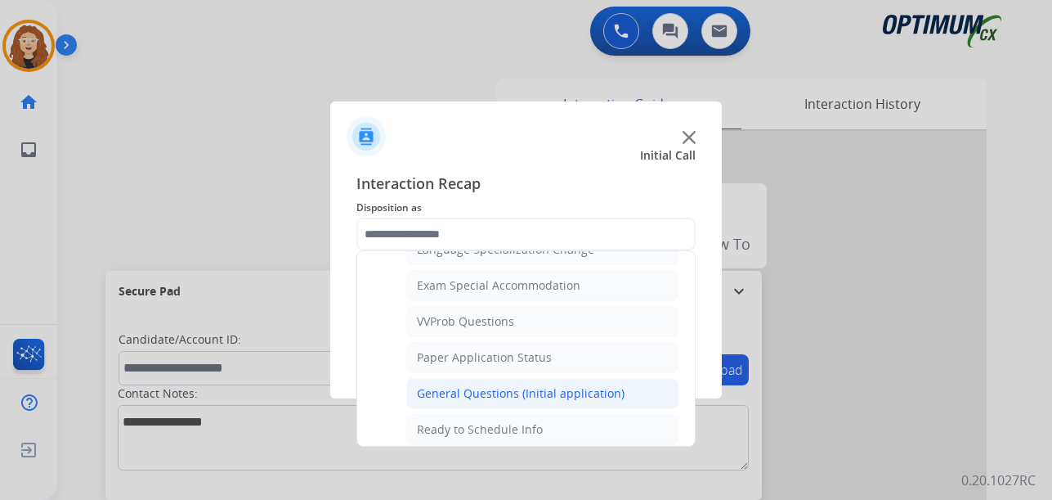
click at [604, 403] on li "General Questions (Initial application)" at bounding box center [542, 393] width 272 height 31
type input "**********"
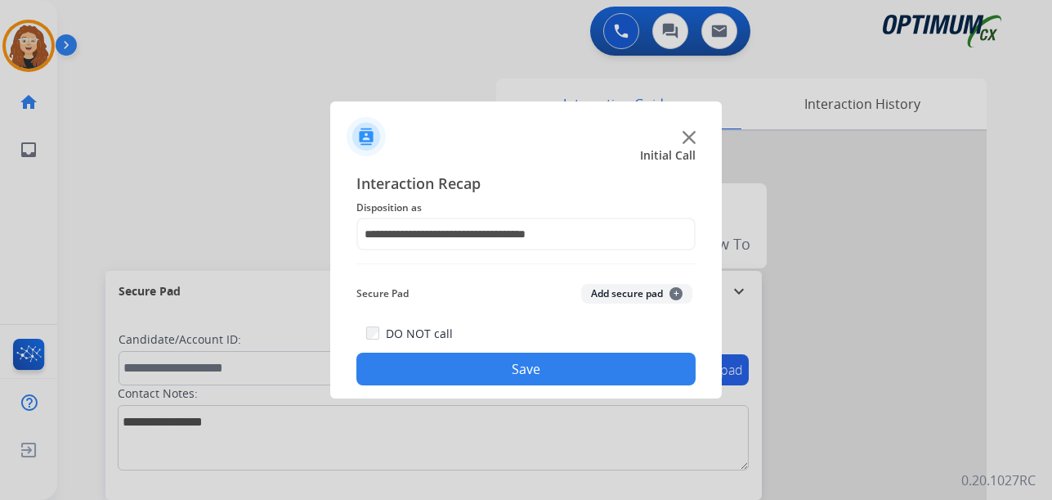
click at [571, 367] on button "Save" at bounding box center [525, 368] width 339 height 33
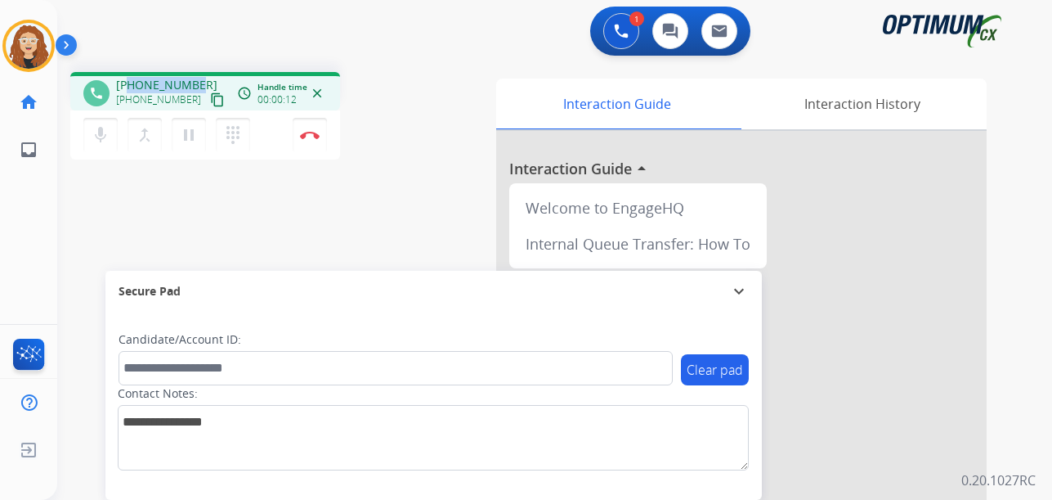
drag, startPoint x: 130, startPoint y: 85, endPoint x: 197, endPoint y: 80, distance: 67.2
click at [197, 80] on div "[PHONE_NUMBER] [PHONE_NUMBER] content_copy" at bounding box center [171, 93] width 111 height 33
click at [311, 137] on img at bounding box center [310, 135] width 20 height 8
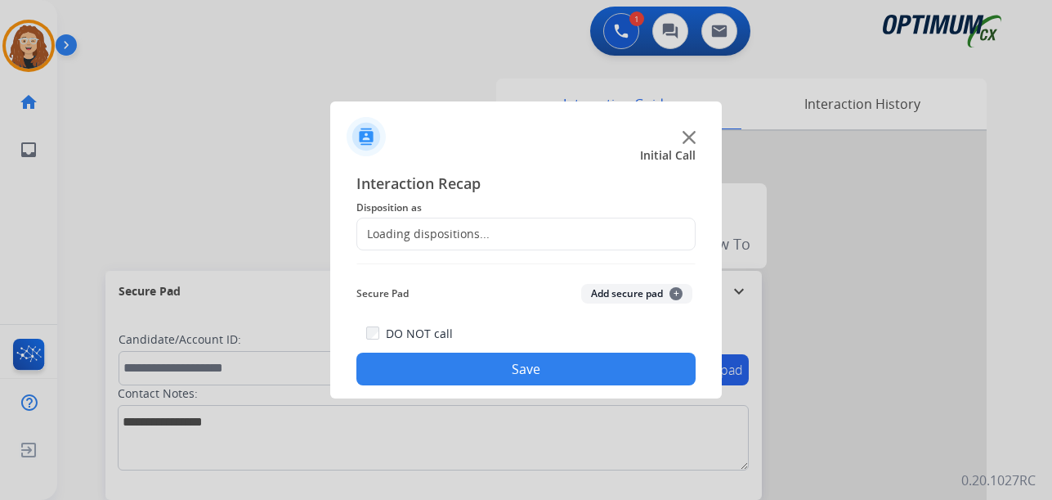
click at [445, 227] on div "Loading dispositions..." at bounding box center [423, 234] width 132 height 16
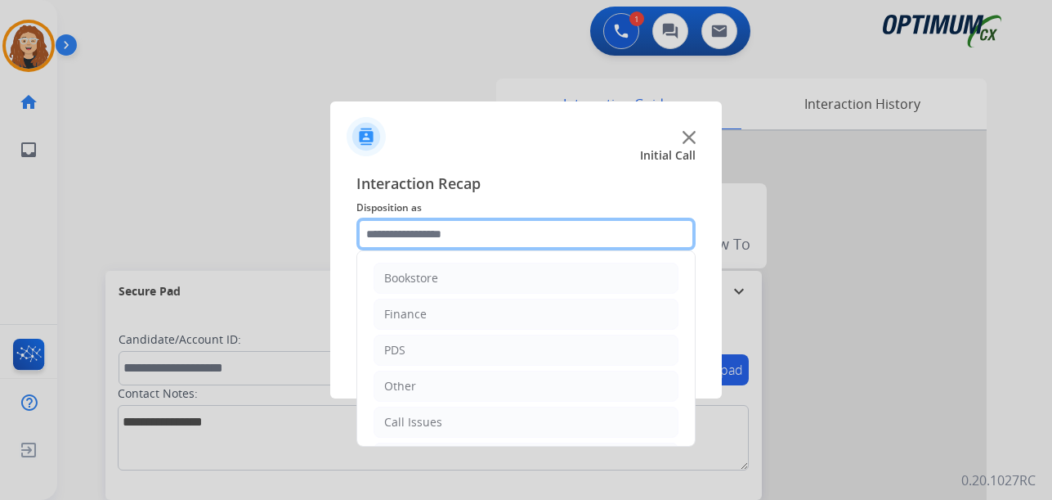
click at [480, 233] on input "text" at bounding box center [525, 233] width 339 height 33
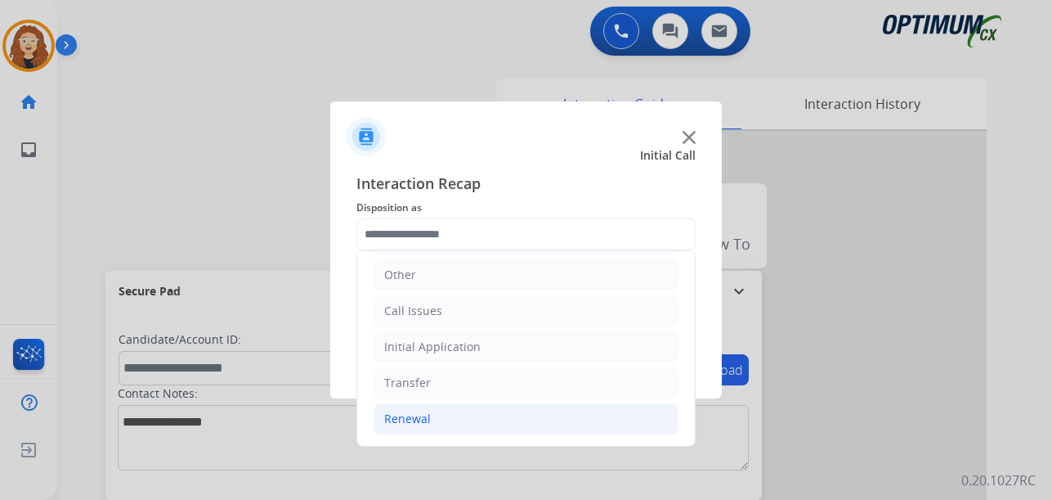
click at [453, 421] on li "Renewal" at bounding box center [526, 418] width 305 height 31
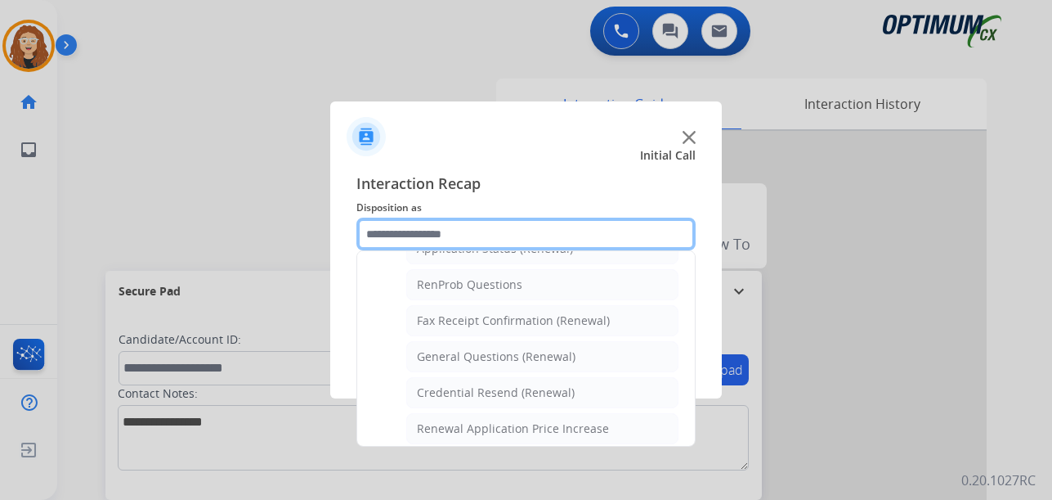
scroll to position [410, 0]
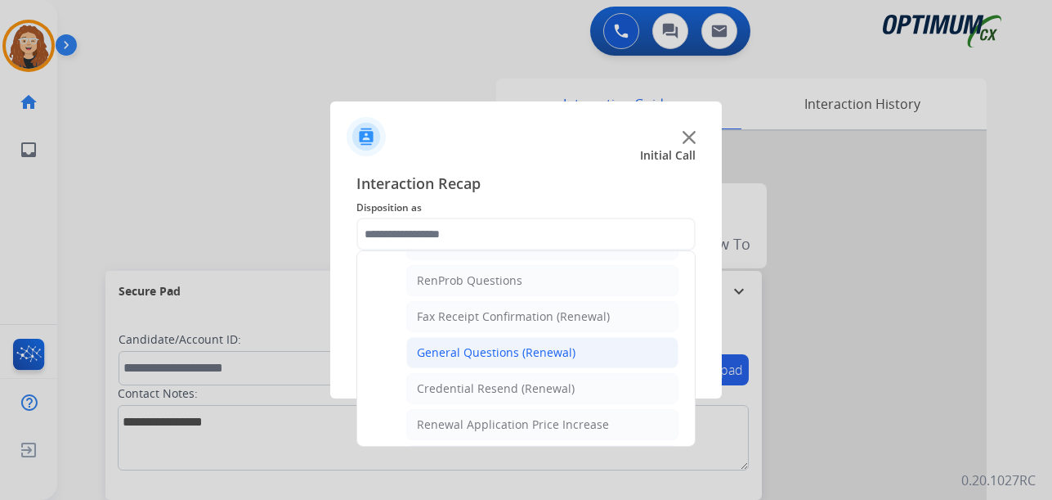
click at [522, 350] on div "General Questions (Renewal)" at bounding box center [496, 352] width 159 height 16
type input "**********"
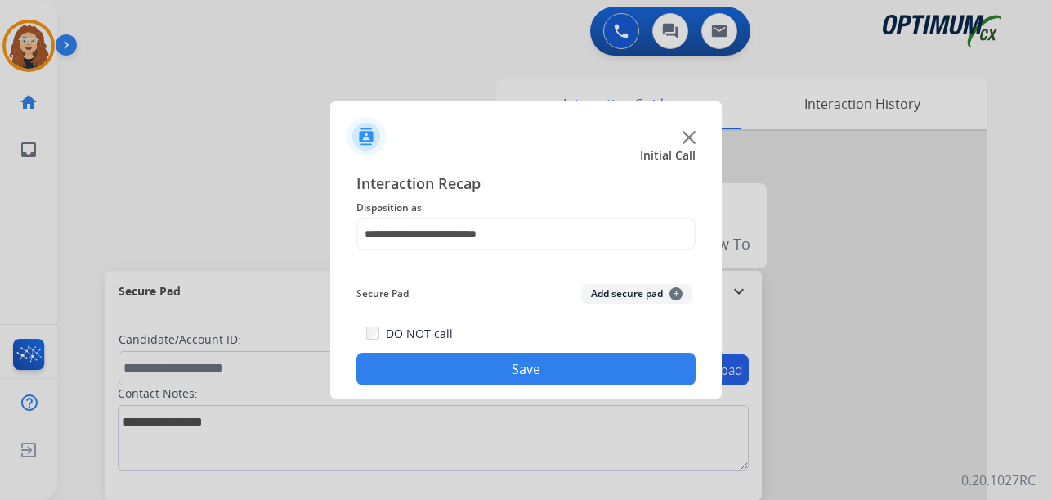
click at [483, 370] on button "Save" at bounding box center [525, 368] width 339 height 33
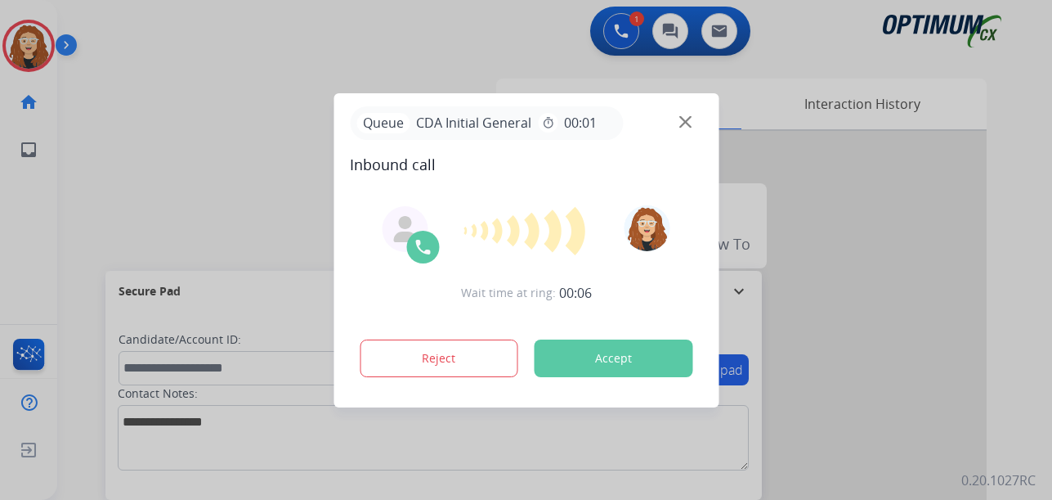
click at [278, 124] on div at bounding box center [526, 250] width 1052 height 500
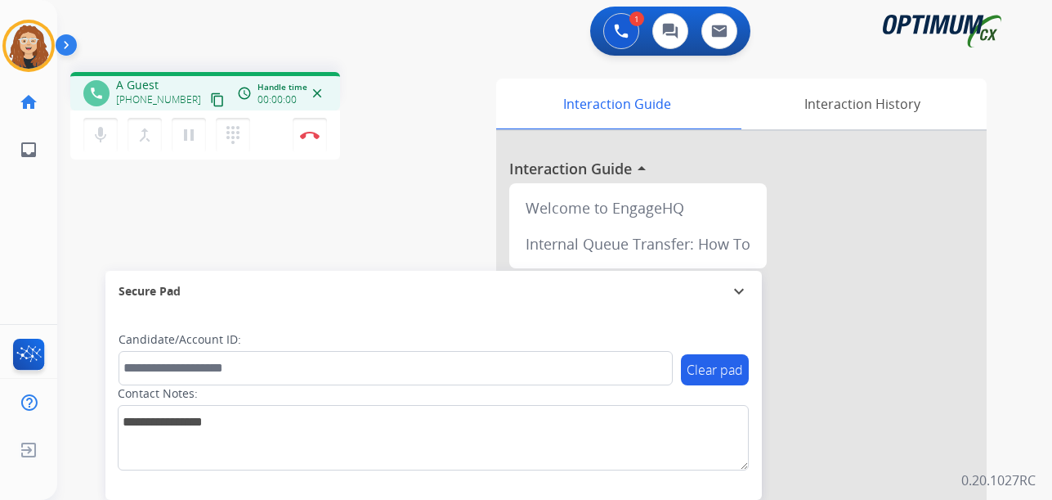
click at [222, 67] on div "phone A Guest [PHONE_NUMBER] content_copy access_time Call metrics Queue 00:09 …" at bounding box center [535, 400] width 956 height 682
drag, startPoint x: 132, startPoint y: 83, endPoint x: 196, endPoint y: 78, distance: 64.8
click at [196, 78] on div "[PHONE_NUMBER] [PHONE_NUMBER] content_copy" at bounding box center [171, 93] width 111 height 33
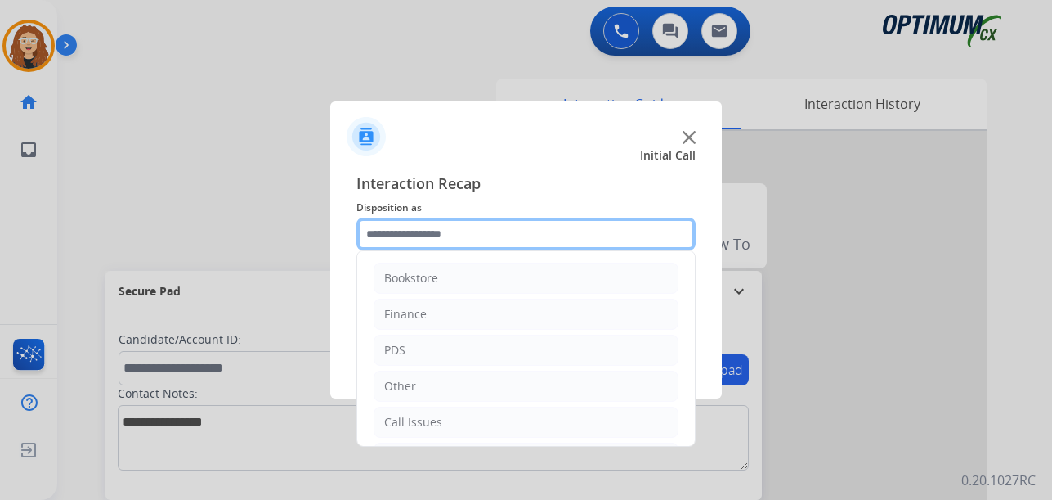
click at [413, 235] on input "text" at bounding box center [525, 233] width 339 height 33
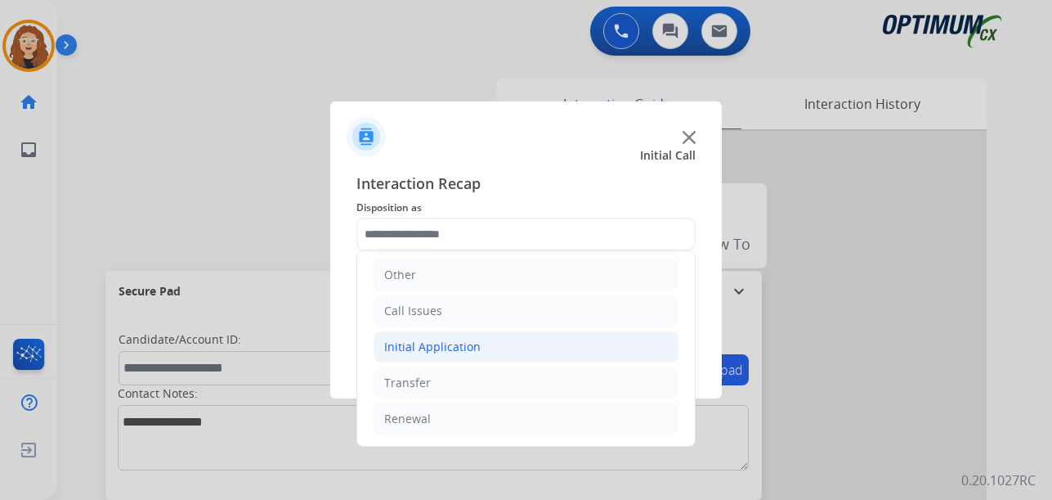
click at [419, 346] on div "Initial Application" at bounding box center [432, 346] width 96 height 16
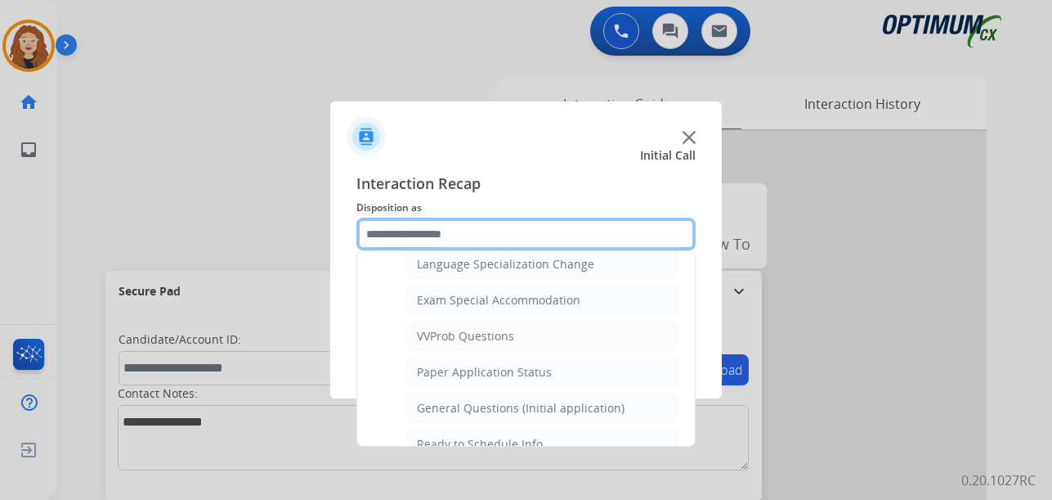
scroll to position [827, 0]
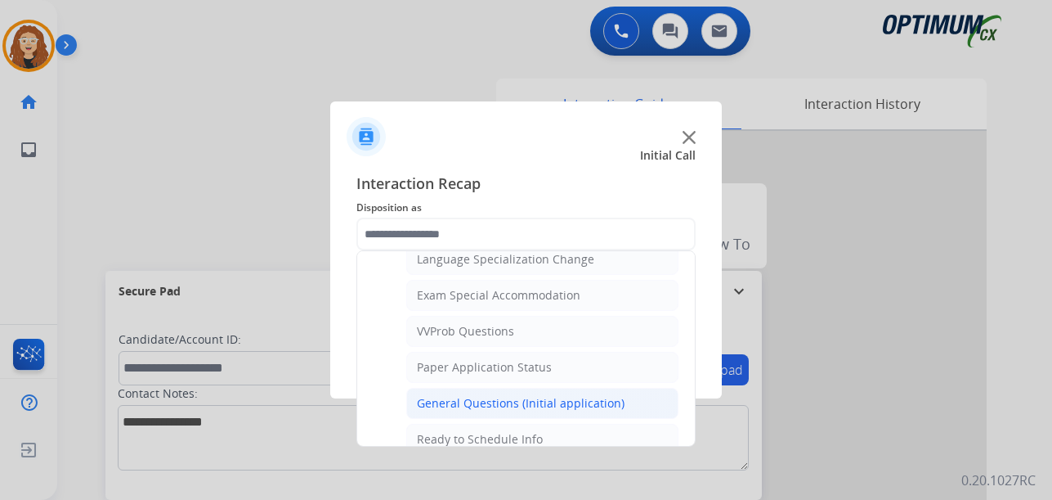
click at [619, 401] on li "General Questions (Initial application)" at bounding box center [542, 403] width 272 height 31
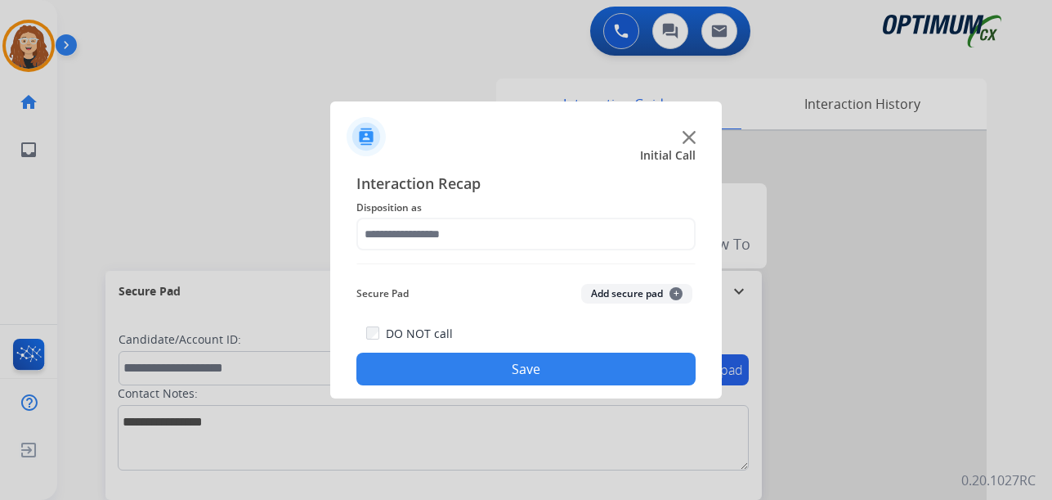
type input "**********"
click at [558, 374] on button "Save" at bounding box center [525, 368] width 339 height 33
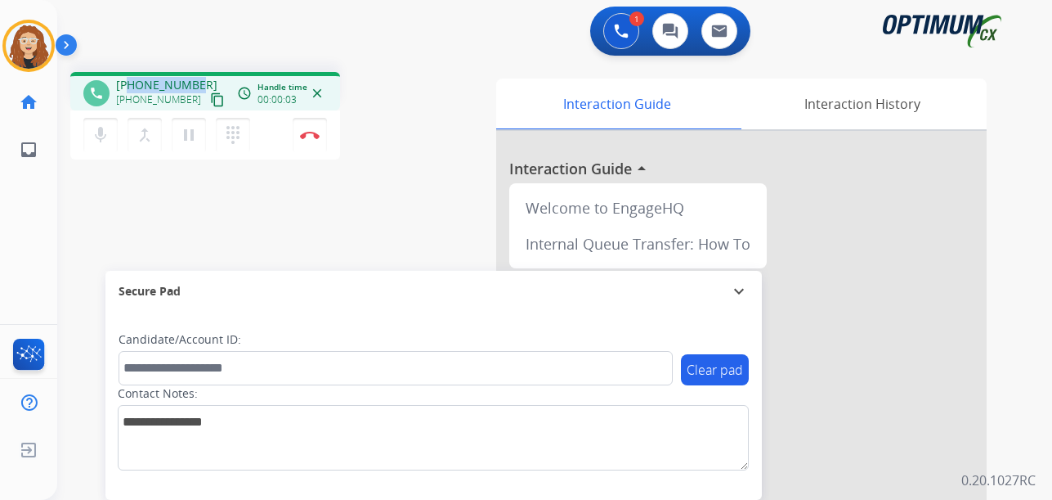
drag, startPoint x: 129, startPoint y: 81, endPoint x: 199, endPoint y: 73, distance: 70.8
click at [199, 73] on div "phone [PHONE_NUMBER] [PHONE_NUMBER] content_copy access_time Call metrics Queue…" at bounding box center [205, 91] width 270 height 38
click at [313, 132] on img at bounding box center [310, 135] width 20 height 8
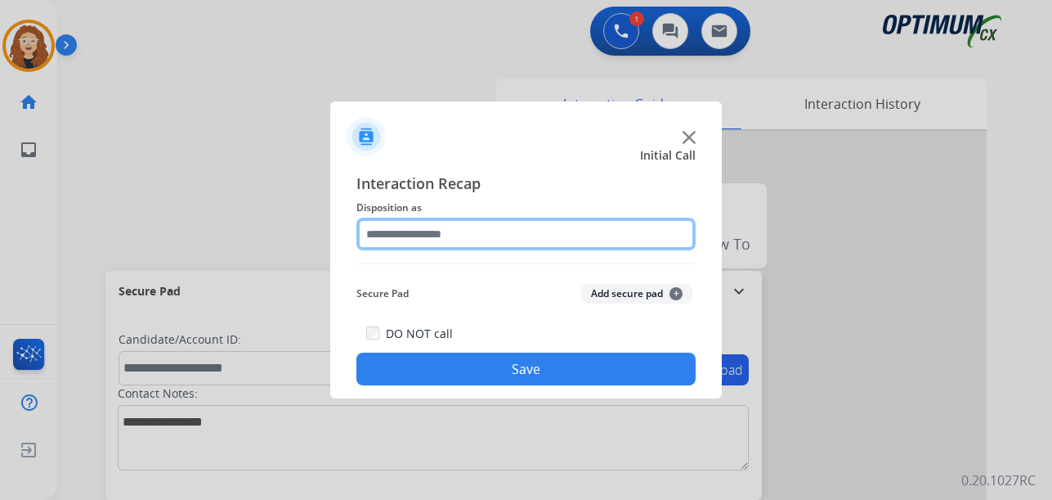
click at [453, 231] on input "text" at bounding box center [525, 233] width 339 height 33
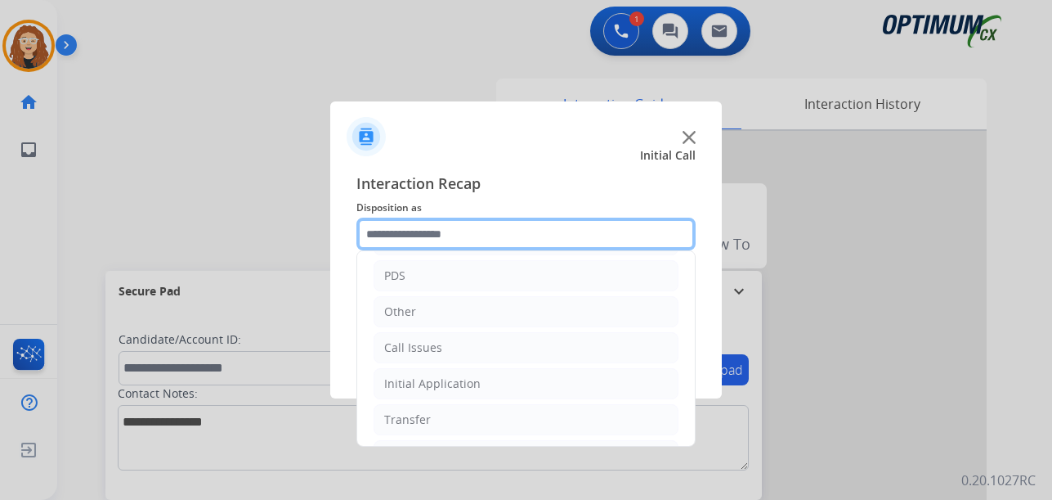
scroll to position [111, 0]
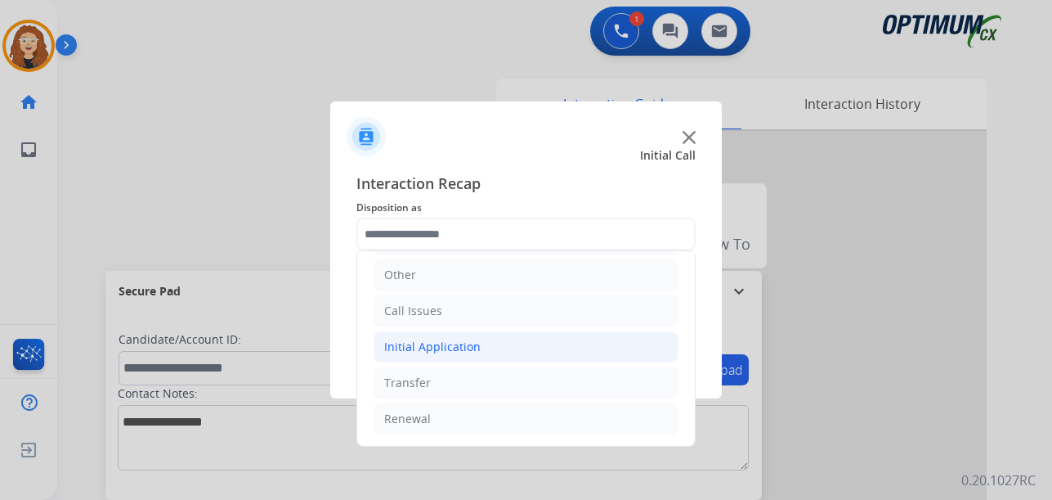
click at [455, 342] on div "Initial Application" at bounding box center [432, 346] width 96 height 16
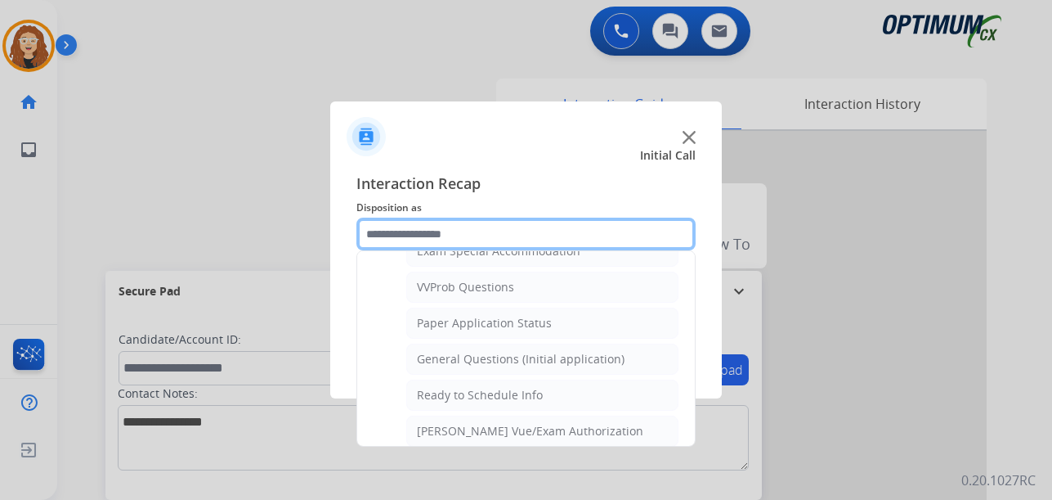
scroll to position [881, 0]
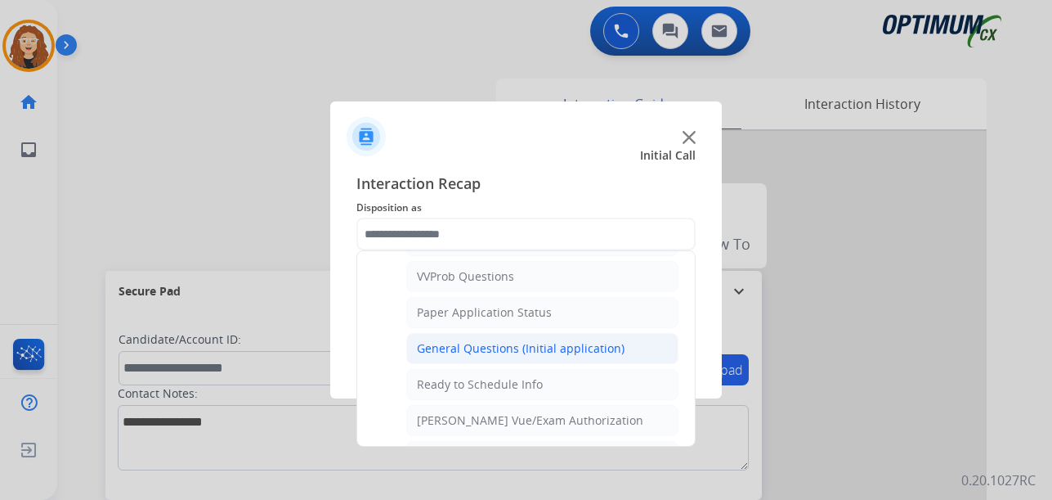
click at [562, 343] on div "General Questions (Initial application)" at bounding box center [521, 348] width 208 height 16
type input "**********"
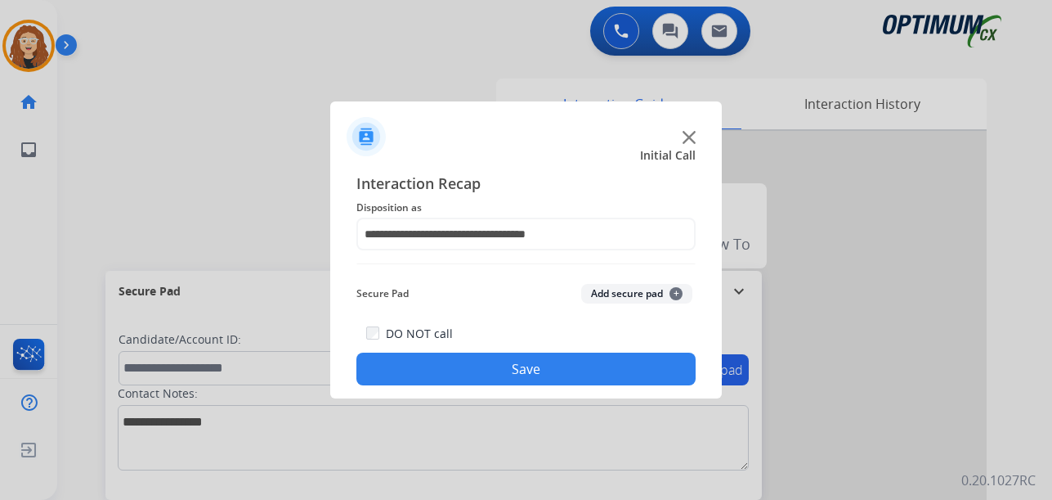
click at [540, 361] on button "Save" at bounding box center [525, 368] width 339 height 33
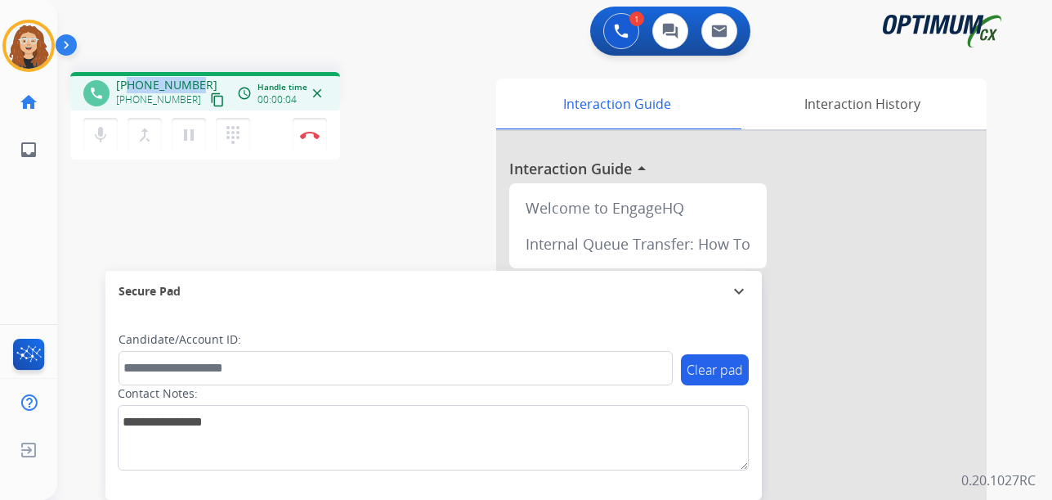
drag, startPoint x: 129, startPoint y: 83, endPoint x: 196, endPoint y: 82, distance: 67.1
click at [196, 82] on div "[PHONE_NUMBER] [PHONE_NUMBER] content_copy" at bounding box center [171, 93] width 111 height 33
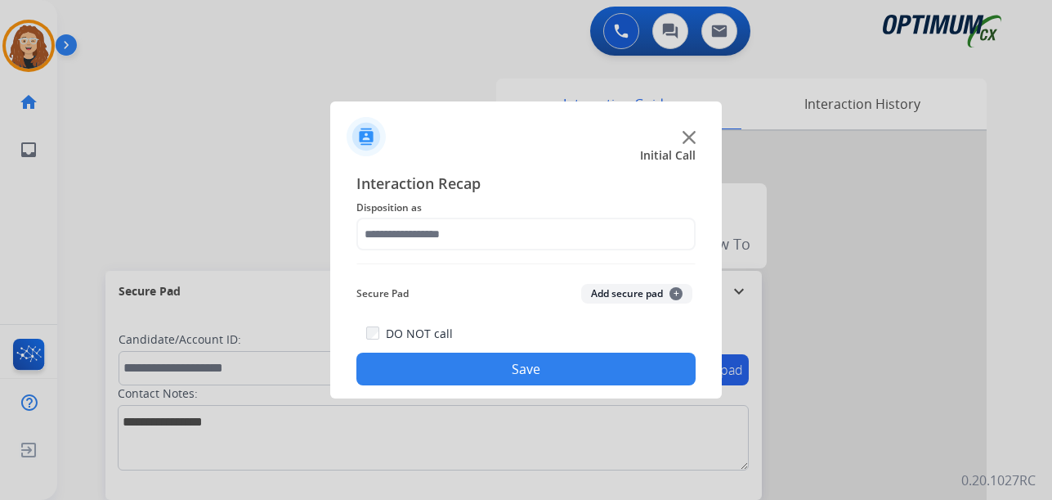
click at [865, 489] on div at bounding box center [526, 250] width 1052 height 500
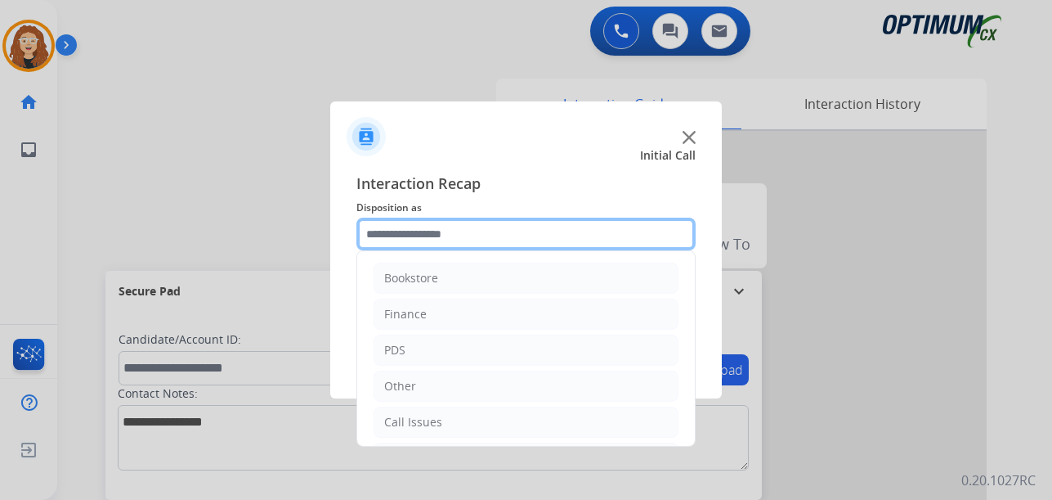
click at [468, 233] on input "text" at bounding box center [525, 233] width 339 height 33
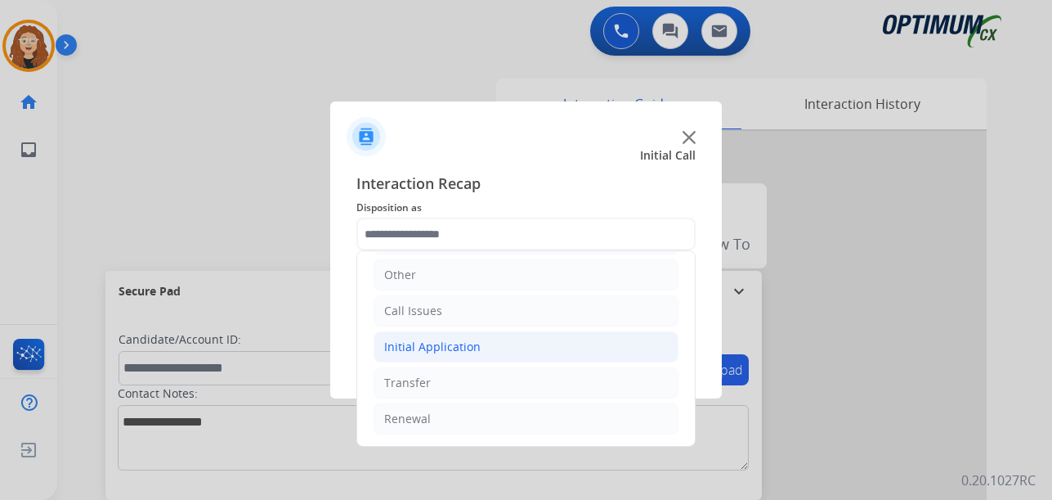
click at [441, 345] on div "Initial Application" at bounding box center [432, 346] width 96 height 16
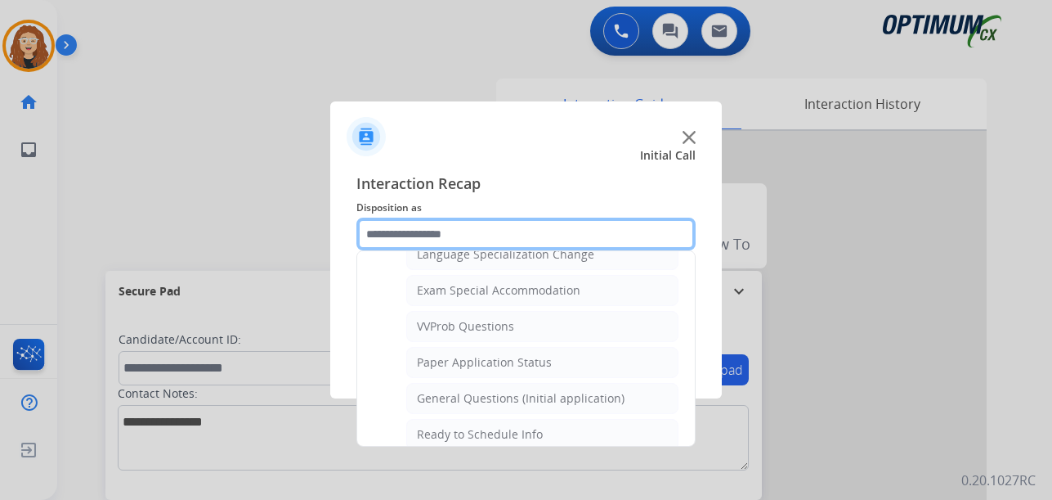
scroll to position [841, 0]
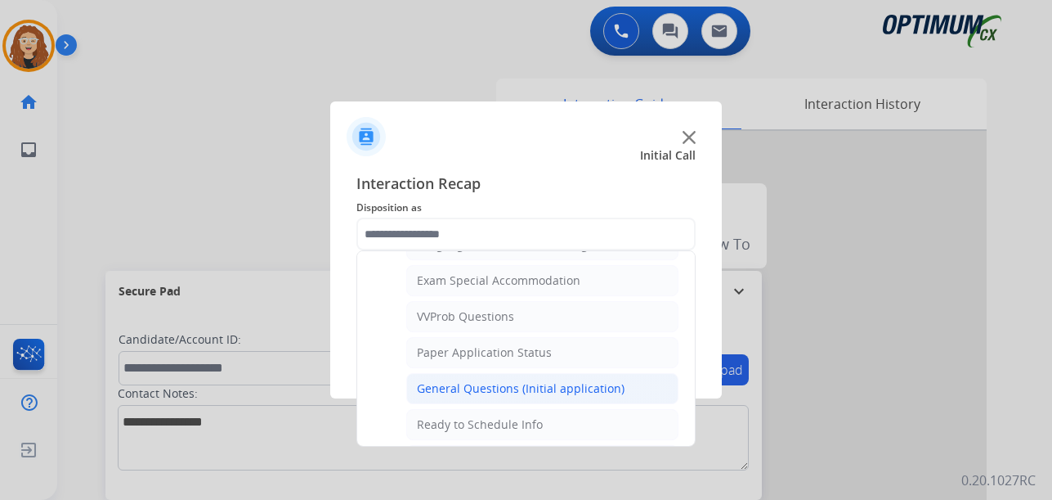
click at [607, 388] on div "General Questions (Initial application)" at bounding box center [521, 388] width 208 height 16
type input "**********"
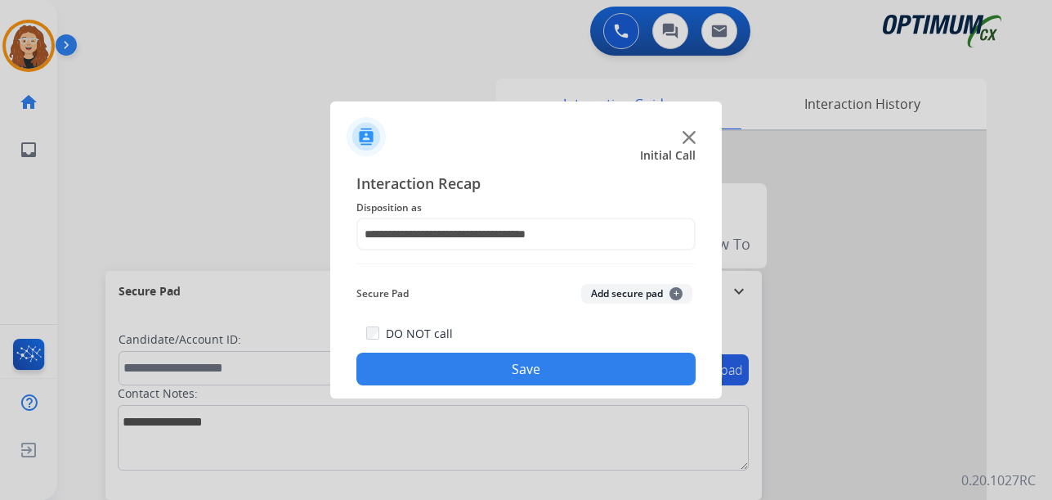
click at [585, 374] on button "Save" at bounding box center [525, 368] width 339 height 33
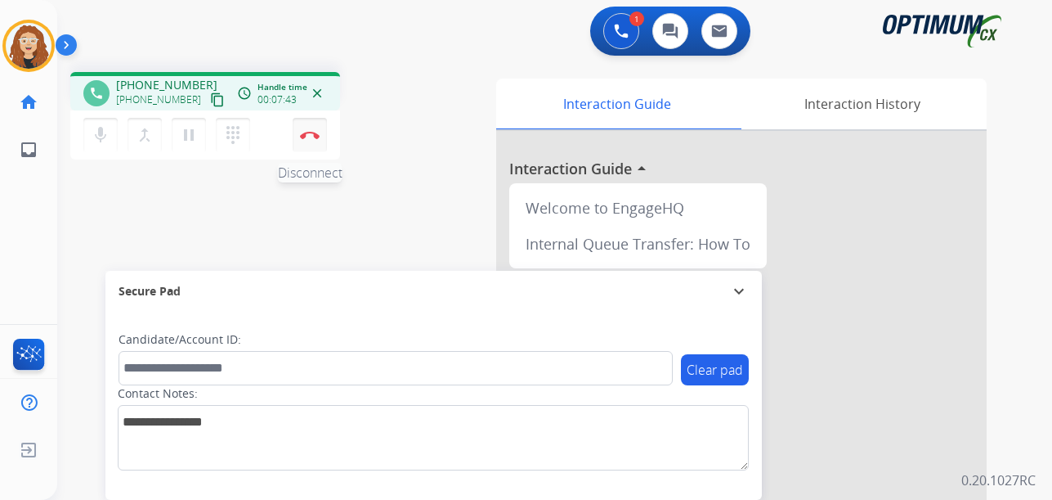
click at [312, 136] on img at bounding box center [310, 135] width 20 height 8
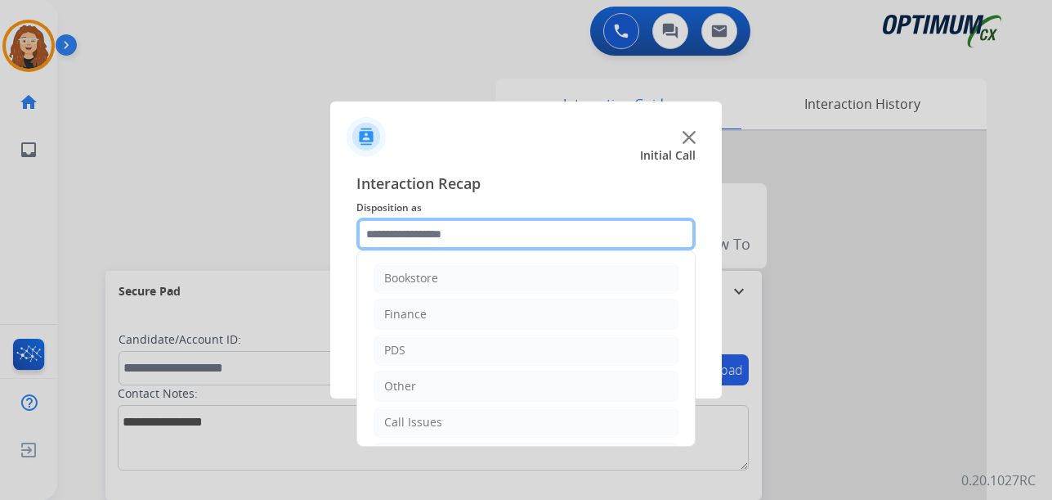
click at [447, 233] on input "text" at bounding box center [525, 233] width 339 height 33
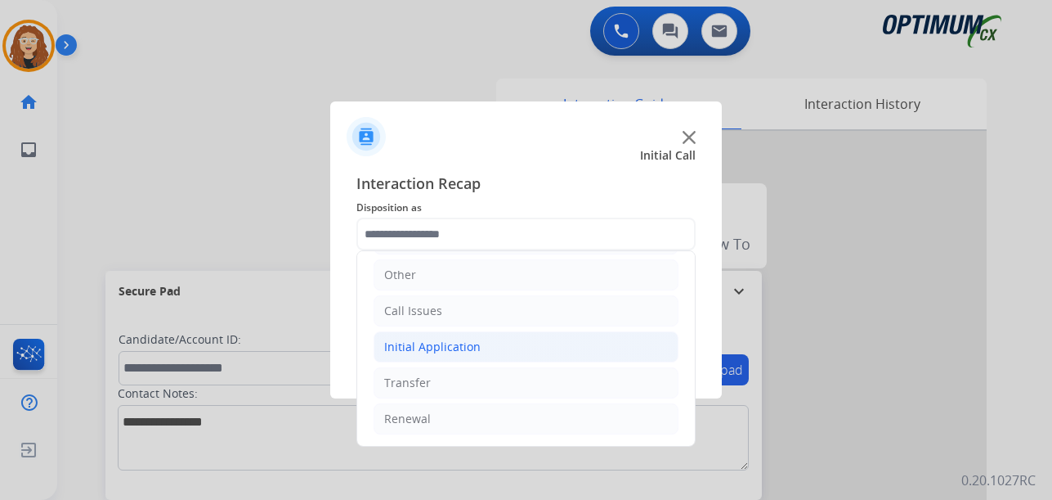
click at [481, 342] on li "Initial Application" at bounding box center [526, 346] width 305 height 31
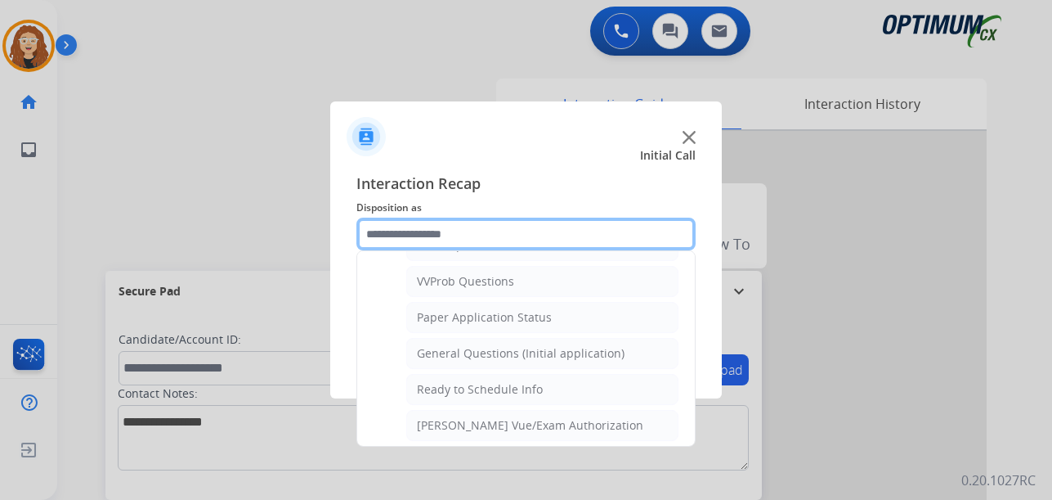
scroll to position [886, 0]
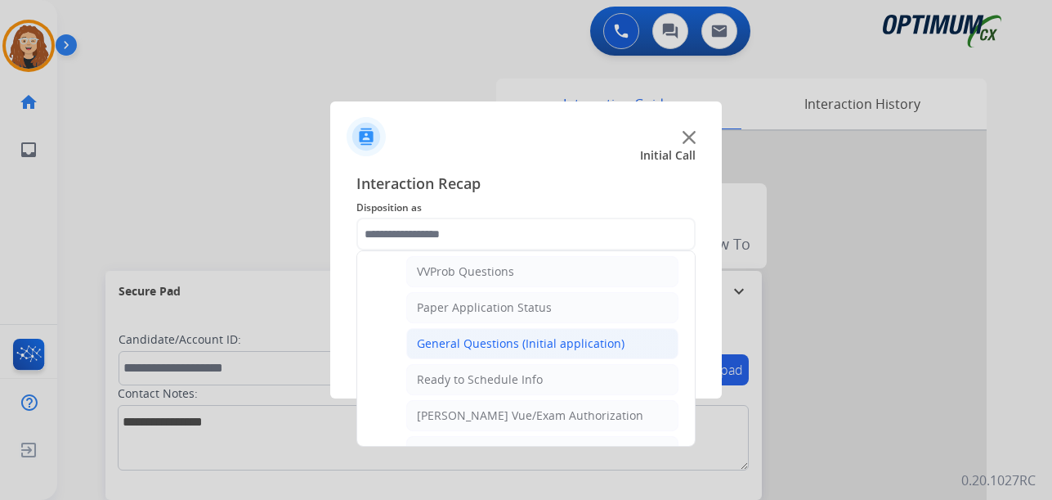
click at [594, 348] on div "General Questions (Initial application)" at bounding box center [521, 343] width 208 height 16
type input "**********"
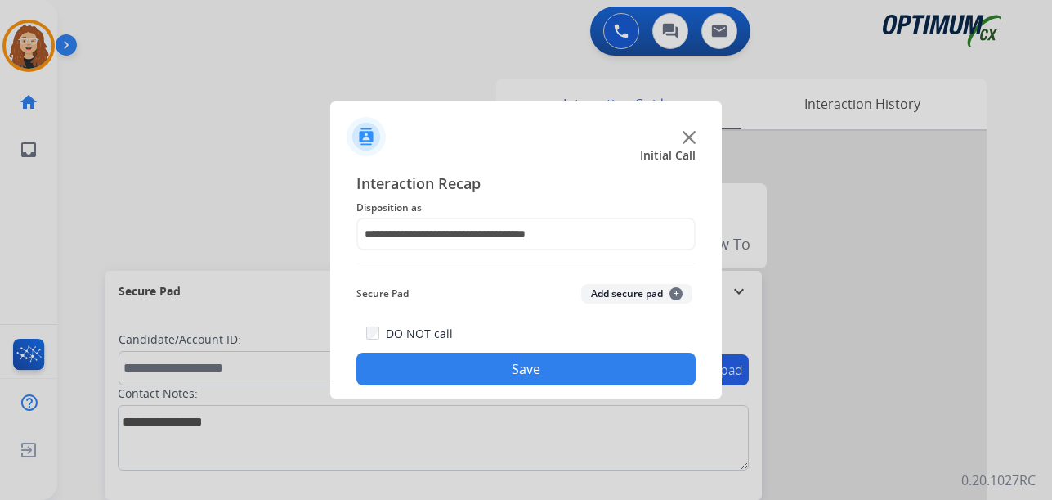
click at [578, 360] on button "Save" at bounding box center [525, 368] width 339 height 33
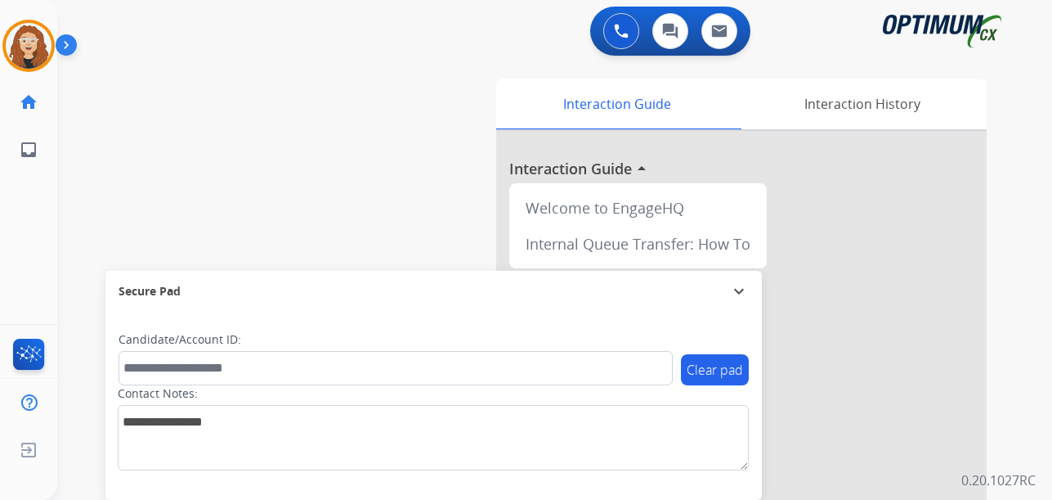
click at [65, 272] on div "swap_horiz Break voice bridge close_fullscreen Connect 3-Way Call merge_type Se…" at bounding box center [535, 400] width 956 height 682
click at [24, 45] on img at bounding box center [29, 46] width 46 height 46
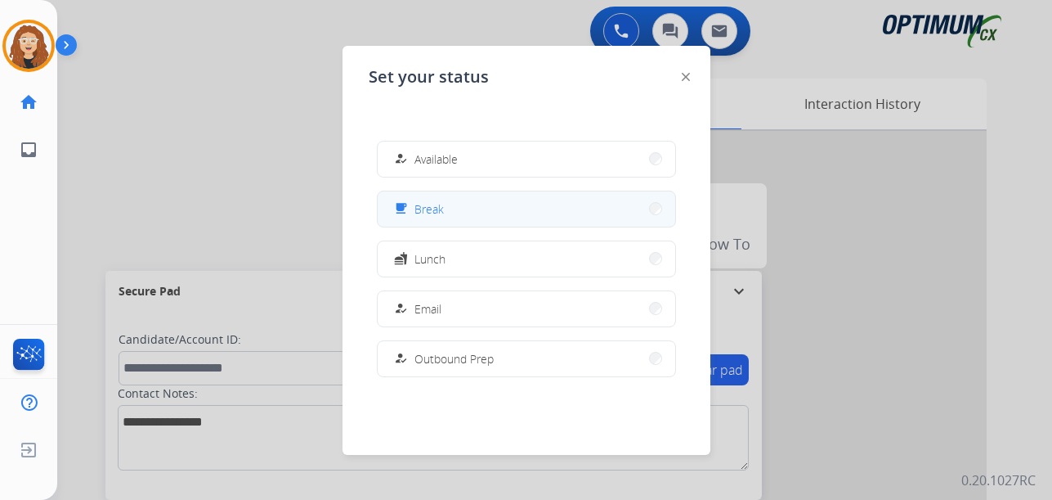
click at [464, 203] on button "free_breakfast Break" at bounding box center [527, 208] width 298 height 35
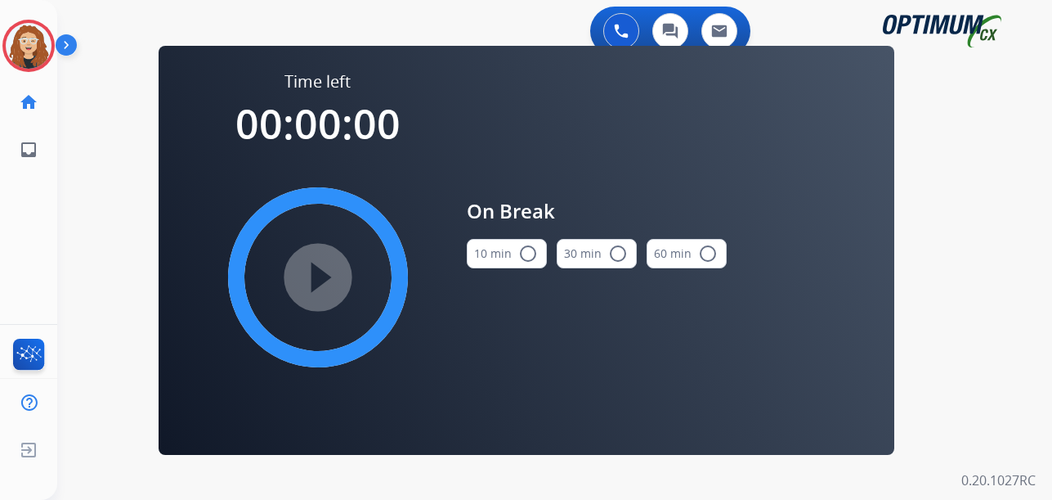
drag, startPoint x: 522, startPoint y: 257, endPoint x: 379, endPoint y: 285, distance: 145.9
click at [513, 258] on button "10 min radio_button_unchecked" at bounding box center [507, 253] width 80 height 29
click at [308, 287] on mat-icon "play_circle_filled" at bounding box center [318, 277] width 20 height 20
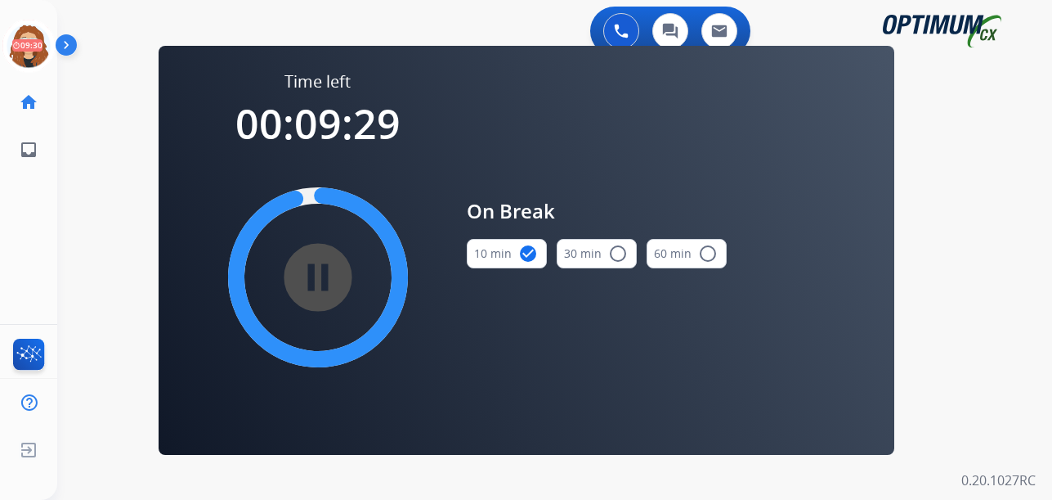
click at [78, 229] on div "0 Voice Interactions 0 Chat Interactions 0 Email Interactions swap_horiz Break …" at bounding box center [554, 250] width 995 height 500
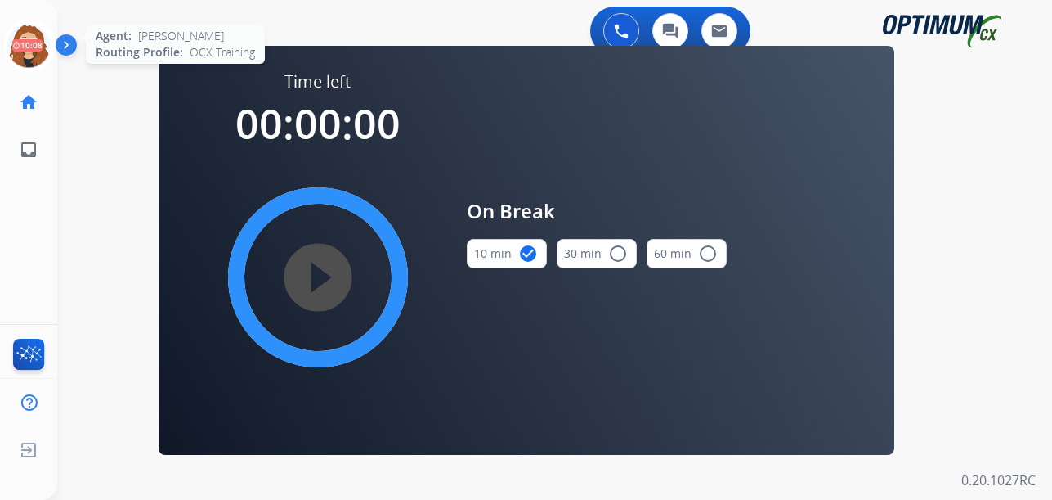
click at [22, 50] on icon at bounding box center [28, 46] width 53 height 53
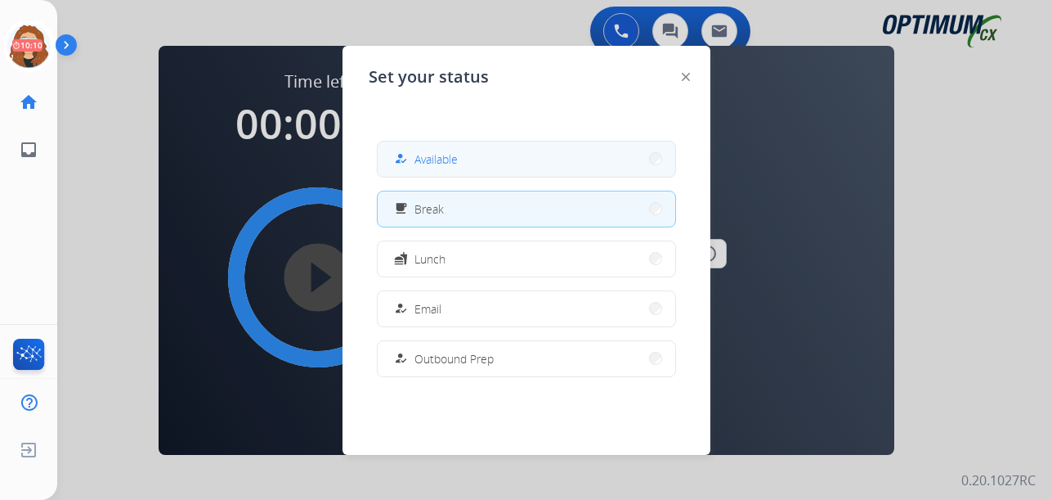
click at [448, 159] on span "Available" at bounding box center [435, 158] width 43 height 17
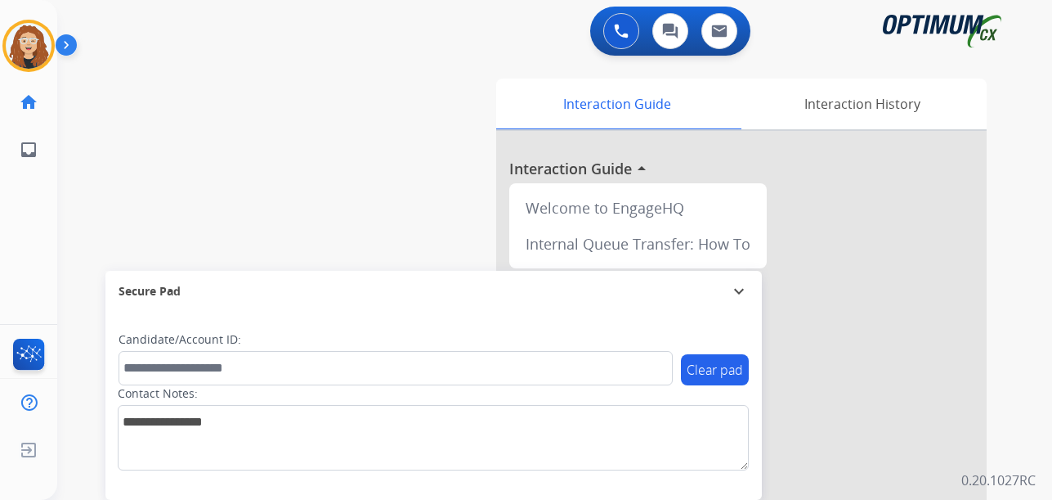
click at [90, 218] on div "swap_horiz Break voice bridge close_fullscreen Connect 3-Way Call merge_type Se…" at bounding box center [535, 400] width 956 height 682
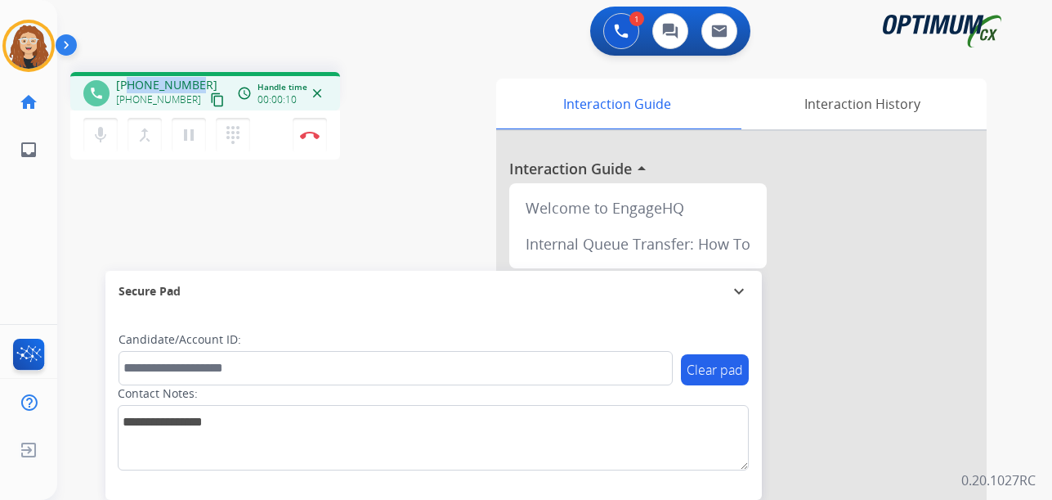
drag, startPoint x: 128, startPoint y: 86, endPoint x: 194, endPoint y: 73, distance: 67.5
click at [194, 73] on div "phone [PHONE_NUMBER] [PHONE_NUMBER] content_copy access_time Call metrics Queue…" at bounding box center [205, 91] width 270 height 38
click at [1015, 298] on div "1 Voice Interactions 0 Chat Interactions 0 Email Interactions phone [PHONE_NUMB…" at bounding box center [554, 250] width 995 height 500
click at [311, 137] on img at bounding box center [310, 135] width 20 height 8
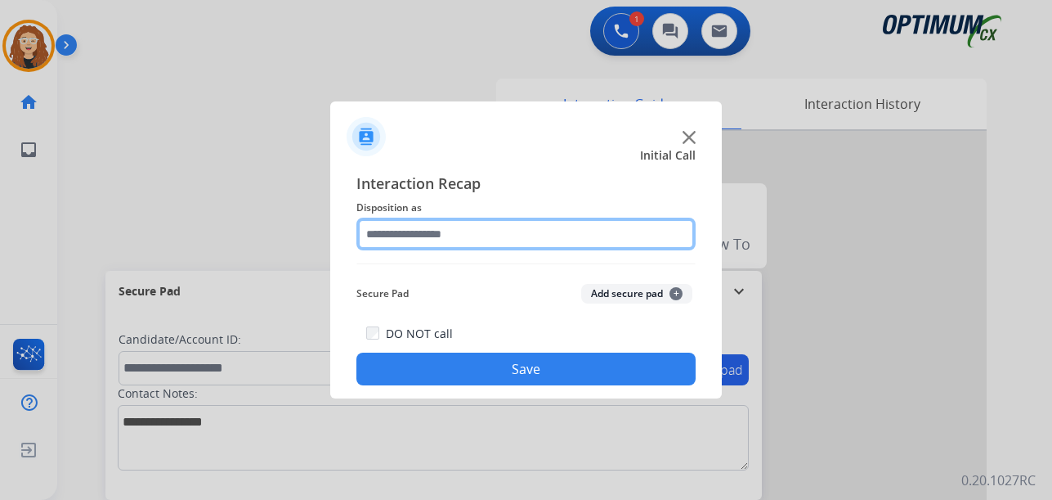
click at [405, 232] on input "text" at bounding box center [525, 233] width 339 height 33
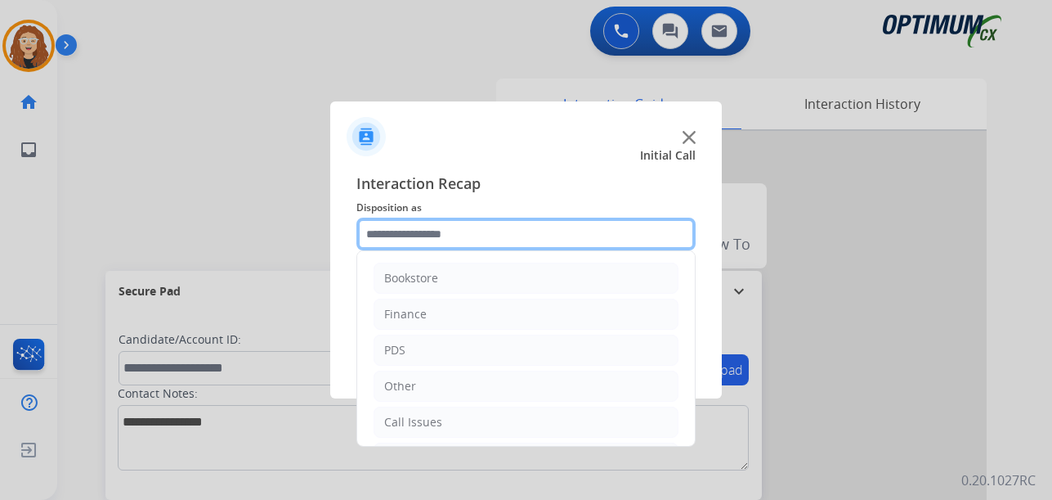
scroll to position [111, 0]
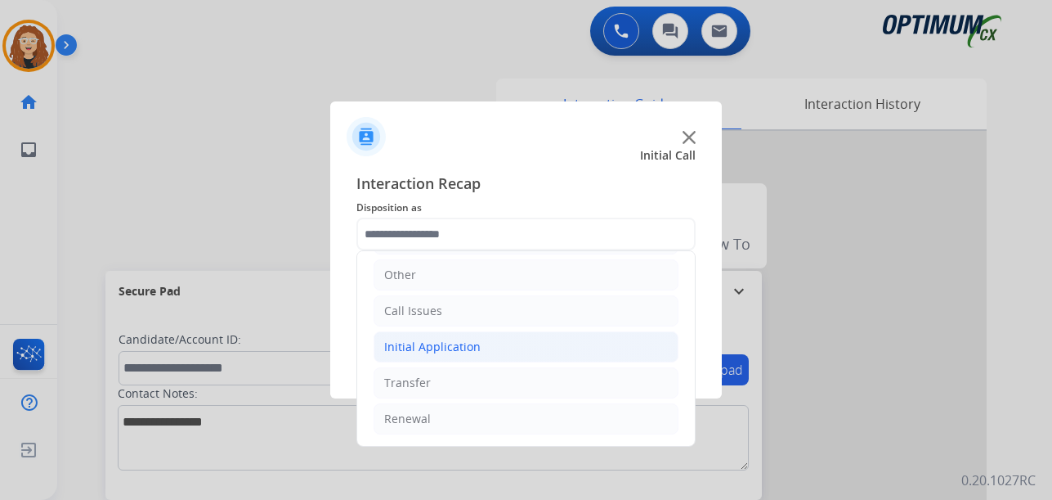
click at [403, 332] on li "Initial Application" at bounding box center [526, 346] width 305 height 31
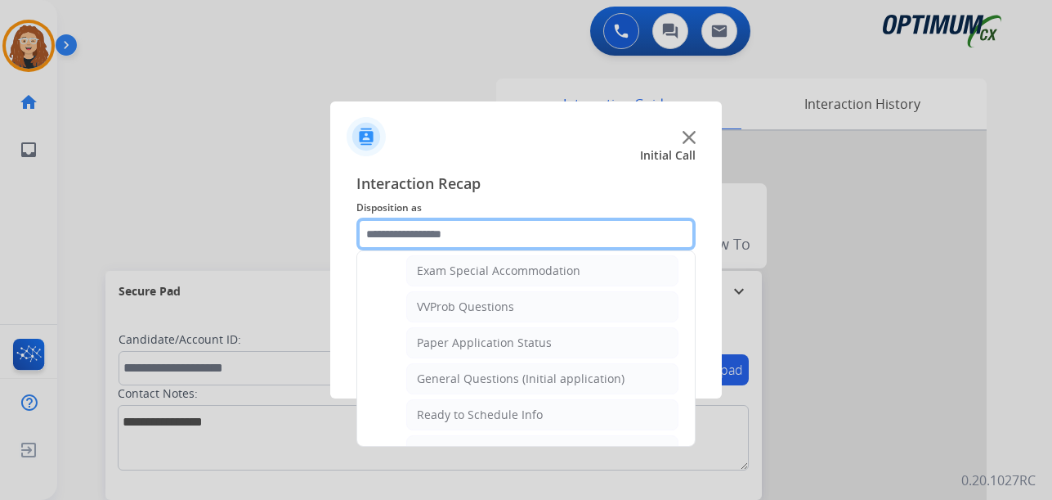
scroll to position [867, 0]
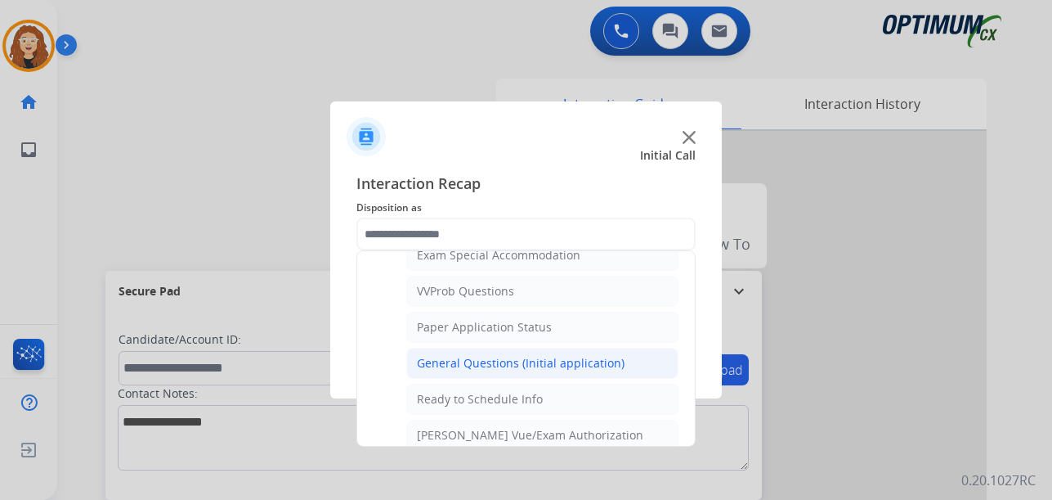
click at [537, 359] on div "General Questions (Initial application)" at bounding box center [521, 363] width 208 height 16
type input "**********"
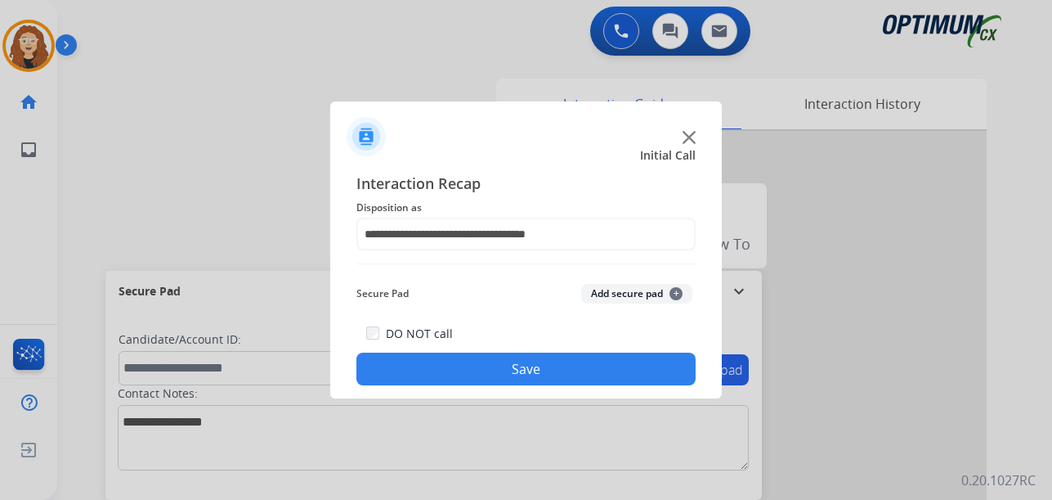
drag, startPoint x: 529, startPoint y: 365, endPoint x: 540, endPoint y: 351, distance: 18.2
click at [529, 365] on button "Save" at bounding box center [525, 368] width 339 height 33
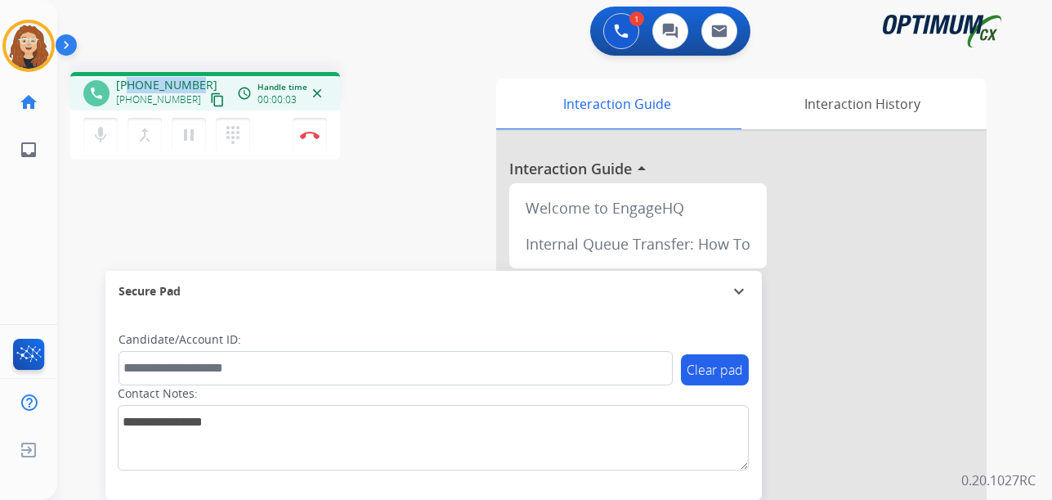
drag, startPoint x: 130, startPoint y: 84, endPoint x: 197, endPoint y: 74, distance: 67.9
click at [197, 74] on div "phone [PHONE_NUMBER] [PHONE_NUMBER] content_copy access_time Call metrics Queue…" at bounding box center [205, 91] width 270 height 38
click at [312, 132] on img at bounding box center [310, 135] width 20 height 8
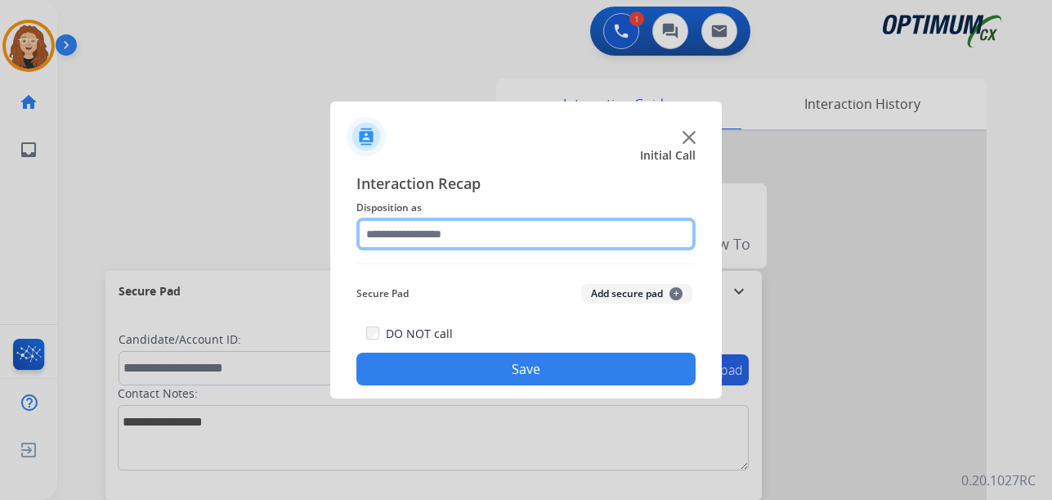
drag, startPoint x: 481, startPoint y: 240, endPoint x: 484, endPoint y: 230, distance: 10.3
click at [481, 238] on input "text" at bounding box center [525, 233] width 339 height 33
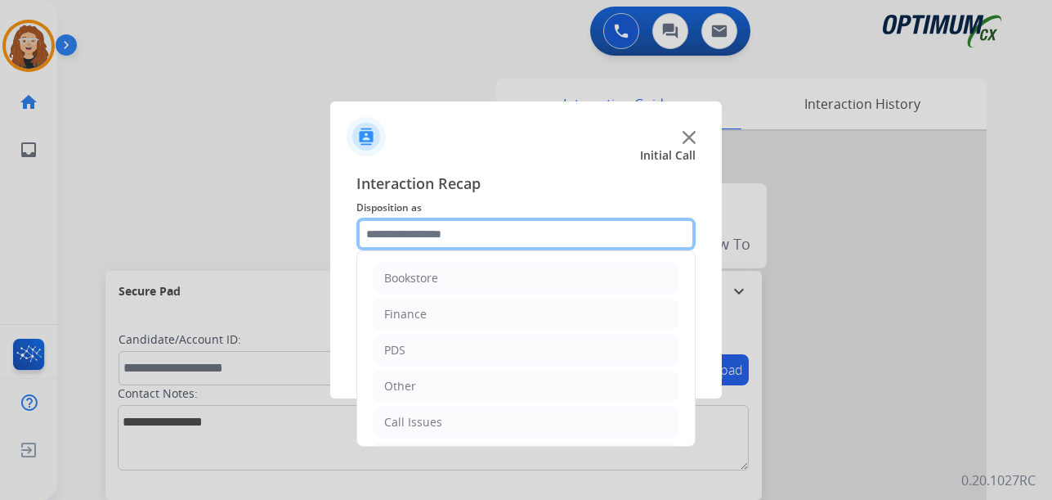
scroll to position [111, 0]
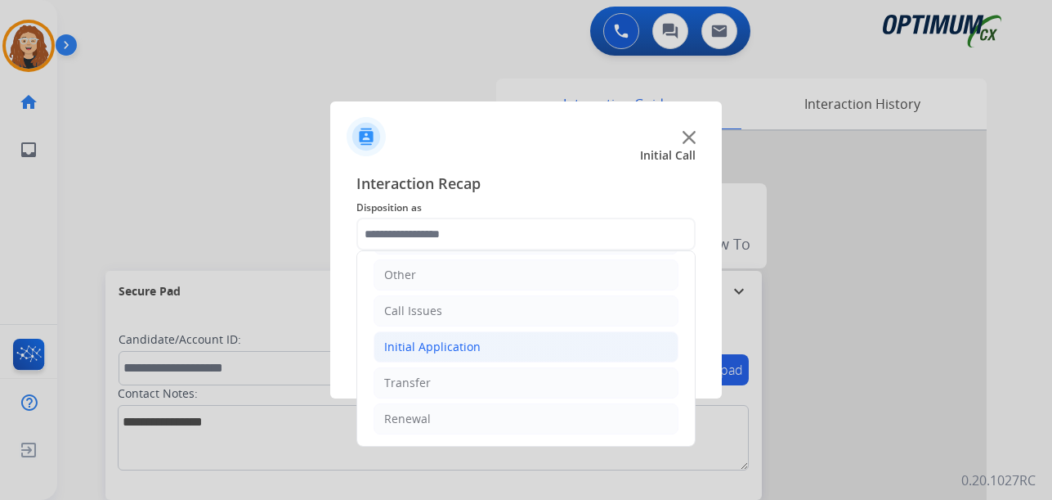
click at [422, 341] on div "Initial Application" at bounding box center [432, 346] width 96 height 16
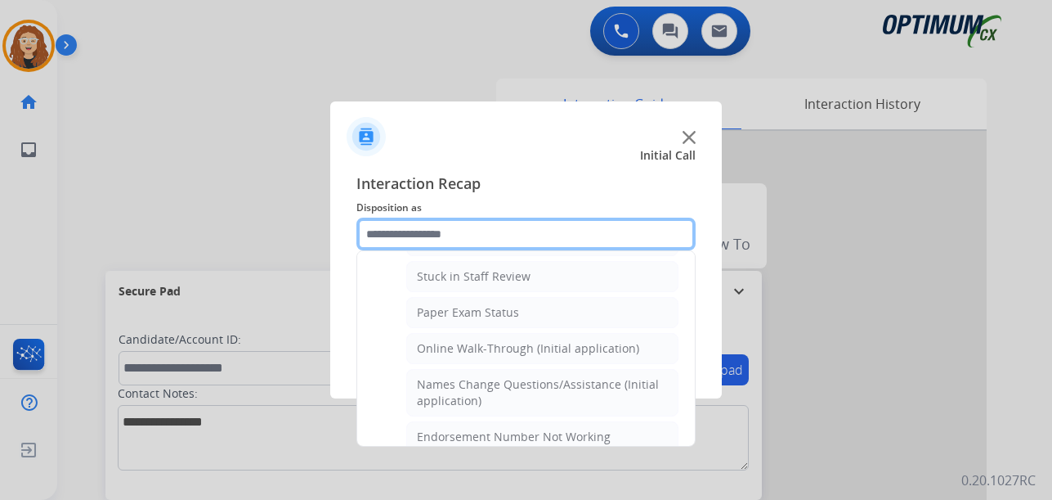
scroll to position [0, 0]
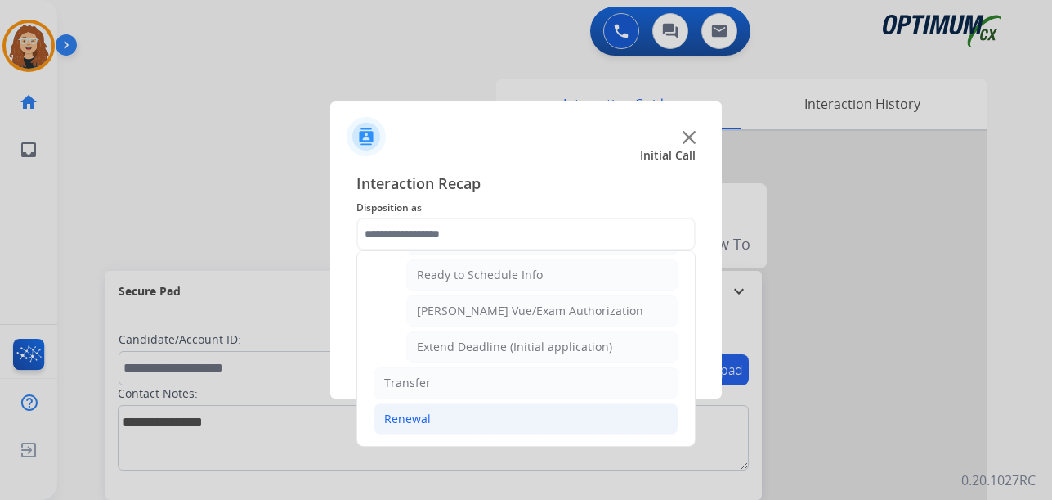
click at [459, 423] on li "Renewal" at bounding box center [526, 418] width 305 height 31
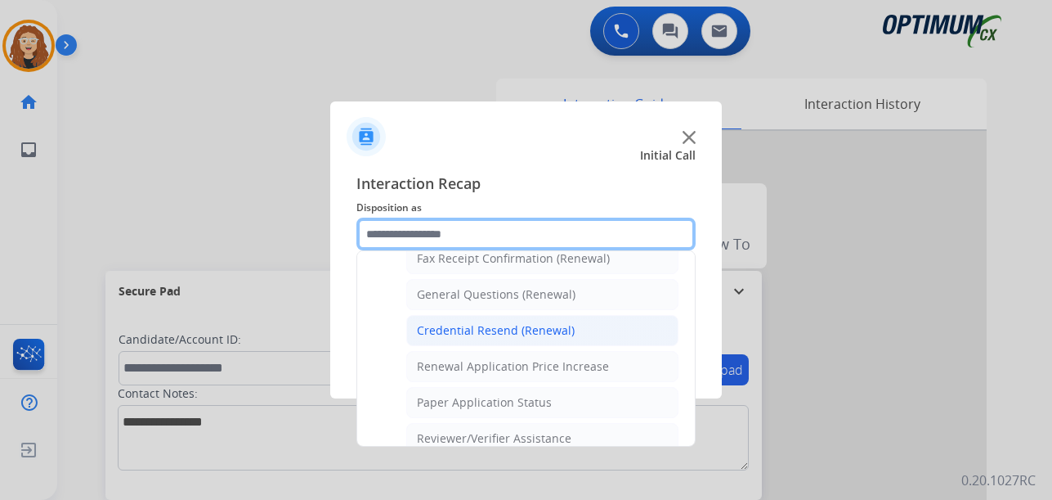
scroll to position [451, 0]
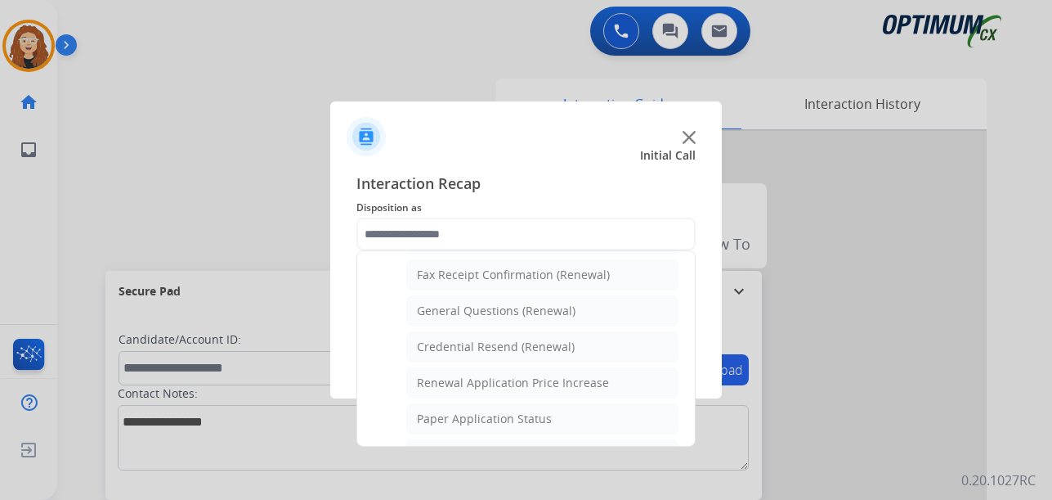
click at [504, 309] on div "General Questions (Renewal)" at bounding box center [496, 310] width 159 height 16
type input "**********"
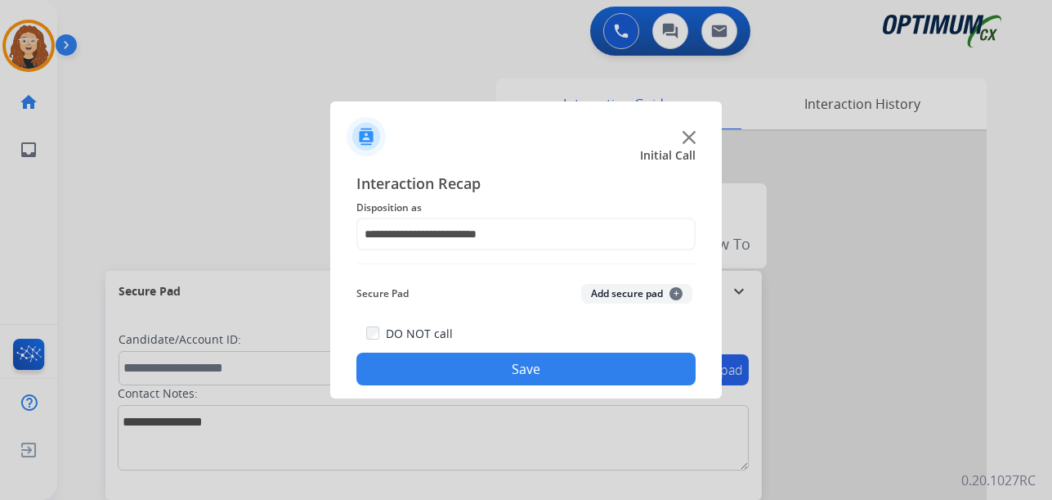
click at [478, 364] on button "Save" at bounding box center [525, 368] width 339 height 33
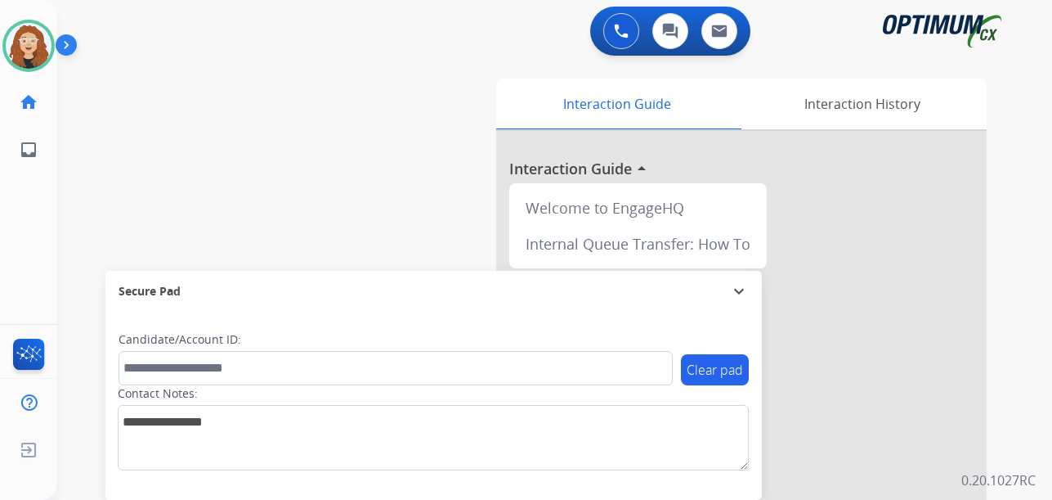
click at [79, 159] on div "swap_horiz Break voice bridge close_fullscreen Connect 3-Way Call merge_type Se…" at bounding box center [535, 400] width 956 height 682
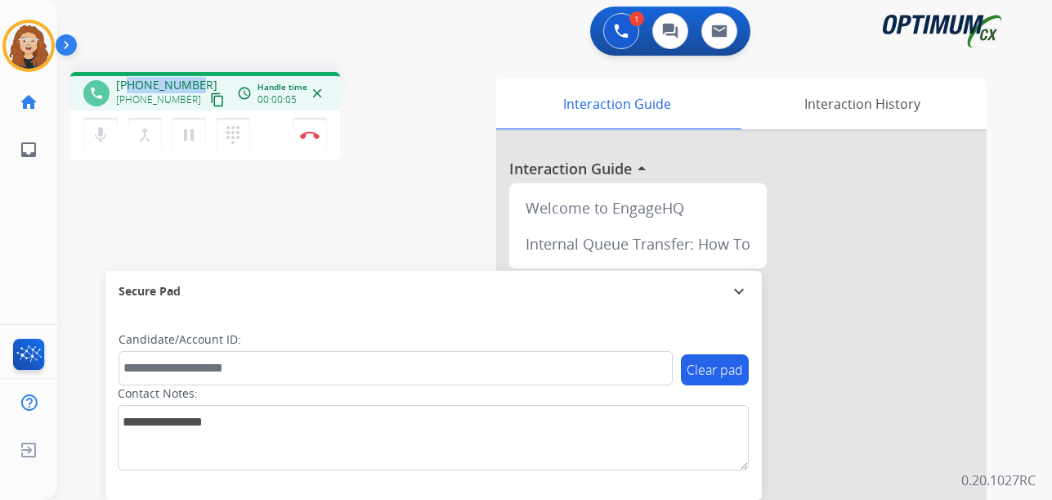
drag, startPoint x: 128, startPoint y: 84, endPoint x: 197, endPoint y: 83, distance: 69.5
click at [197, 83] on div "[PHONE_NUMBER] [PHONE_NUMBER] content_copy" at bounding box center [171, 93] width 111 height 33
click at [315, 141] on button "Disconnect" at bounding box center [310, 135] width 34 height 34
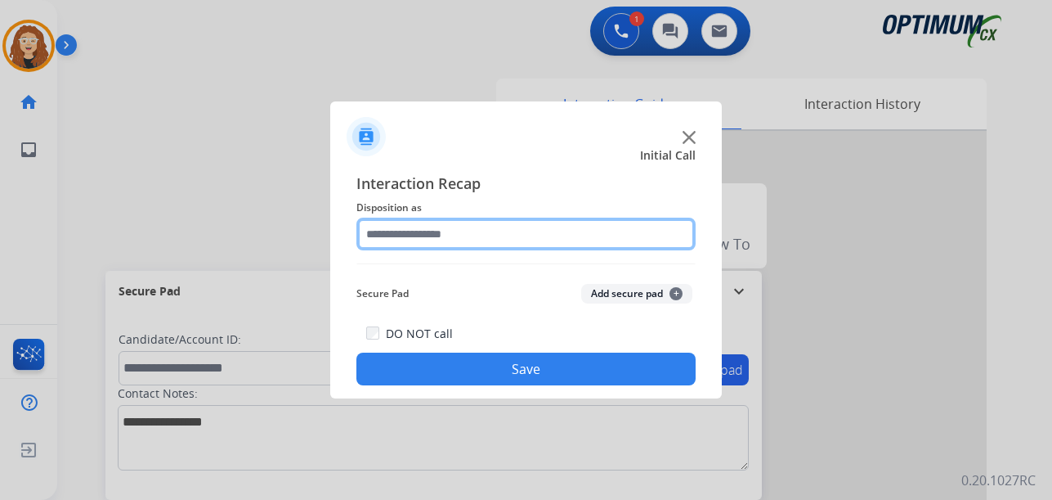
click at [410, 233] on input "text" at bounding box center [525, 233] width 339 height 33
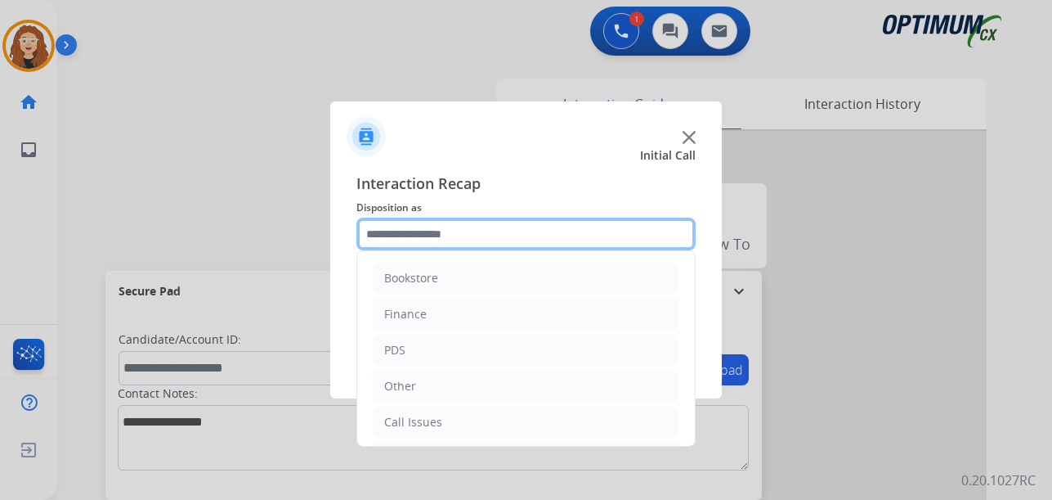
scroll to position [111, 0]
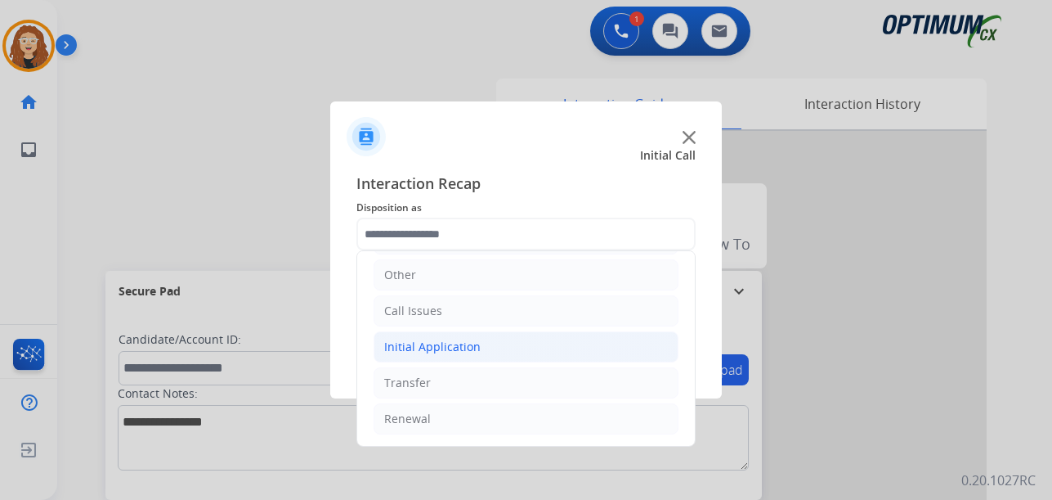
drag, startPoint x: 454, startPoint y: 349, endPoint x: 522, endPoint y: 356, distance: 68.3
click at [454, 347] on div "Initial Application" at bounding box center [432, 346] width 96 height 16
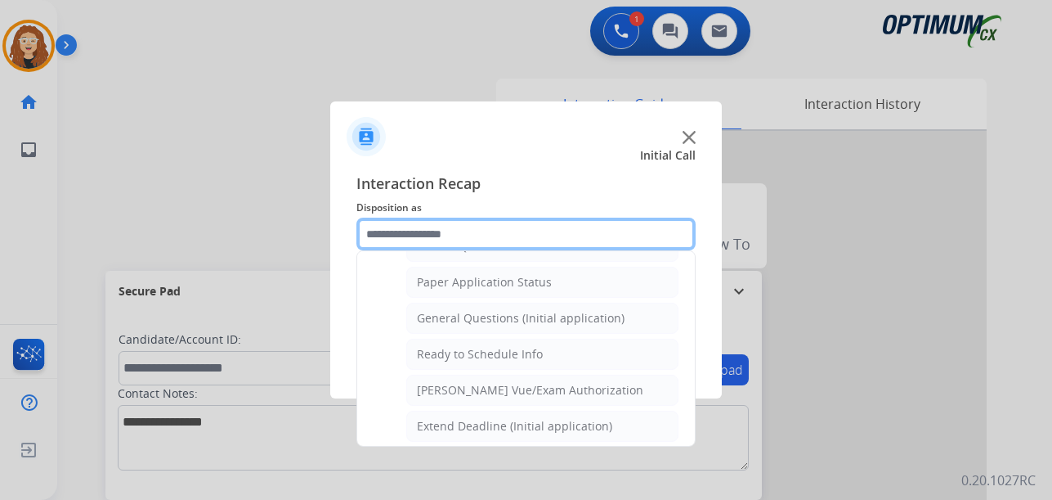
scroll to position [916, 0]
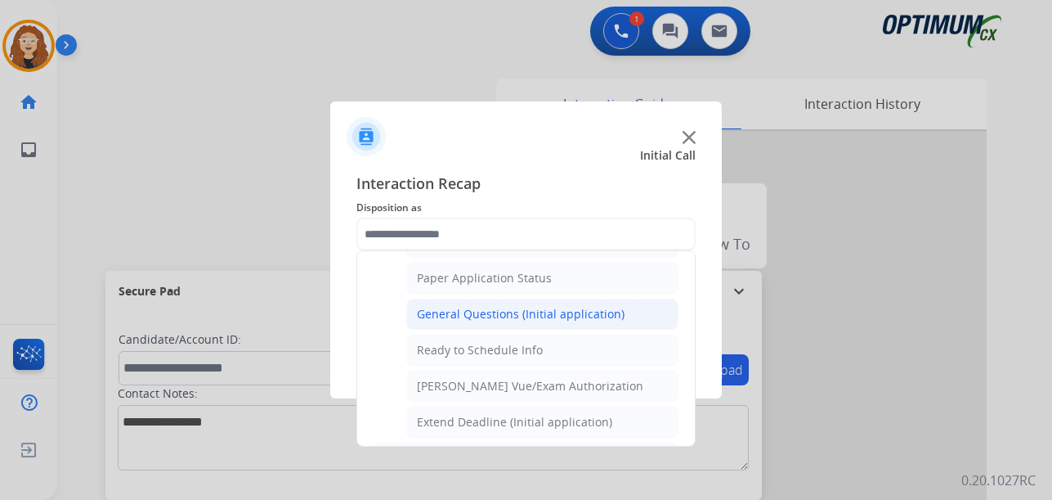
click at [554, 307] on div "General Questions (Initial application)" at bounding box center [521, 314] width 208 height 16
type input "**********"
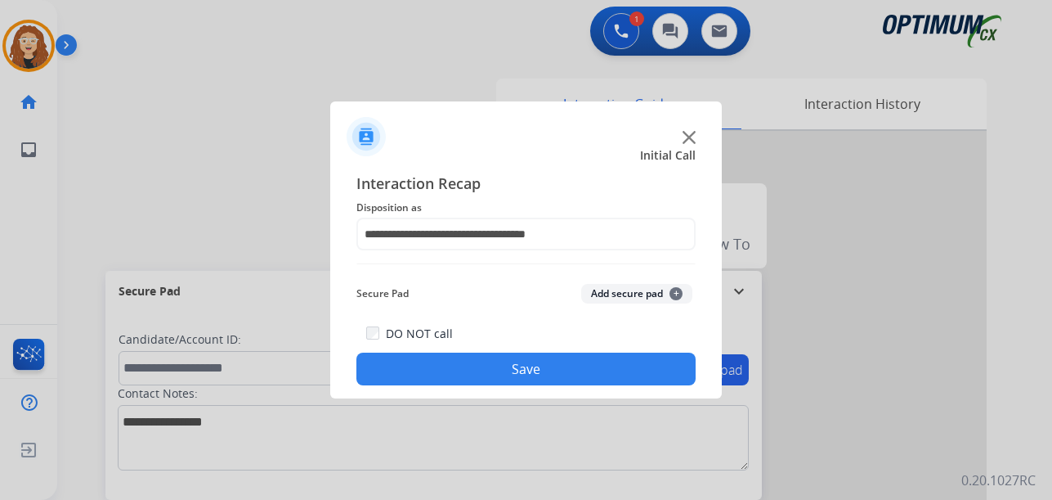
click at [491, 367] on button "Save" at bounding box center [525, 368] width 339 height 33
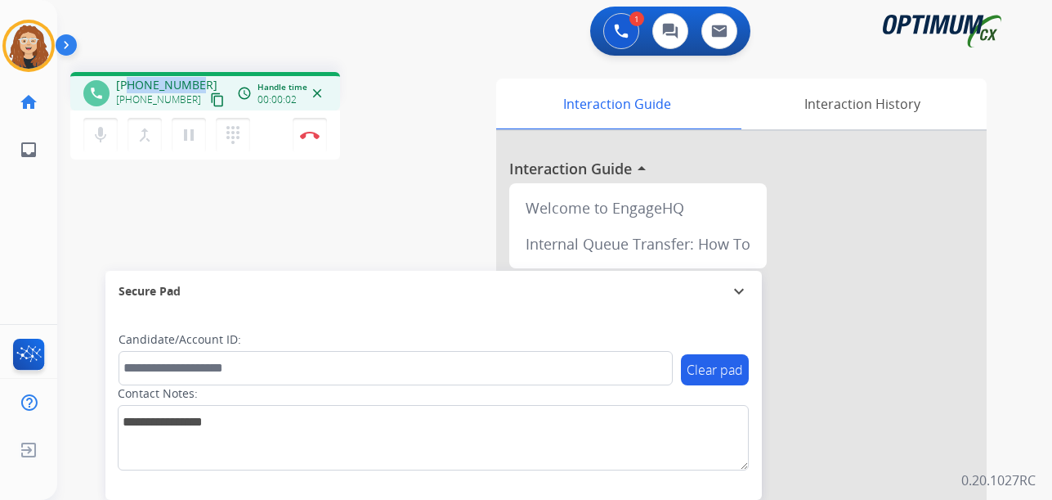
drag, startPoint x: 132, startPoint y: 82, endPoint x: 199, endPoint y: 75, distance: 67.4
click at [199, 75] on div "phone [PHONE_NUMBER] [PHONE_NUMBER] content_copy access_time Call metrics Queue…" at bounding box center [205, 91] width 270 height 38
click at [309, 138] on img at bounding box center [310, 135] width 20 height 8
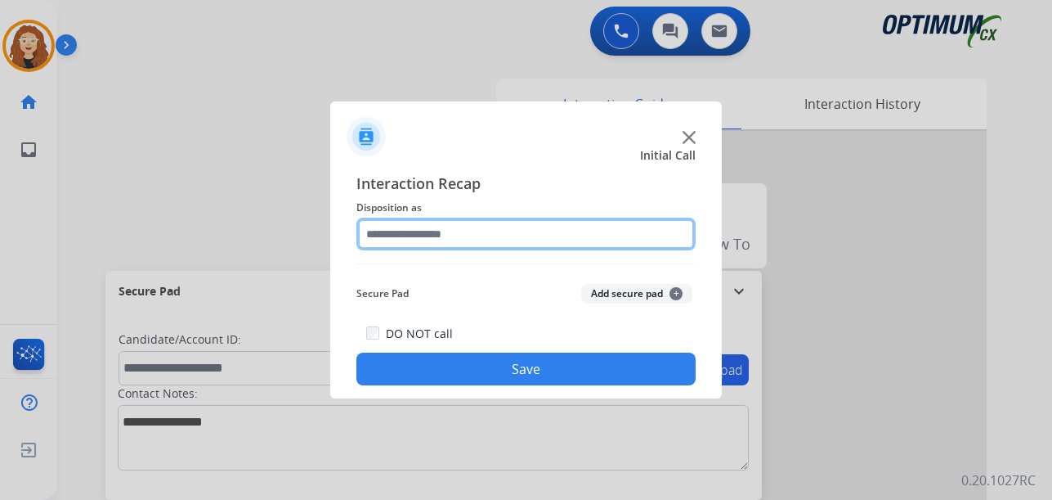
click at [408, 233] on input "text" at bounding box center [525, 233] width 339 height 33
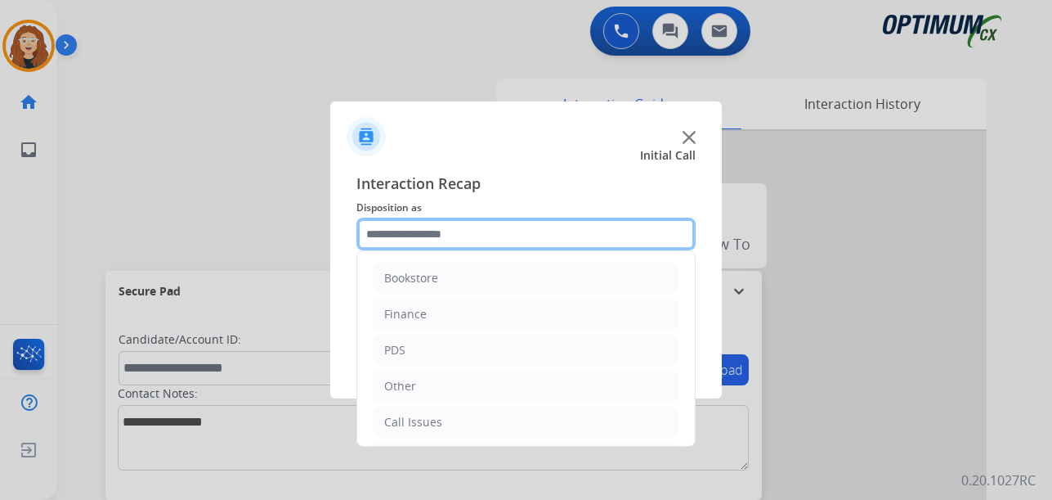
scroll to position [111, 0]
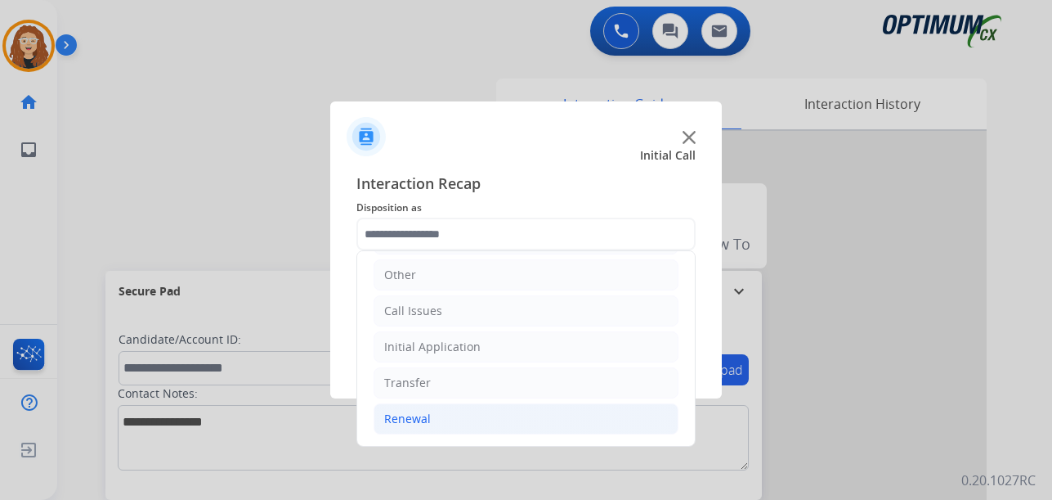
drag, startPoint x: 513, startPoint y: 409, endPoint x: 641, endPoint y: 423, distance: 128.3
click at [514, 409] on li "Renewal" at bounding box center [526, 418] width 305 height 31
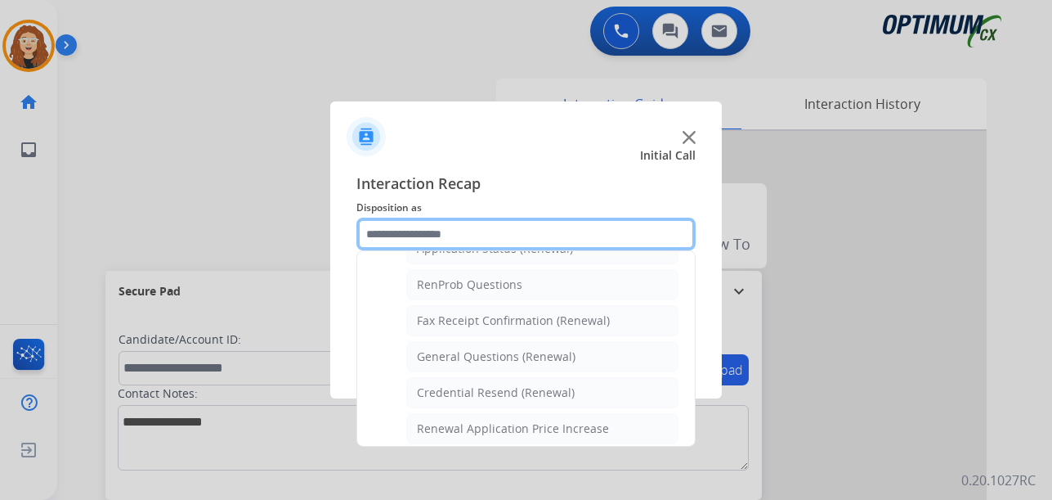
scroll to position [423, 0]
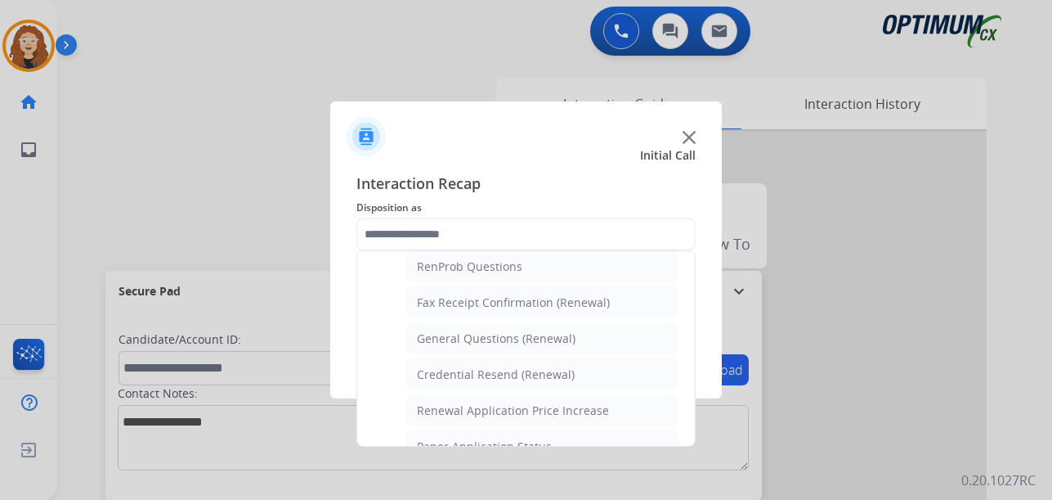
click at [519, 331] on div "General Questions (Renewal)" at bounding box center [496, 338] width 159 height 16
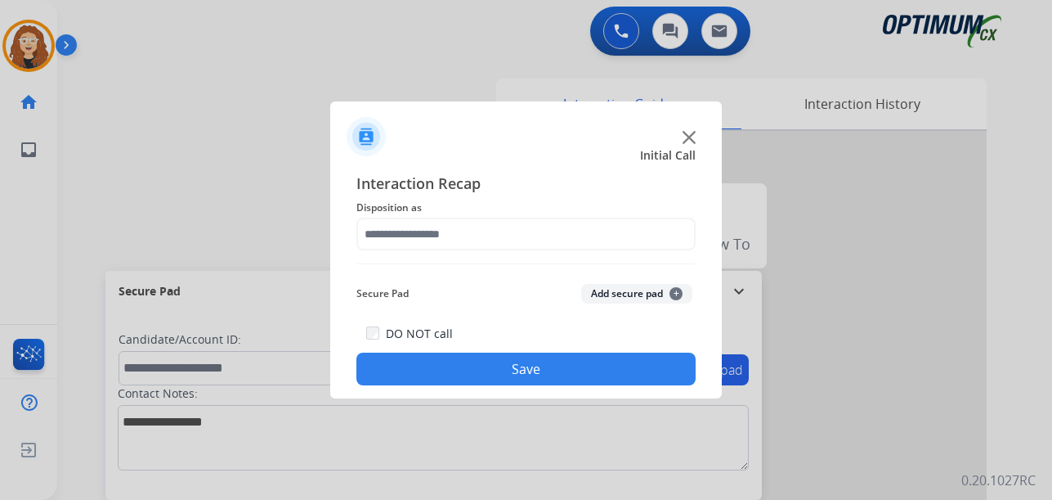
type input "**********"
click at [507, 369] on button "Save" at bounding box center [525, 368] width 339 height 33
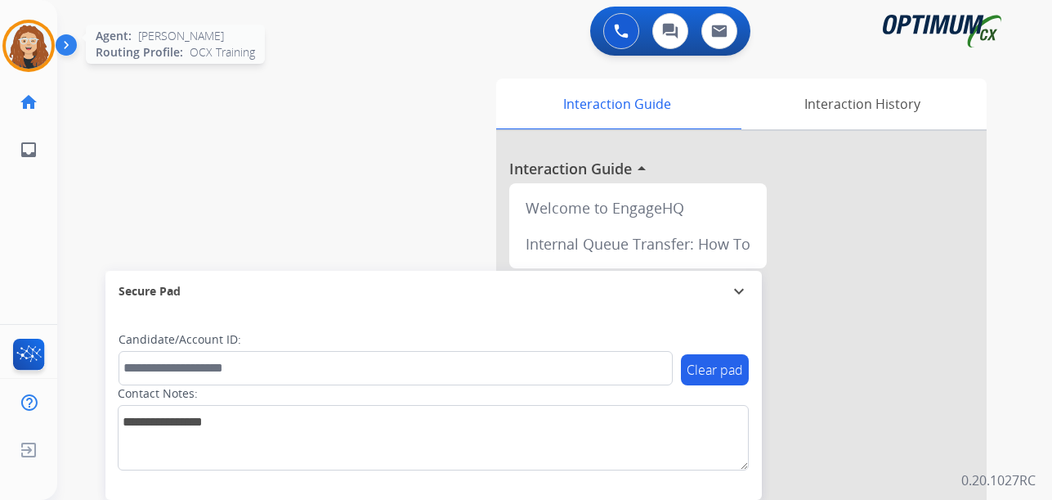
click at [29, 43] on img at bounding box center [29, 46] width 46 height 46
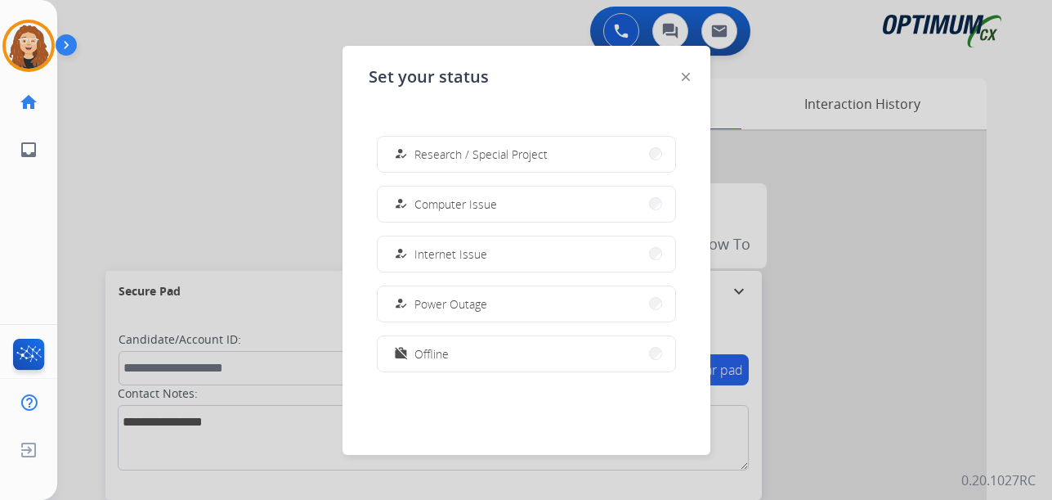
scroll to position [408, 0]
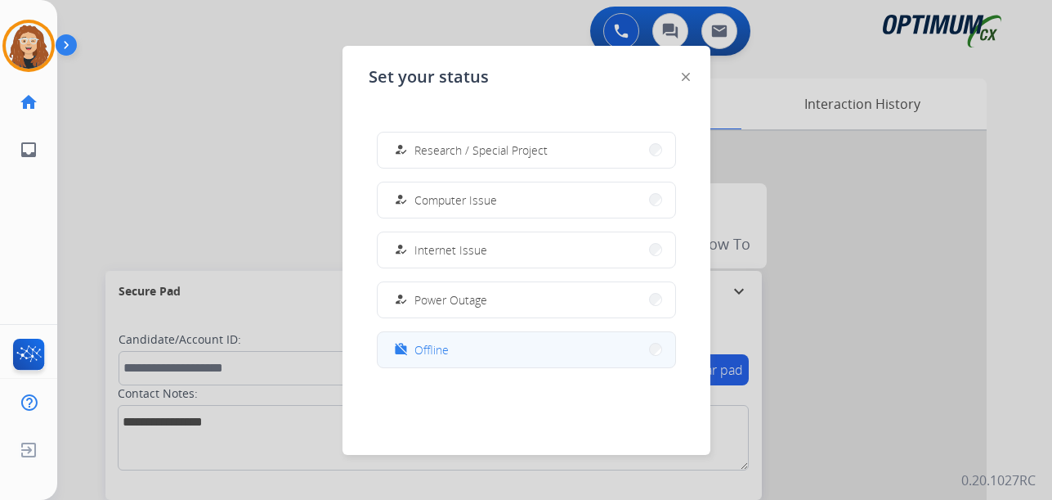
click at [539, 349] on button "work_off Offline" at bounding box center [527, 349] width 298 height 35
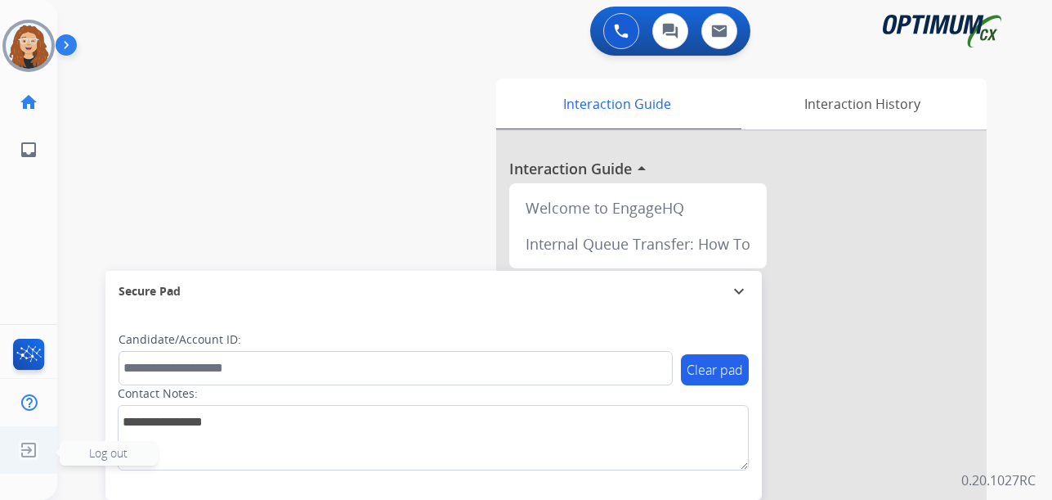
click at [25, 453] on img at bounding box center [28, 449] width 29 height 31
click at [94, 451] on span "Log out" at bounding box center [108, 453] width 38 height 16
